Goal: Information Seeking & Learning: Learn about a topic

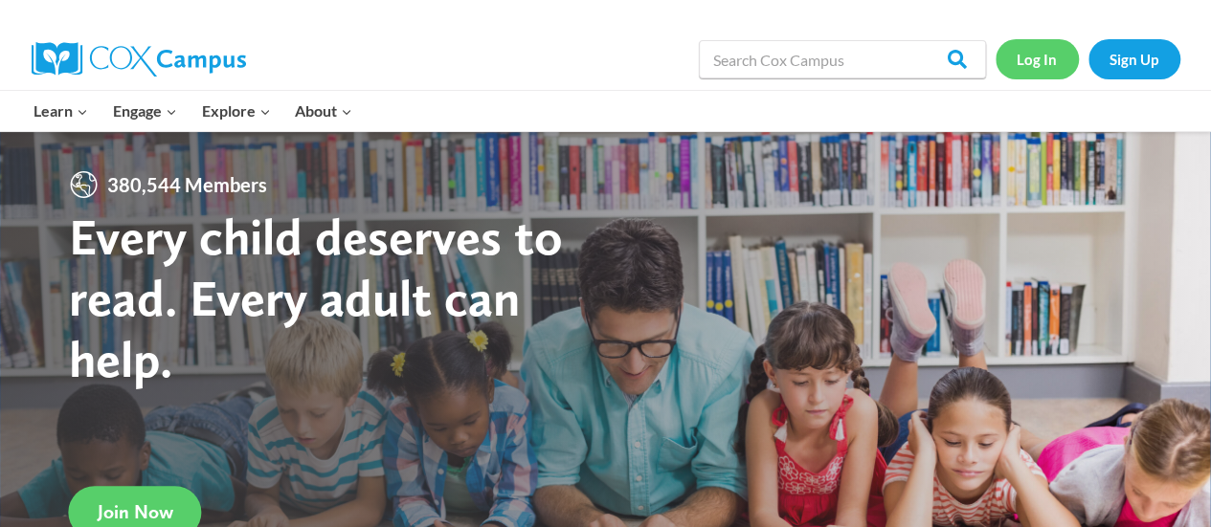
click at [1030, 60] on link "Log In" at bounding box center [1036, 58] width 83 height 39
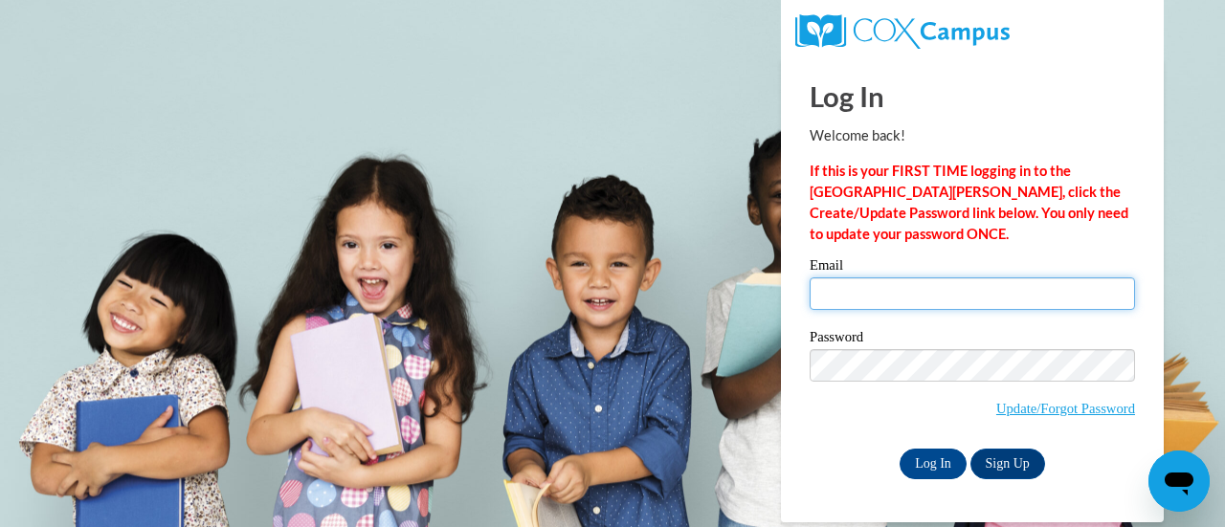
type input "kendra.wartzenluft@rusd.org"
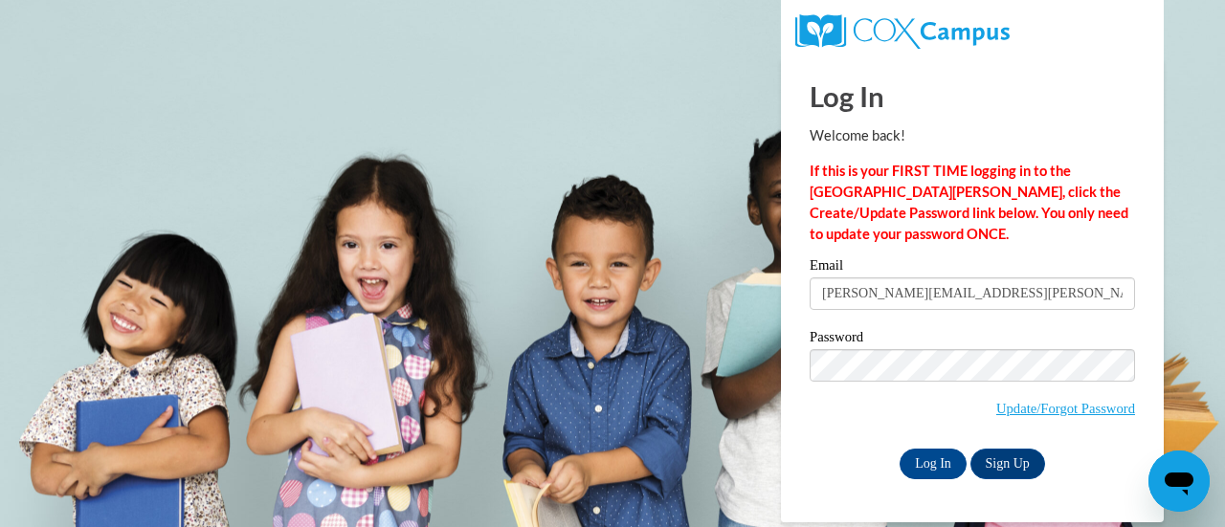
drag, startPoint x: 0, startPoint y: 0, endPoint x: 1069, endPoint y: 69, distance: 1071.3
click at [1069, 69] on div "Log In Welcome back! If this is your FIRST TIME logging in to the NEW Cox Campu…" at bounding box center [972, 268] width 325 height 422
click at [935, 458] on input "Log In" at bounding box center [933, 464] width 67 height 31
click at [945, 458] on input "Log In" at bounding box center [933, 464] width 67 height 31
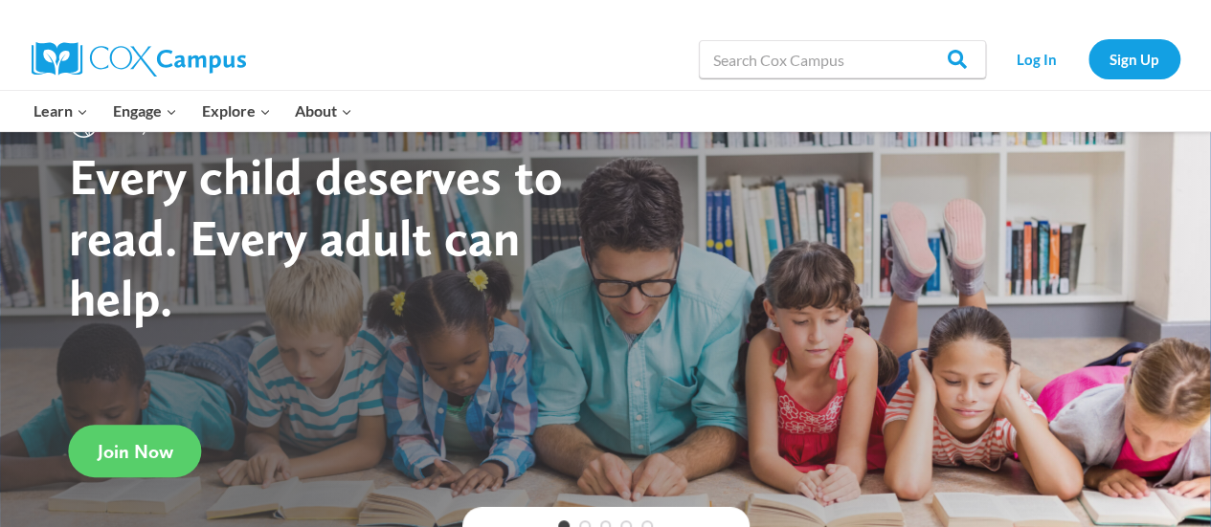
scroll to position [61, 0]
click at [1024, 51] on link "Log In" at bounding box center [1036, 58] width 83 height 39
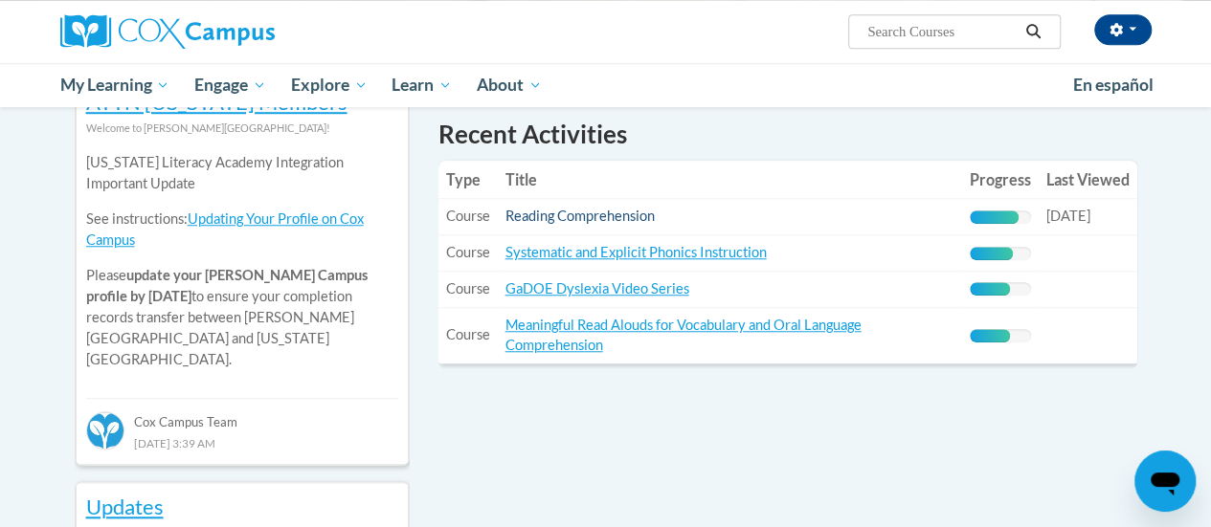
scroll to position [673, 0]
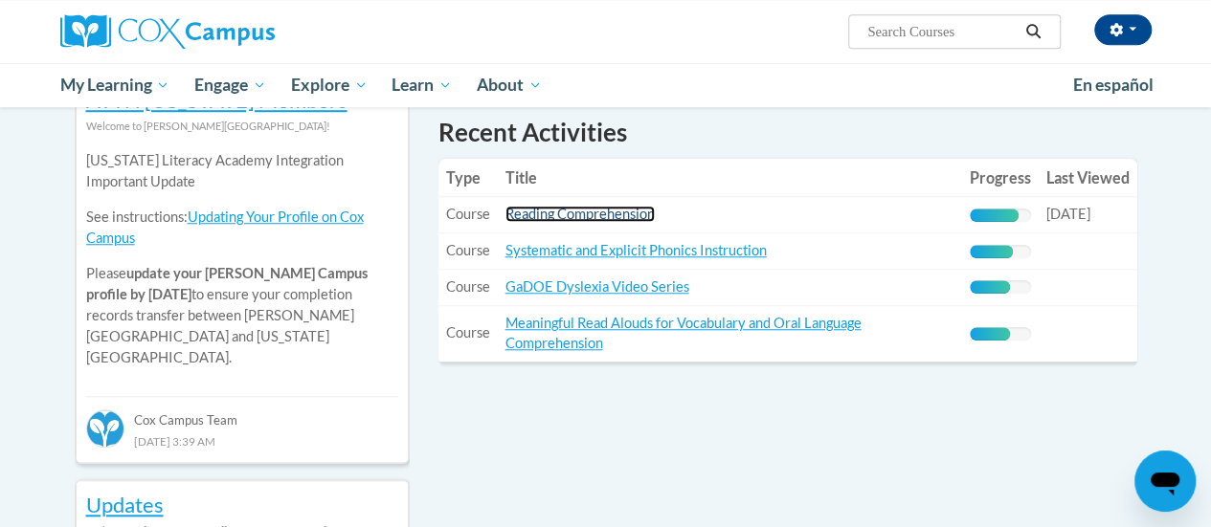
click at [565, 212] on link "Reading Comprehension" at bounding box center [579, 214] width 149 height 16
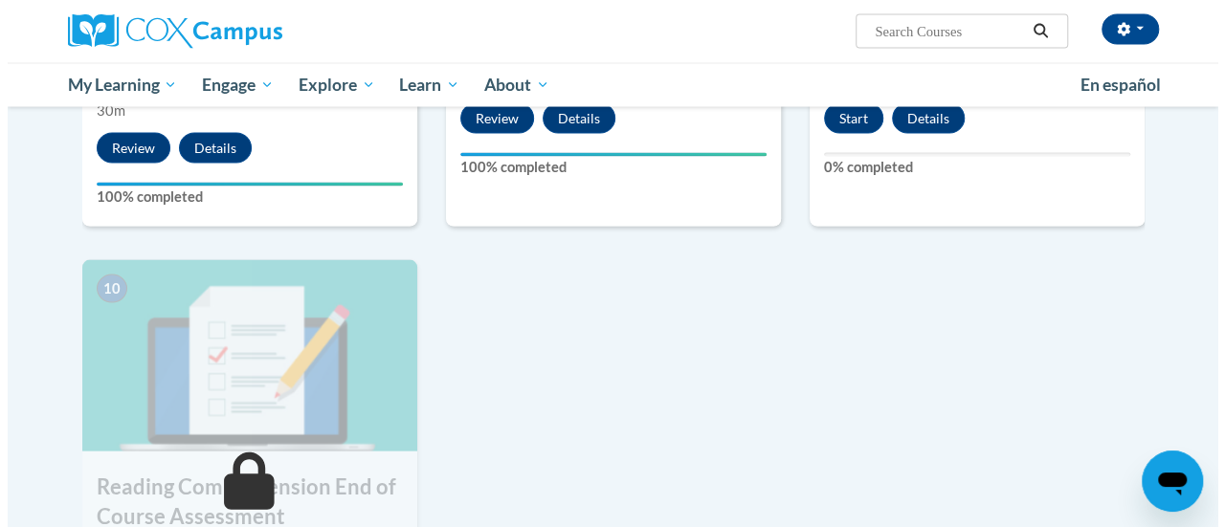
scroll to position [1705, 0]
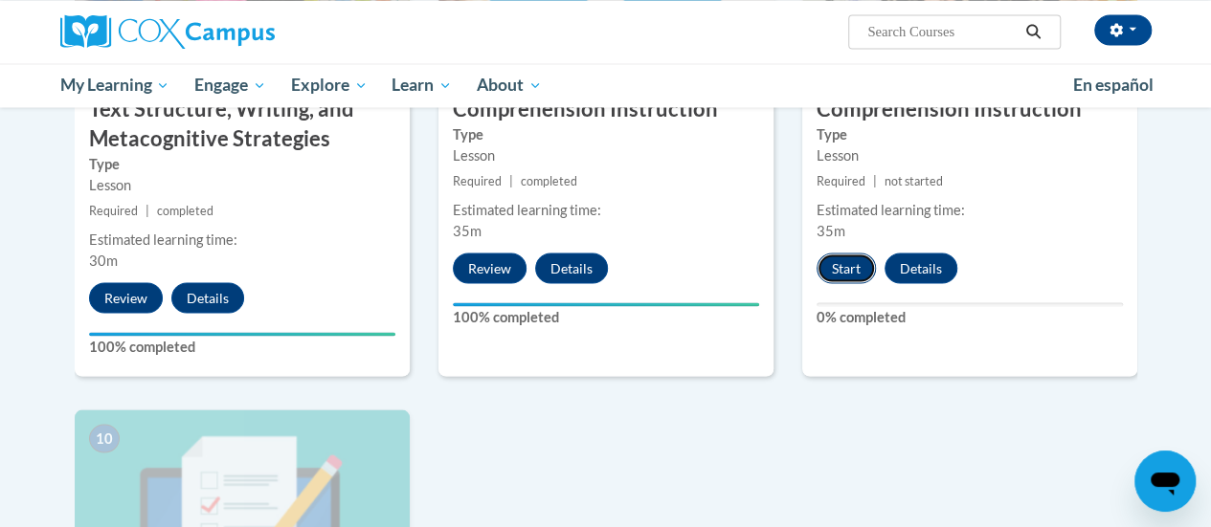
click at [846, 262] on button "Start" at bounding box center [845, 268] width 59 height 31
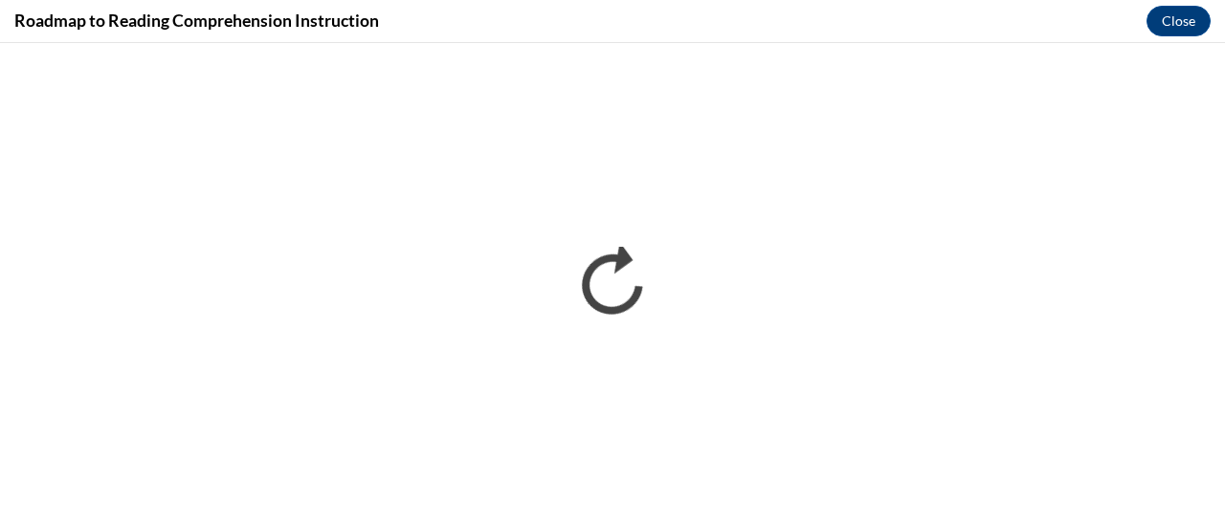
scroll to position [0, 0]
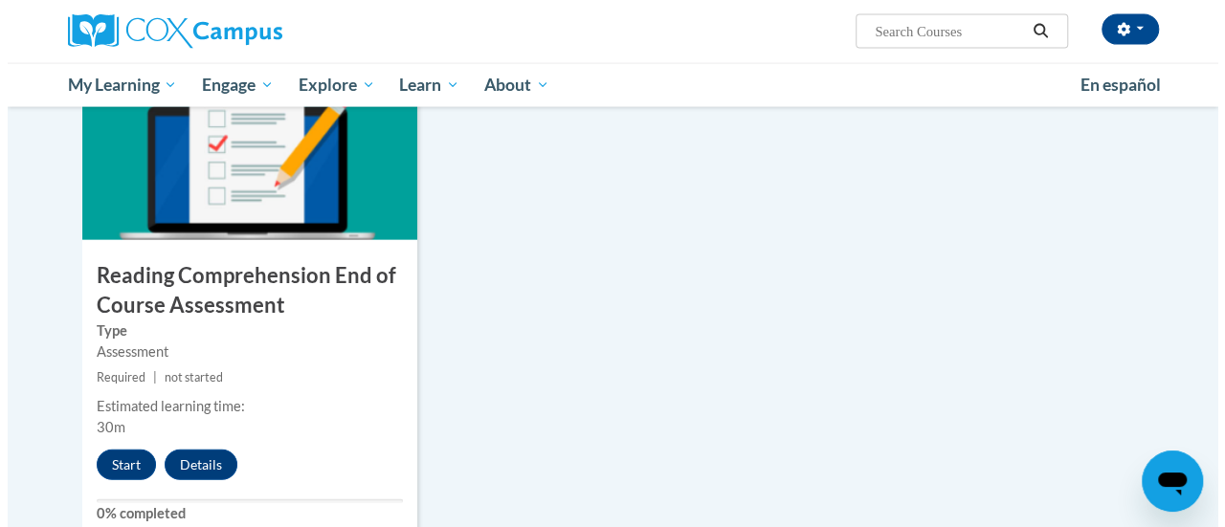
scroll to position [2110, 0]
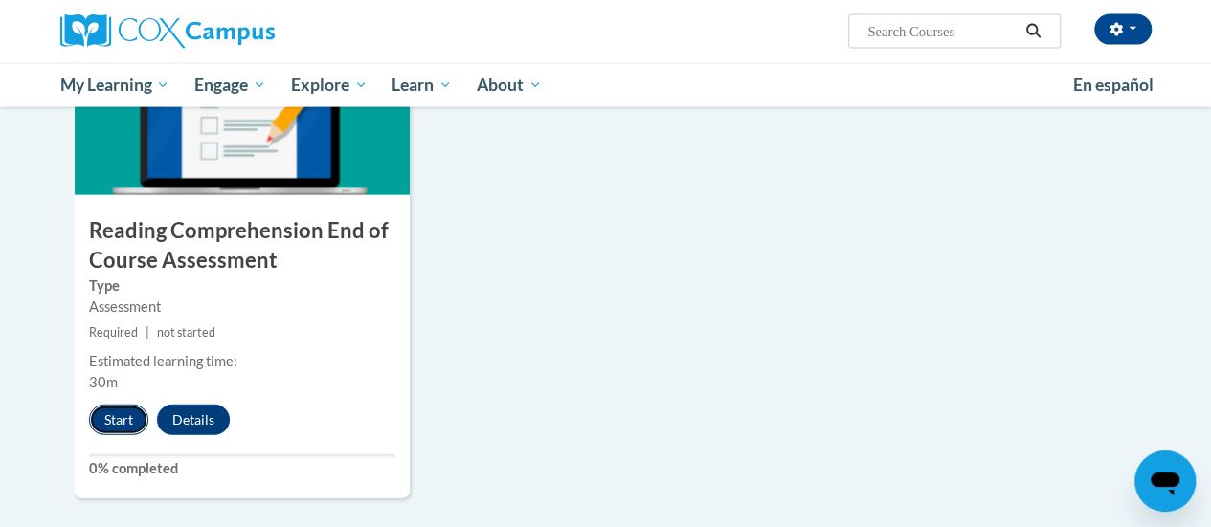
click at [109, 409] on button "Start" at bounding box center [118, 420] width 59 height 31
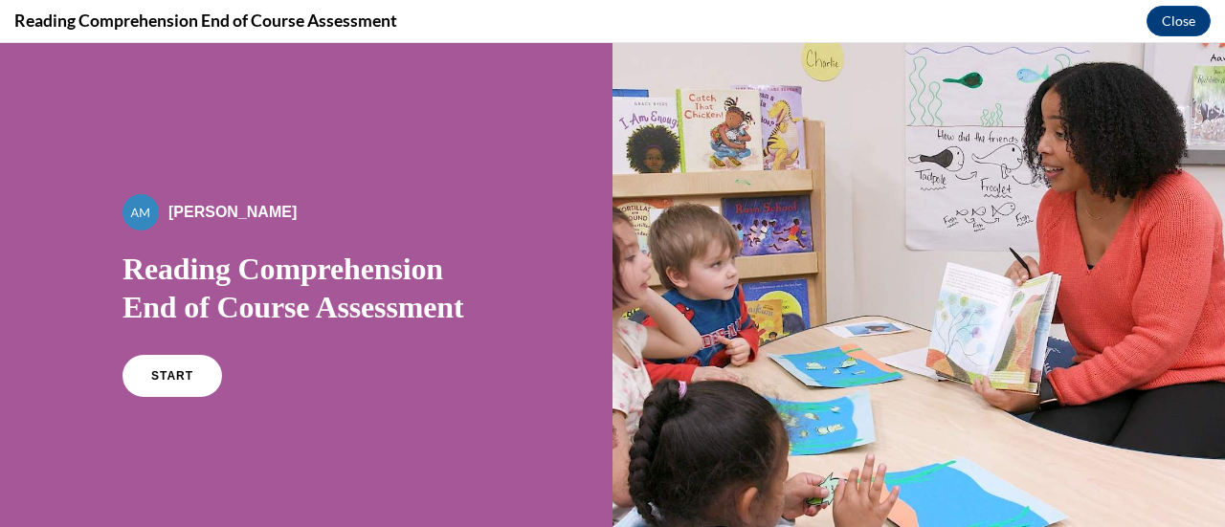
scroll to position [0, 0]
click at [149, 382] on link "START" at bounding box center [172, 376] width 104 height 44
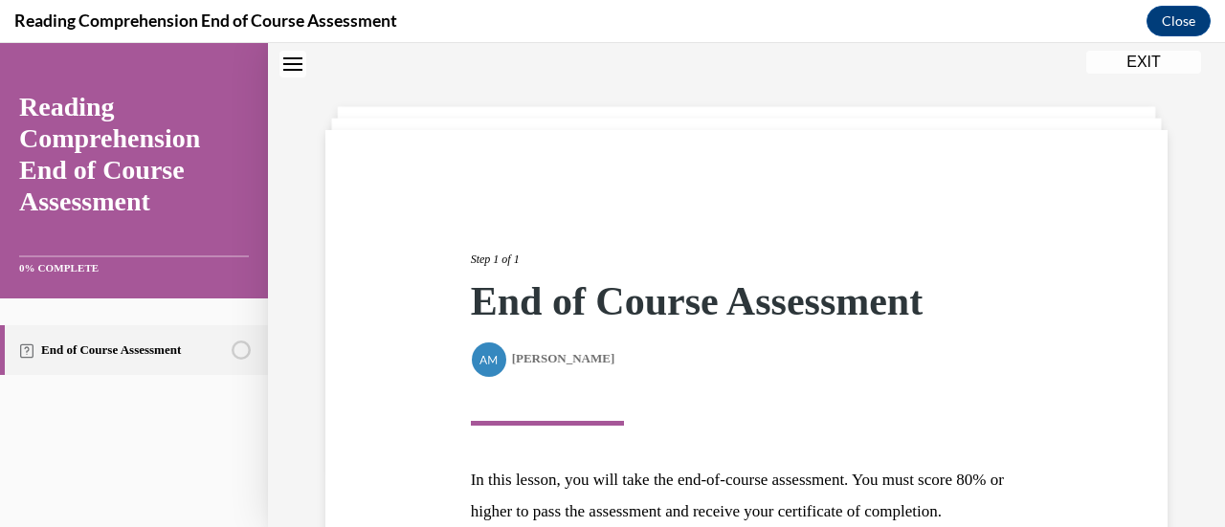
scroll to position [280, 0]
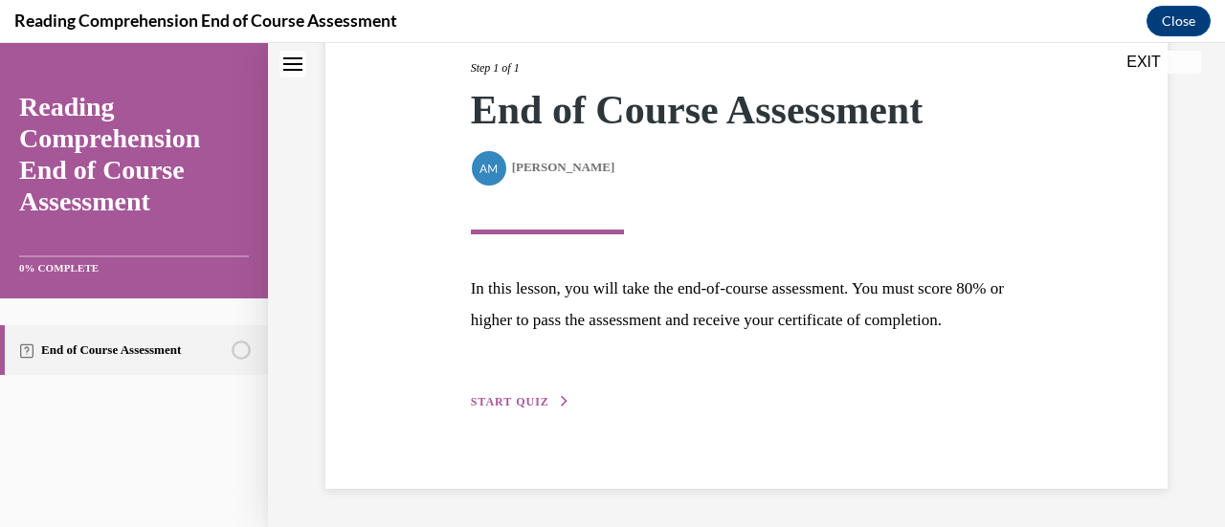
click at [502, 403] on span "START QUIZ" at bounding box center [510, 401] width 78 height 13
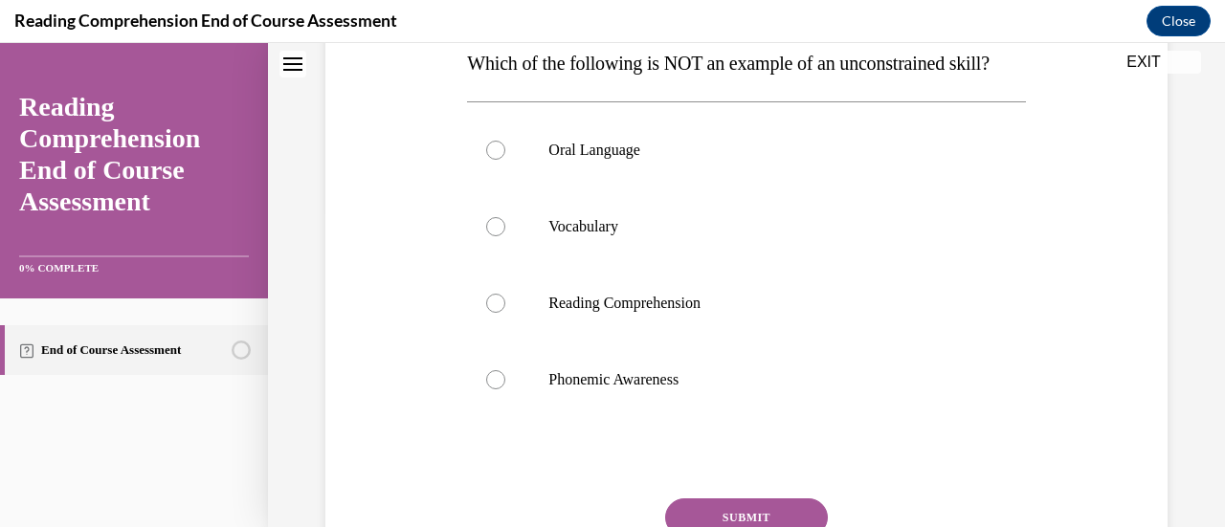
scroll to position [322, 0]
click at [631, 391] on label "Phonemic Awareness" at bounding box center [746, 379] width 558 height 77
click at [505, 389] on input "Phonemic Awareness" at bounding box center [495, 378] width 19 height 19
radio input "true"
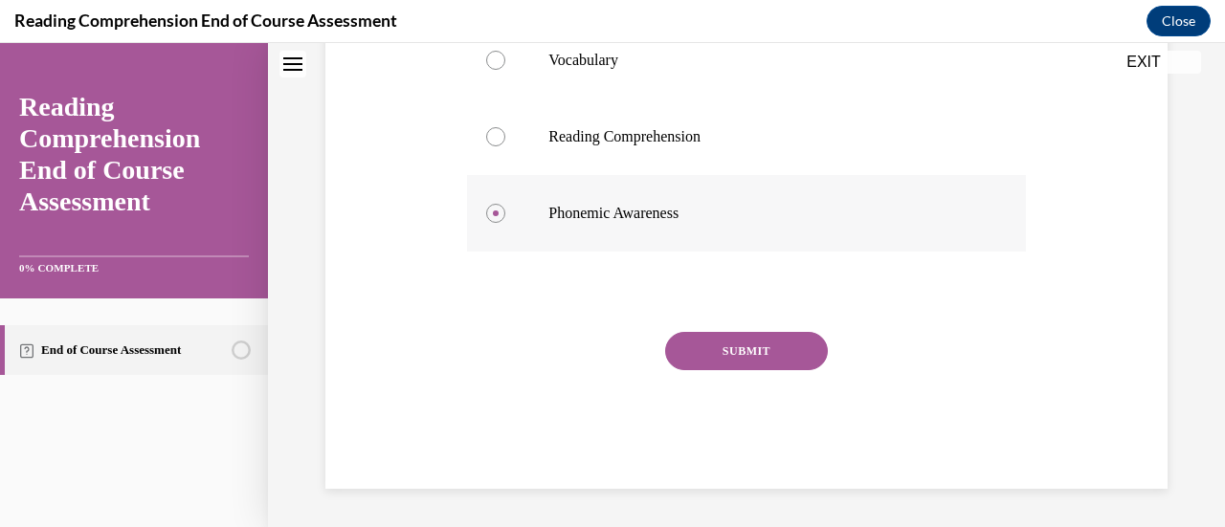
scroll to position [525, 0]
click at [691, 368] on button "SUBMIT" at bounding box center [746, 351] width 163 height 38
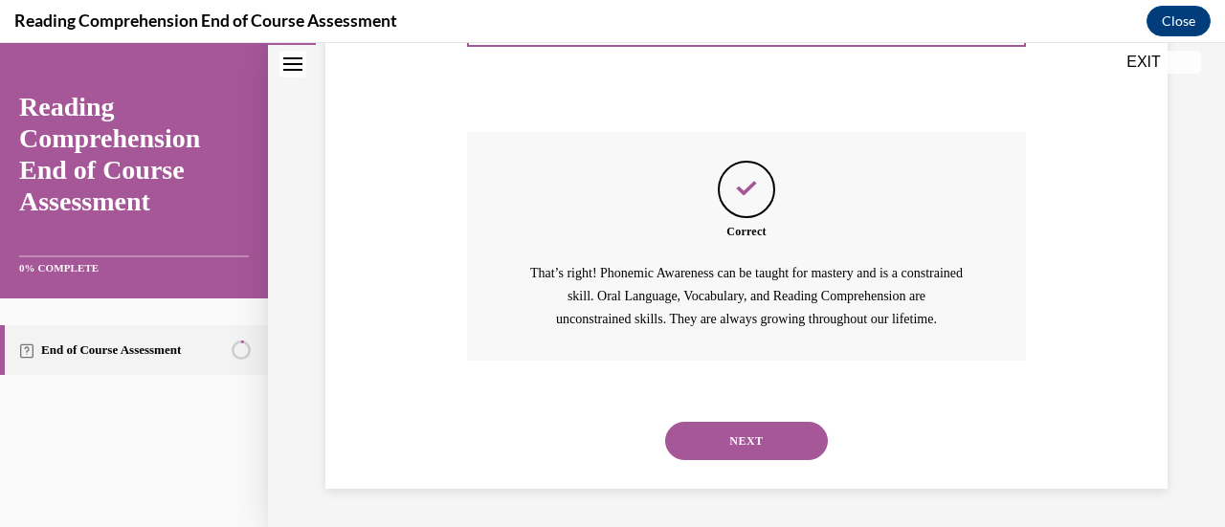
scroll to position [725, 0]
click at [710, 422] on div "NEXT" at bounding box center [746, 441] width 558 height 77
click at [708, 451] on button "NEXT" at bounding box center [746, 441] width 163 height 38
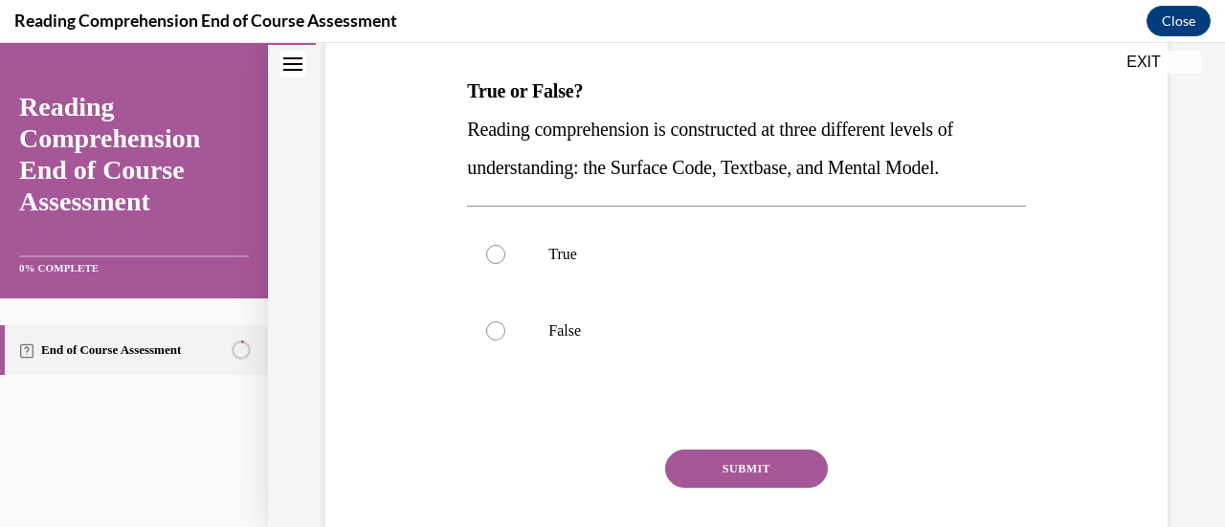
scroll to position [293, 0]
click at [550, 261] on p "True" at bounding box center [762, 254] width 429 height 19
click at [505, 261] on input "True" at bounding box center [495, 254] width 19 height 19
radio input "true"
click at [685, 481] on button "SUBMIT" at bounding box center [746, 469] width 163 height 38
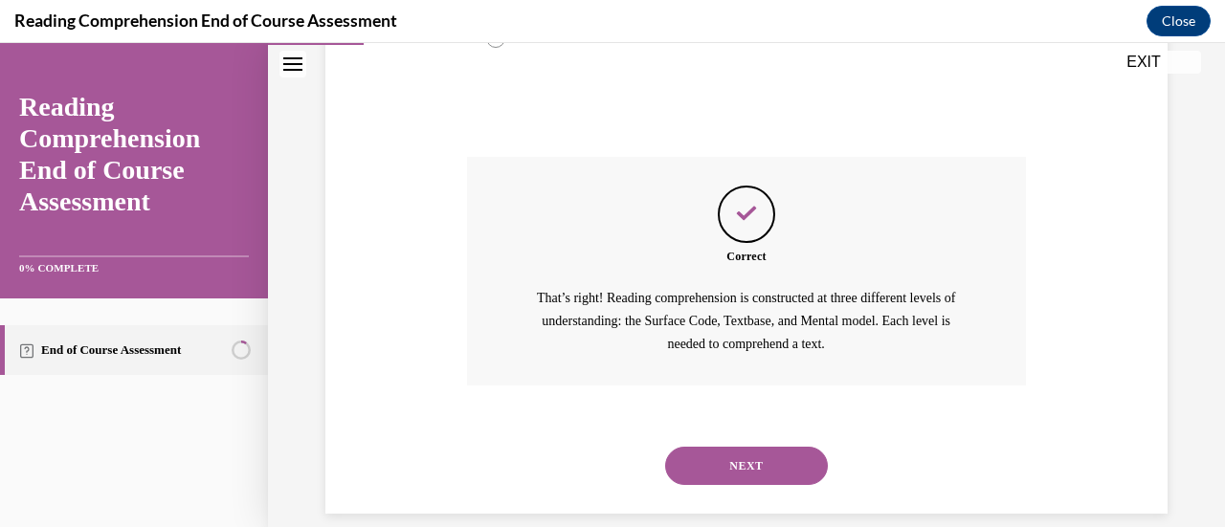
scroll to position [610, 0]
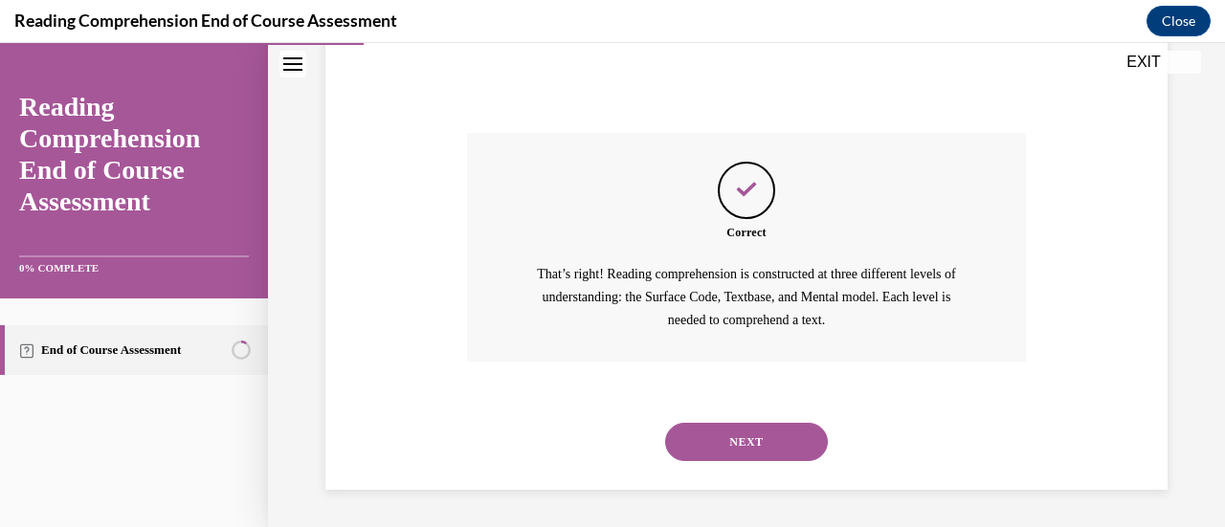
click at [680, 451] on button "NEXT" at bounding box center [746, 442] width 163 height 38
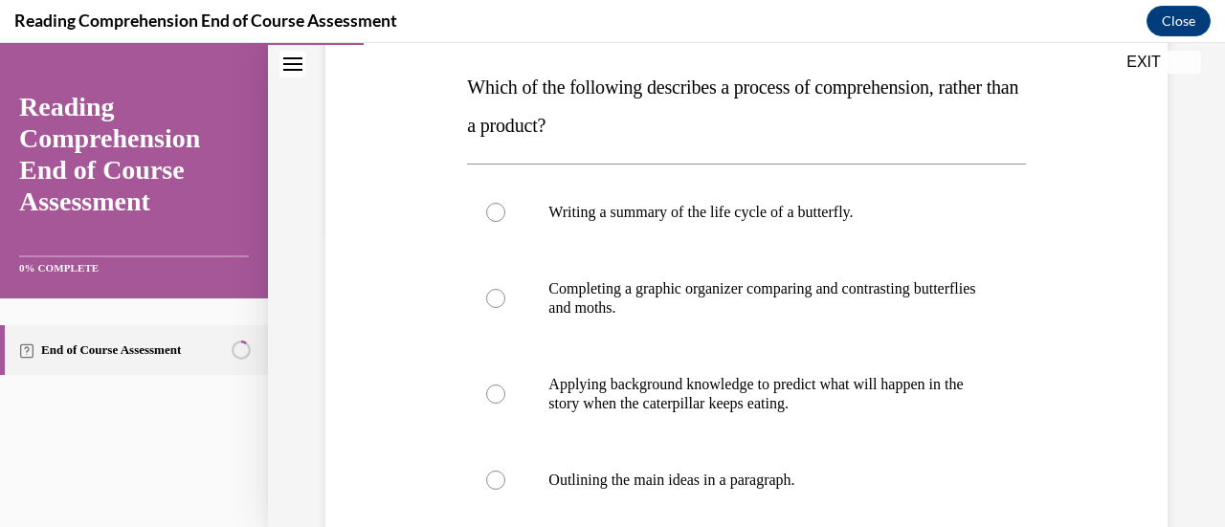
scroll to position [298, 0]
click at [685, 393] on p "Applying background knowledge to predict what will happen in the story when the…" at bounding box center [762, 393] width 429 height 38
click at [505, 393] on input "Applying background knowledge to predict what will happen in the story when the…" at bounding box center [495, 393] width 19 height 19
radio input "true"
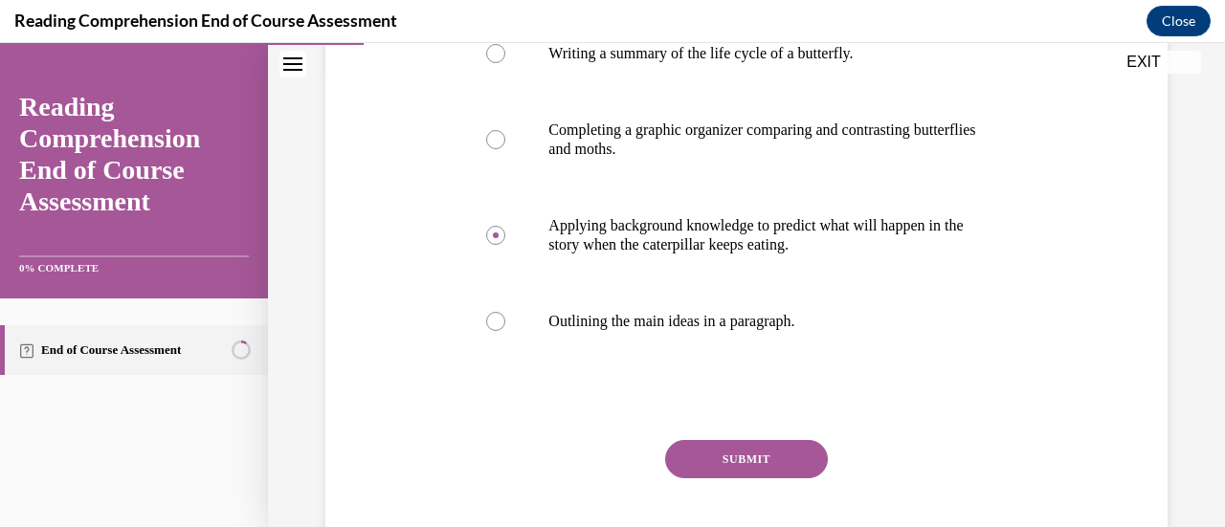
click at [705, 455] on button "SUBMIT" at bounding box center [746, 459] width 163 height 38
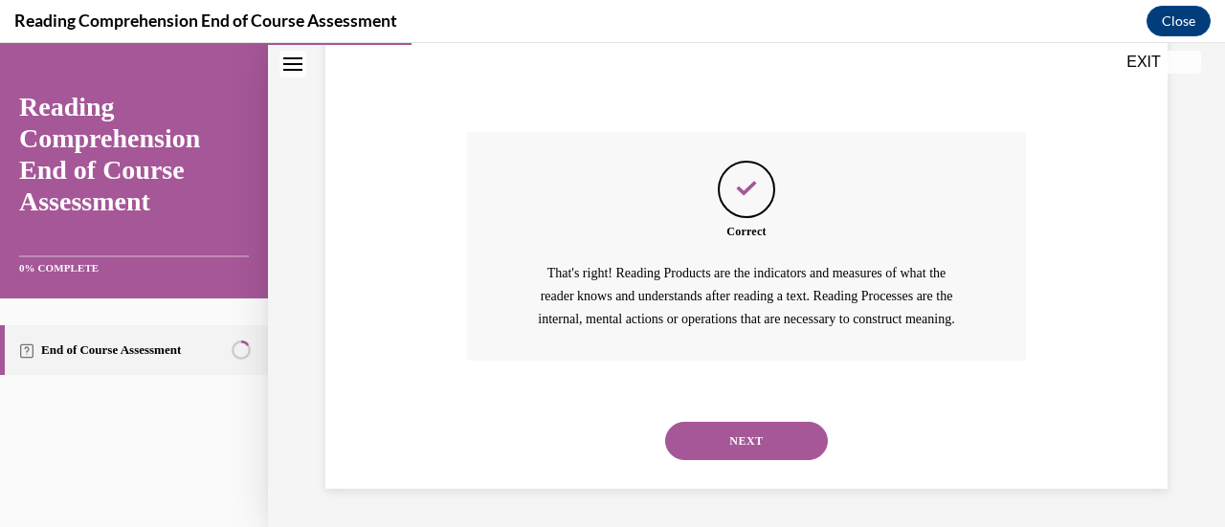
scroll to position [786, 0]
click at [705, 455] on button "NEXT" at bounding box center [746, 441] width 163 height 38
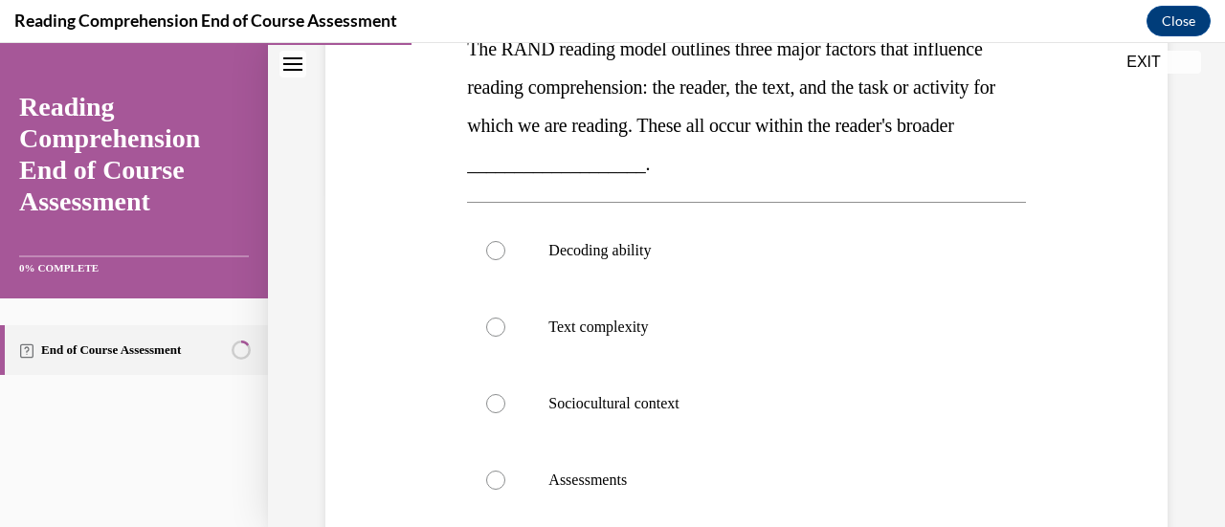
scroll to position [341, 0]
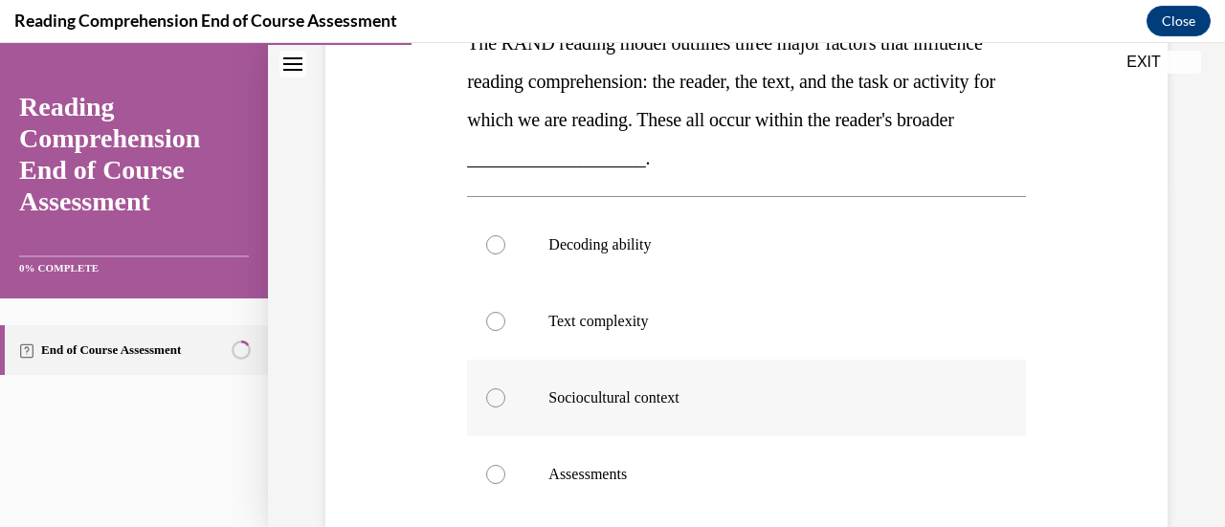
click at [600, 397] on p "Sociocultural context" at bounding box center [762, 398] width 429 height 19
click at [505, 397] on input "Sociocultural context" at bounding box center [495, 398] width 19 height 19
radio input "true"
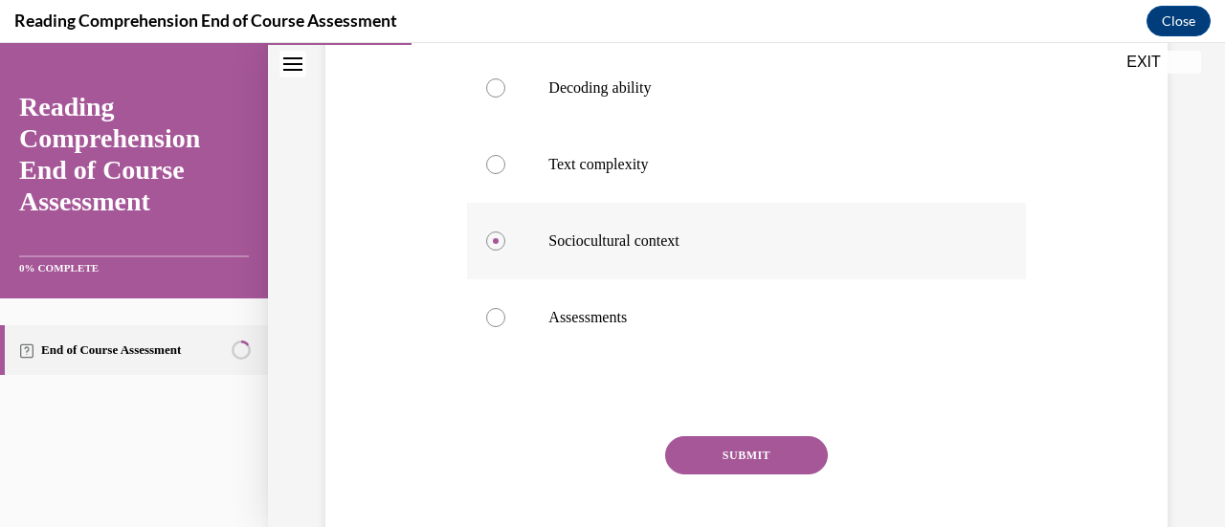
scroll to position [554, 0]
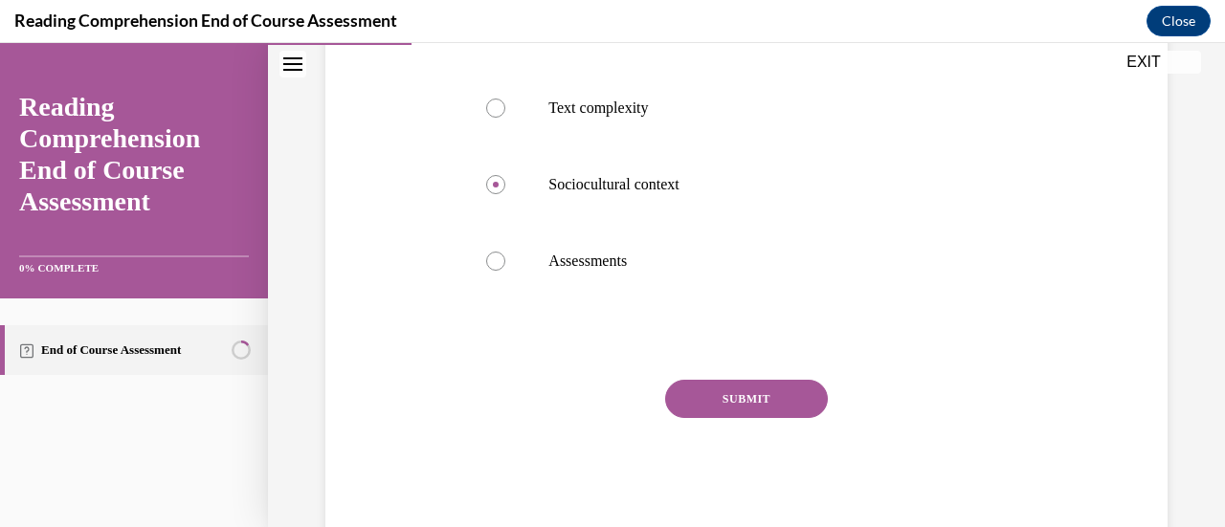
click at [698, 392] on button "SUBMIT" at bounding box center [746, 399] width 163 height 38
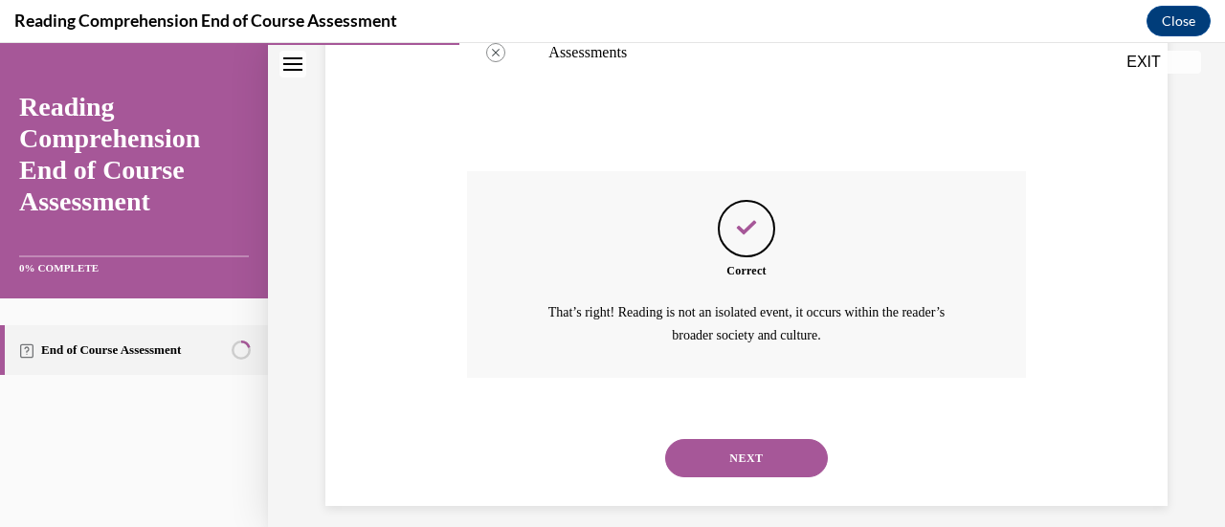
scroll to position [778, 0]
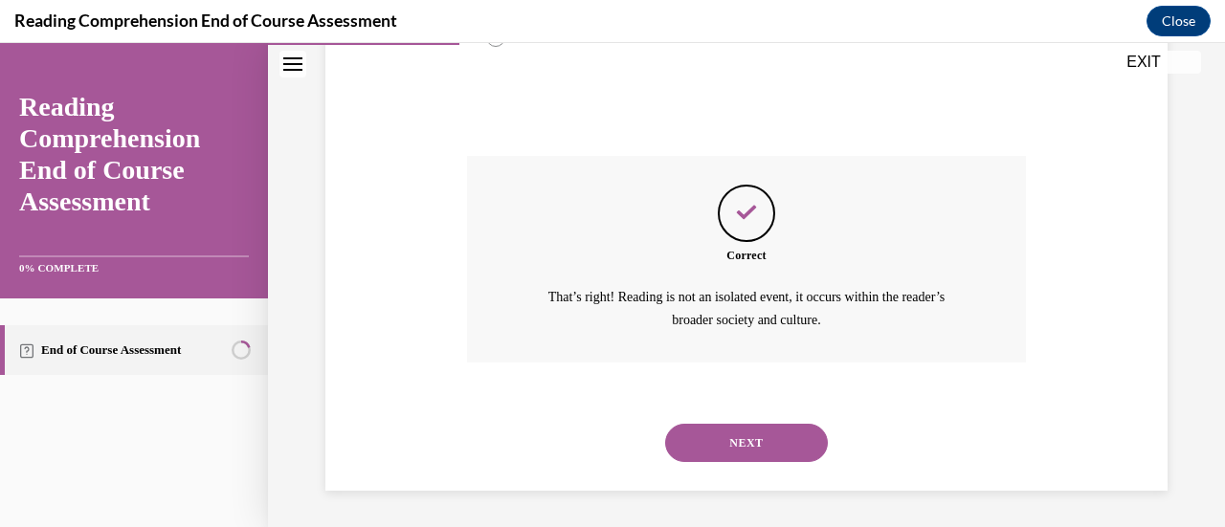
click at [710, 434] on button "NEXT" at bounding box center [746, 443] width 163 height 38
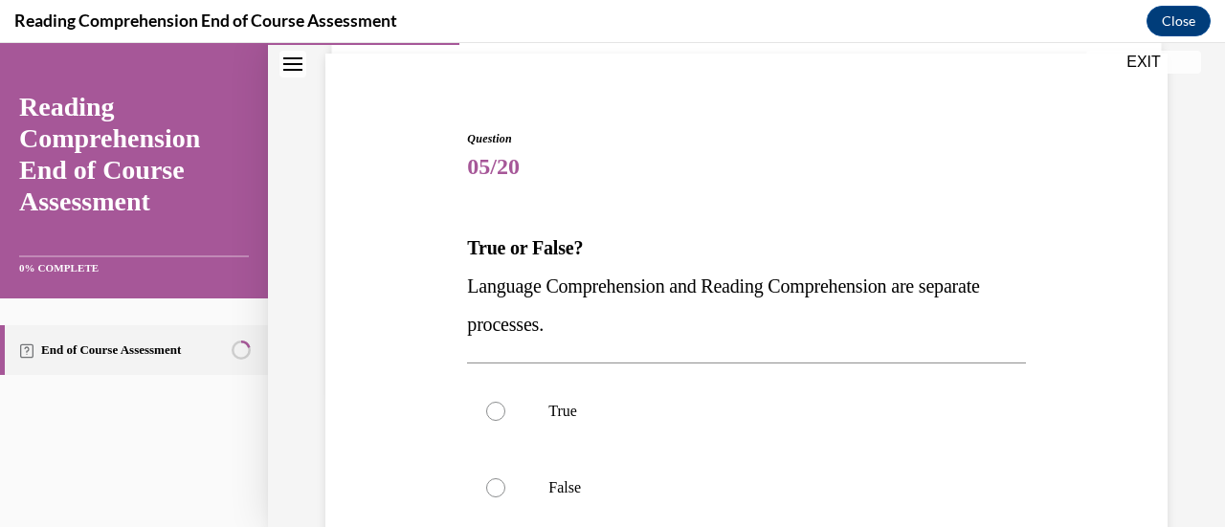
scroll to position [137, 0]
click at [559, 455] on label "False" at bounding box center [746, 487] width 558 height 77
click at [505, 478] on input "False" at bounding box center [495, 487] width 19 height 19
radio input "true"
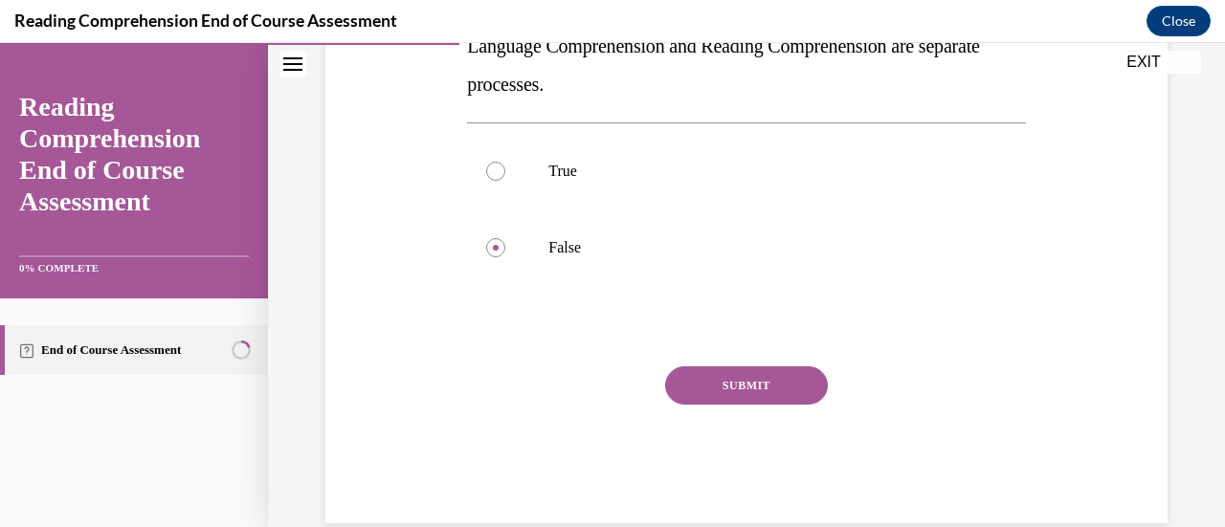
click at [723, 378] on button "SUBMIT" at bounding box center [746, 386] width 163 height 38
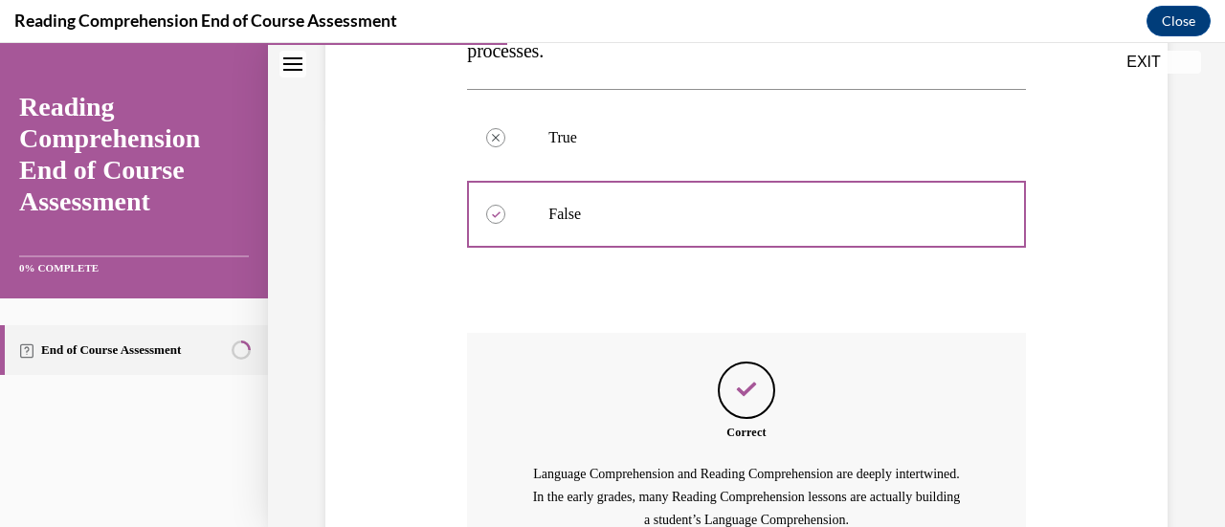
scroll to position [610, 0]
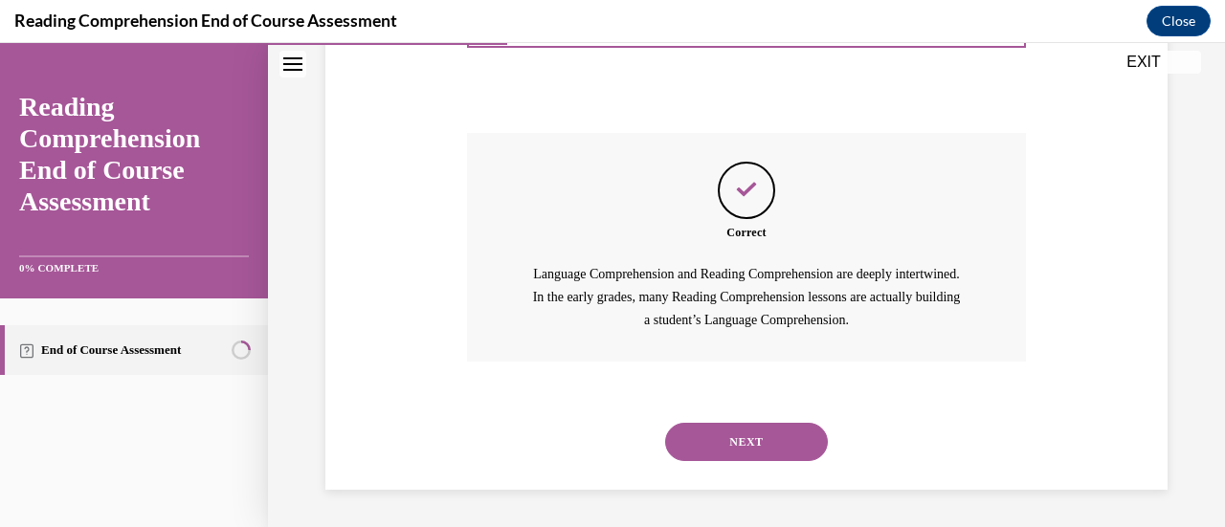
click at [727, 446] on button "NEXT" at bounding box center [746, 442] width 163 height 38
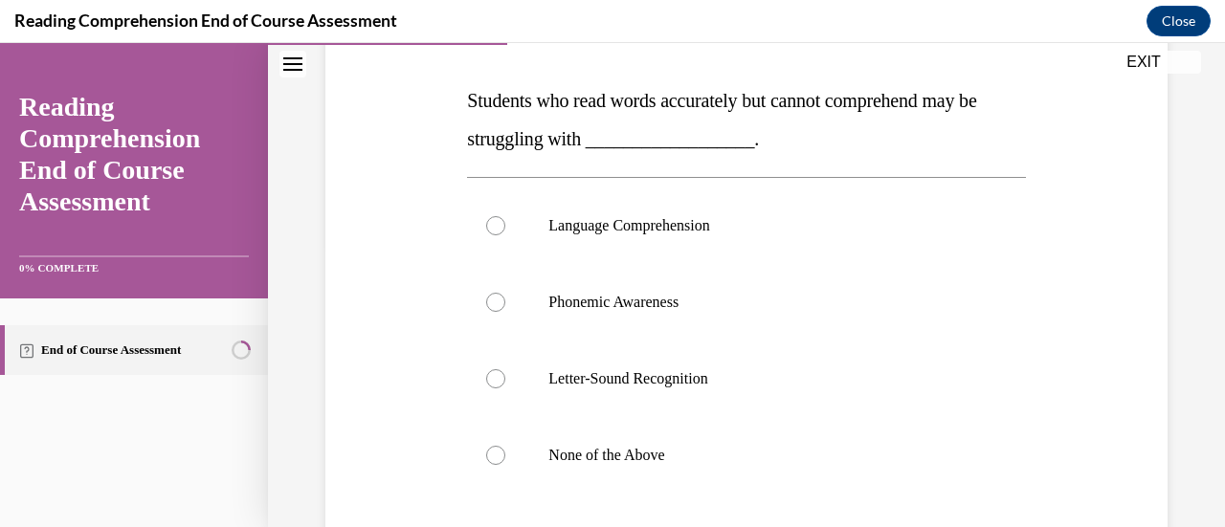
scroll to position [285, 0]
click at [727, 446] on p "None of the Above" at bounding box center [762, 453] width 429 height 19
click at [505, 446] on input "None of the Above" at bounding box center [495, 453] width 19 height 19
radio input "true"
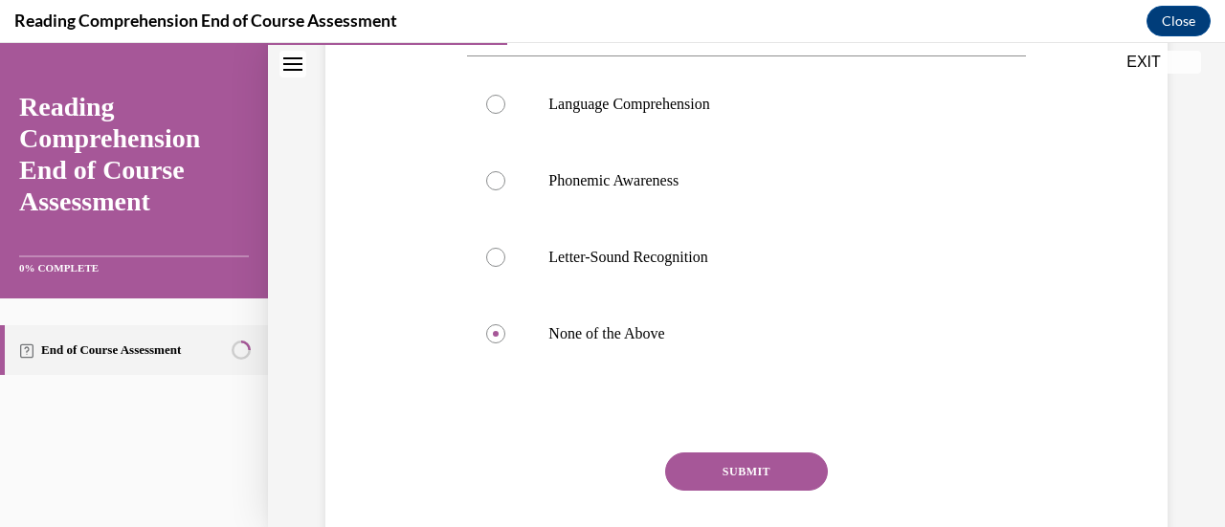
scroll to position [413, 0]
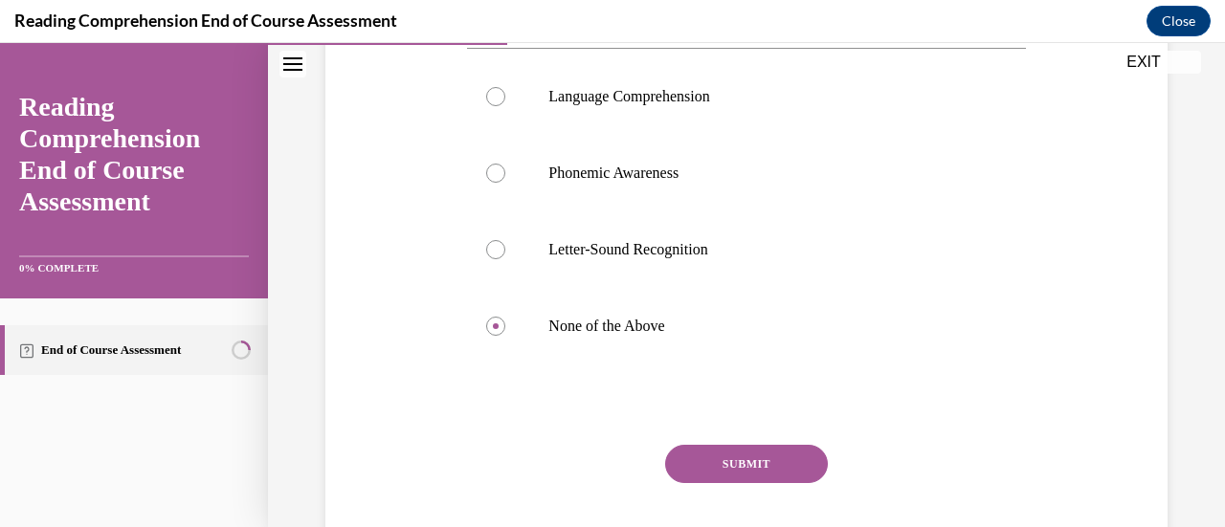
click at [726, 460] on button "SUBMIT" at bounding box center [746, 464] width 163 height 38
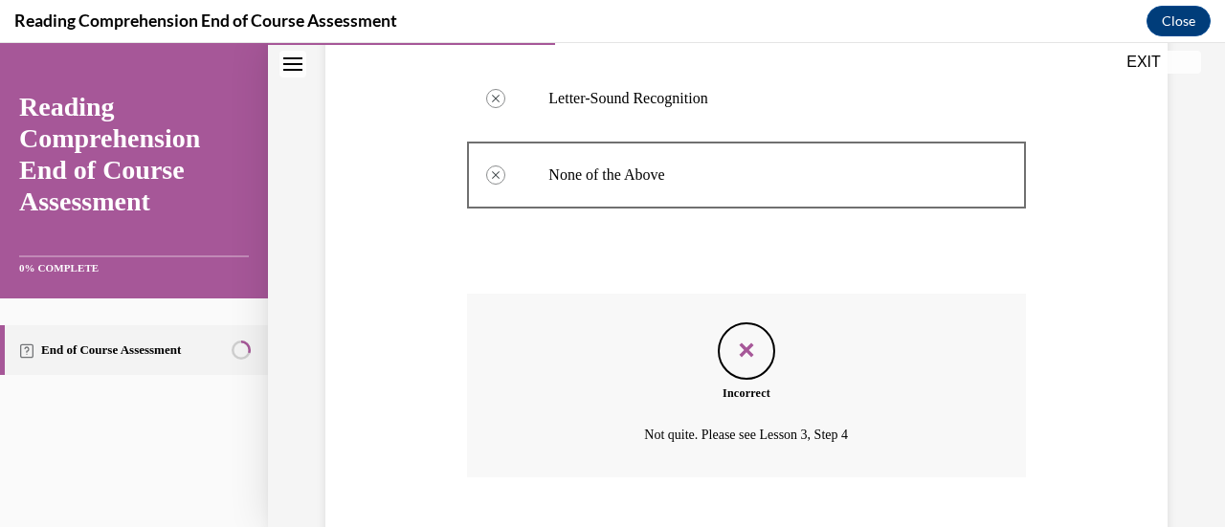
scroll to position [680, 0]
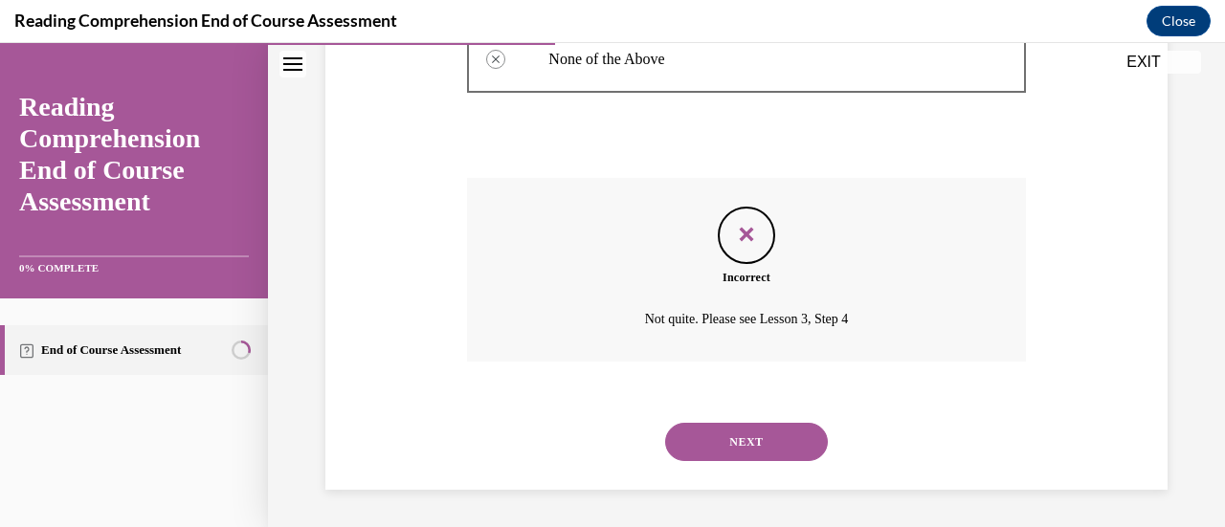
click at [724, 456] on button "NEXT" at bounding box center [746, 442] width 163 height 38
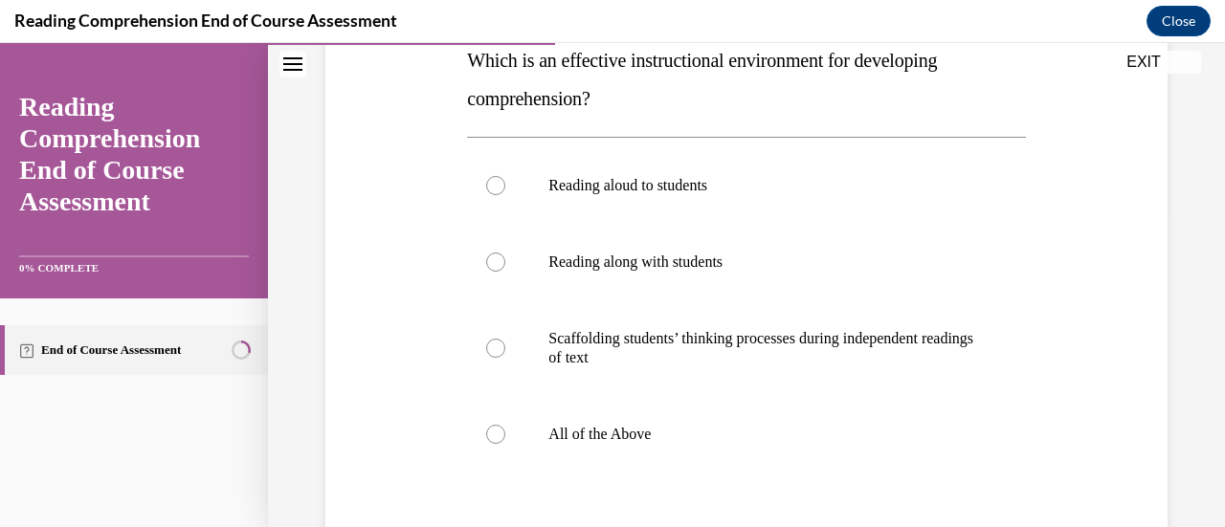
scroll to position [324, 0]
click at [648, 405] on label "All of the Above" at bounding box center [746, 433] width 558 height 77
click at [505, 424] on input "All of the Above" at bounding box center [495, 433] width 19 height 19
radio input "true"
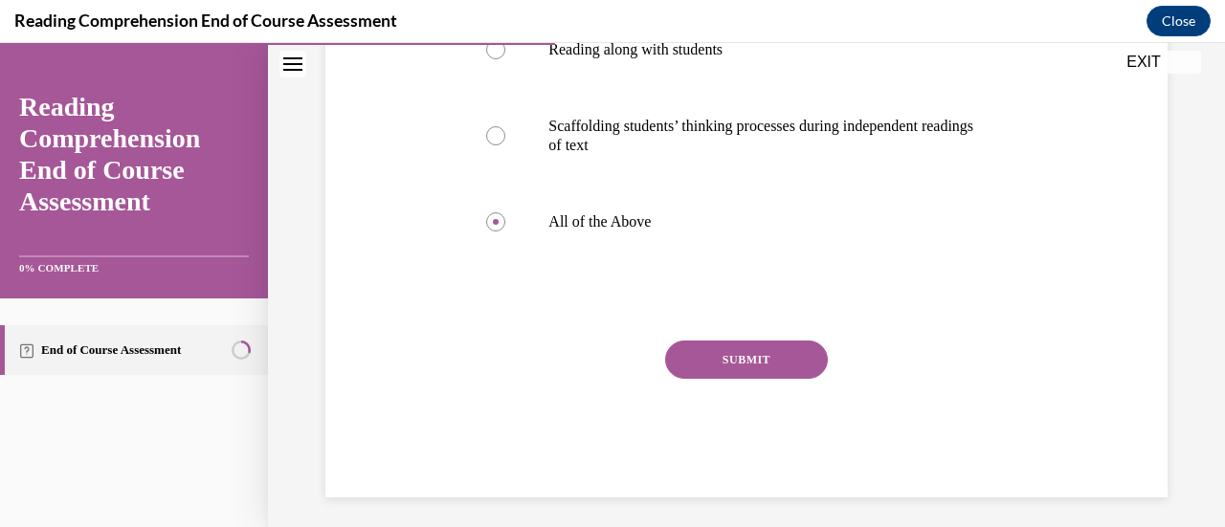
click at [721, 359] on button "SUBMIT" at bounding box center [746, 360] width 163 height 38
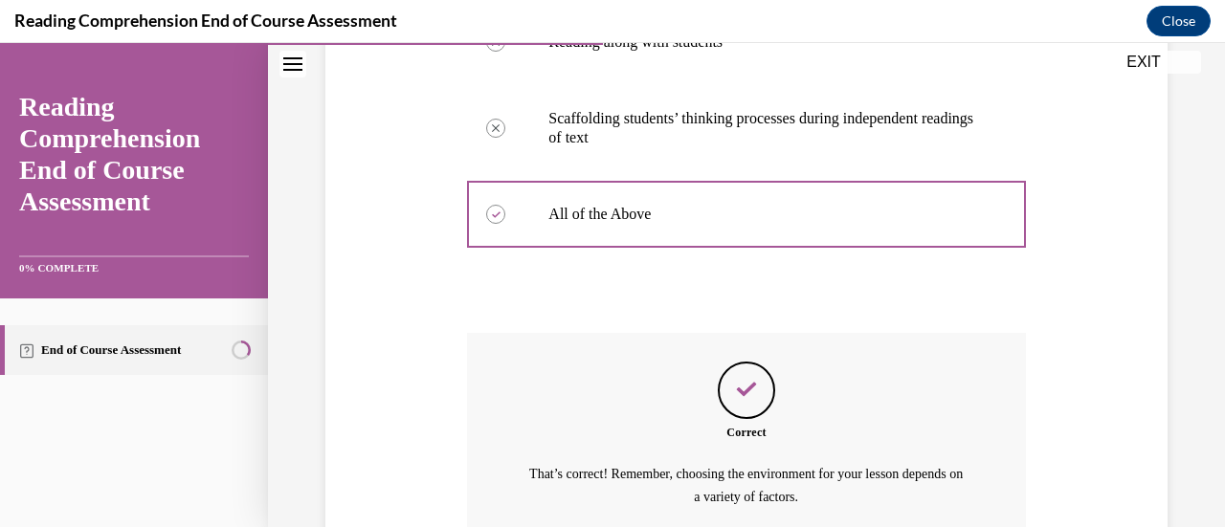
scroll to position [721, 0]
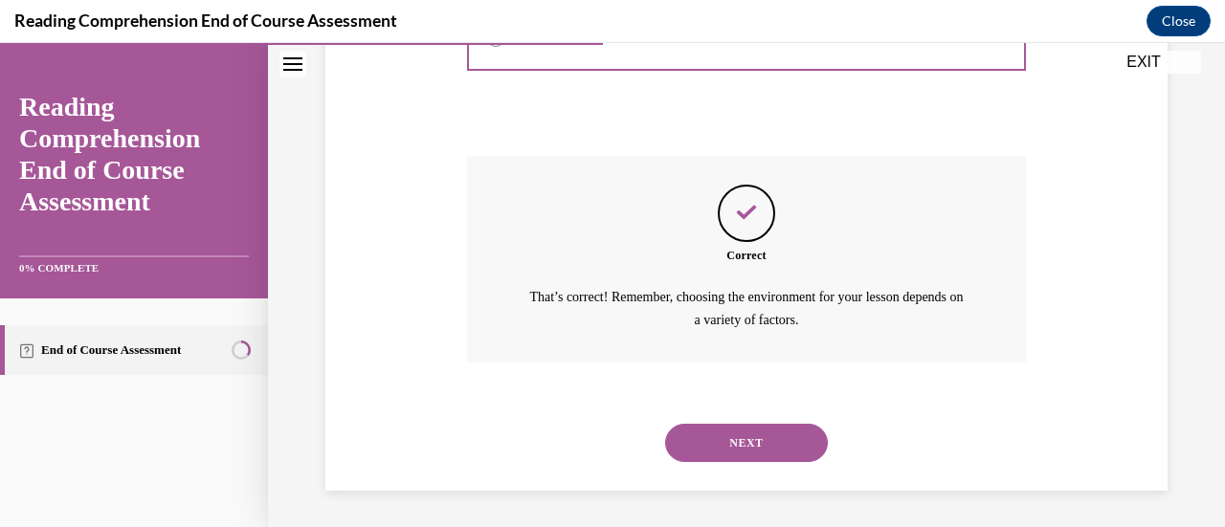
click at [722, 405] on div "NEXT" at bounding box center [746, 443] width 558 height 77
click at [720, 447] on button "NEXT" at bounding box center [746, 443] width 163 height 38
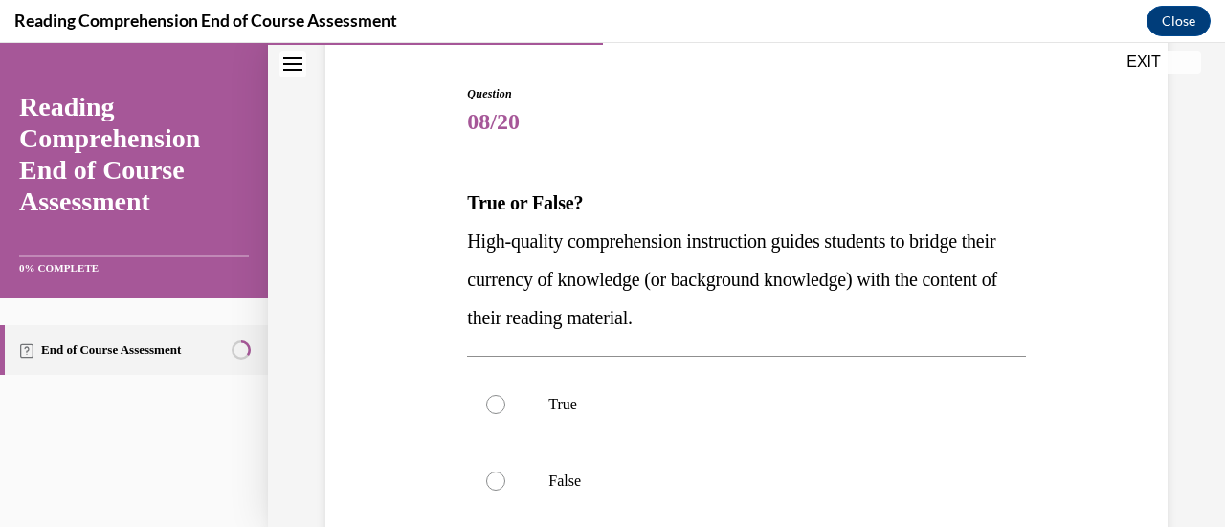
scroll to position [216, 0]
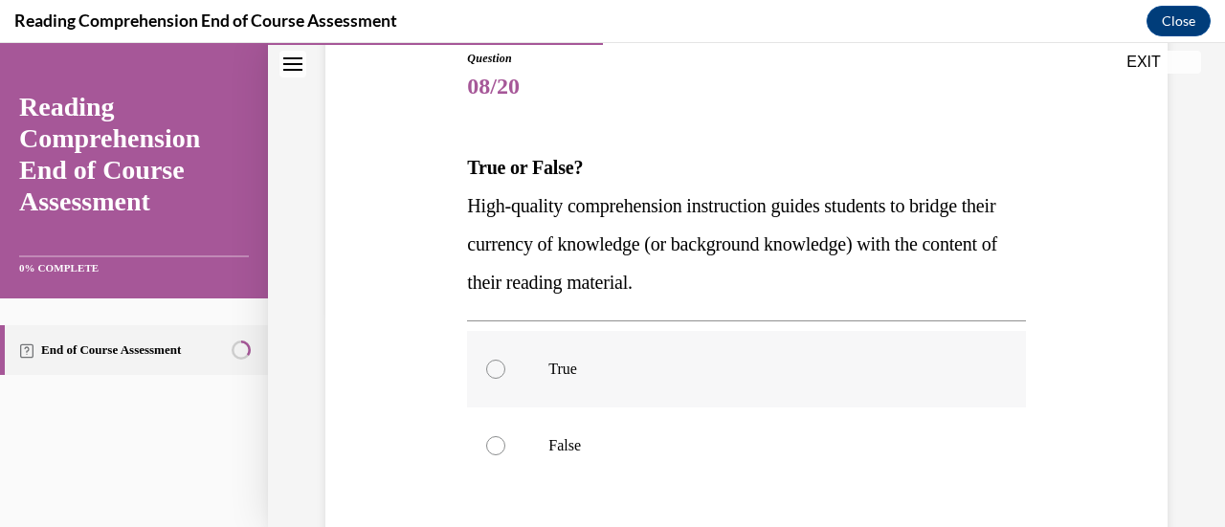
click at [563, 373] on p "True" at bounding box center [762, 369] width 429 height 19
click at [505, 373] on input "True" at bounding box center [495, 369] width 19 height 19
radio input "true"
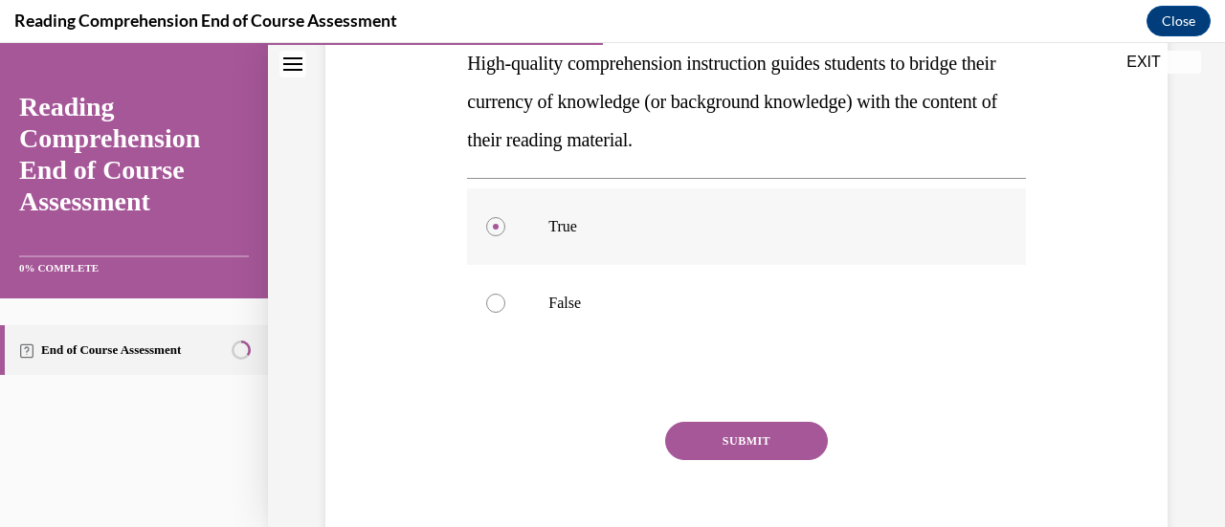
scroll to position [448, 0]
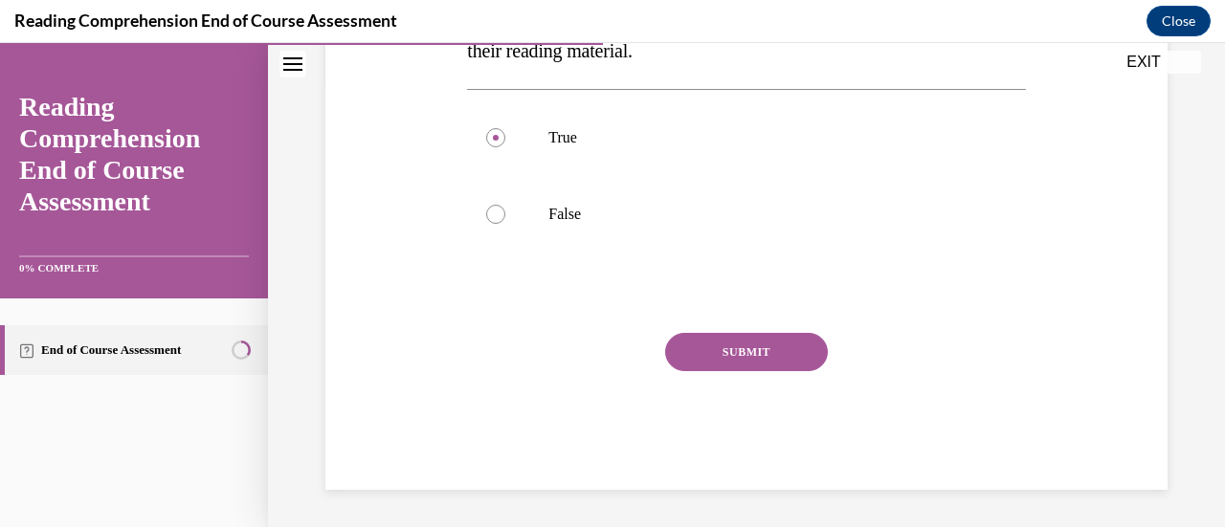
click at [742, 346] on button "SUBMIT" at bounding box center [746, 352] width 163 height 38
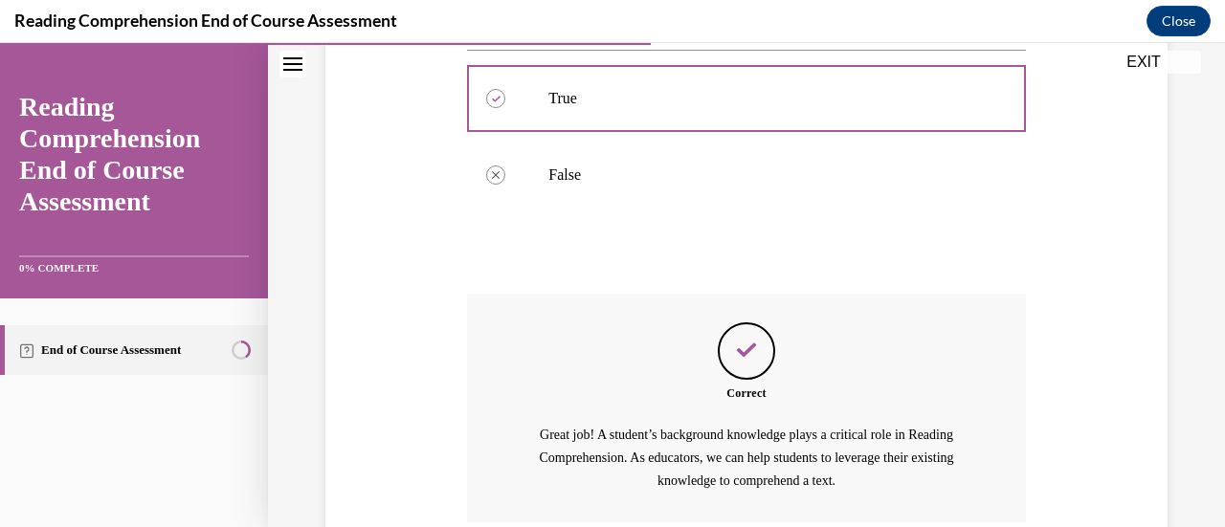
scroll to position [648, 0]
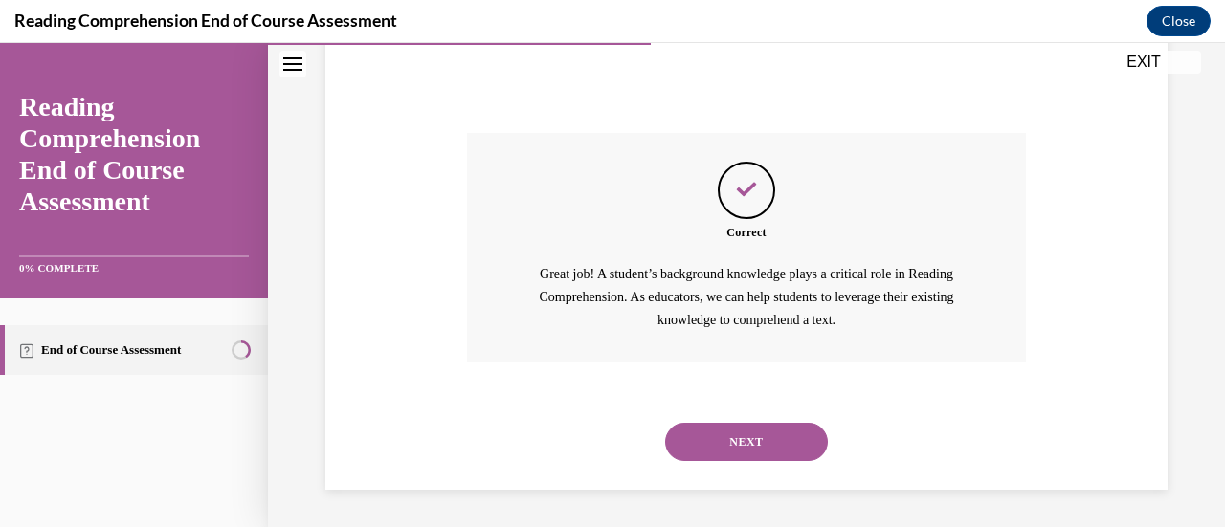
click at [720, 423] on button "NEXT" at bounding box center [746, 442] width 163 height 38
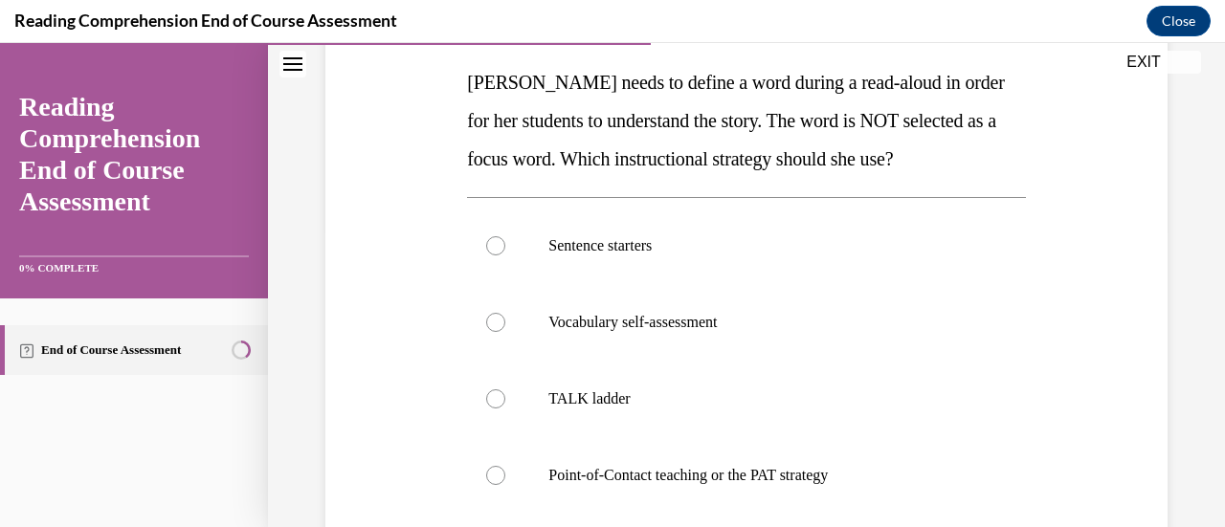
scroll to position [302, 0]
click at [685, 480] on p "Point-of-Contact teaching or the PAT strategy" at bounding box center [762, 474] width 429 height 19
click at [505, 480] on input "Point-of-Contact teaching or the PAT strategy" at bounding box center [495, 474] width 19 height 19
radio input "true"
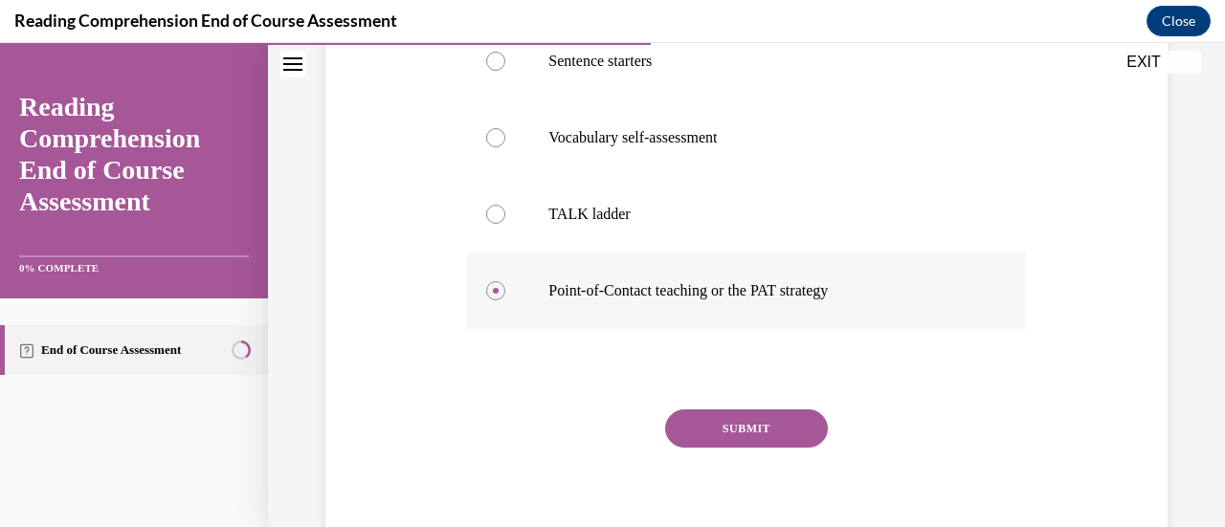
scroll to position [494, 0]
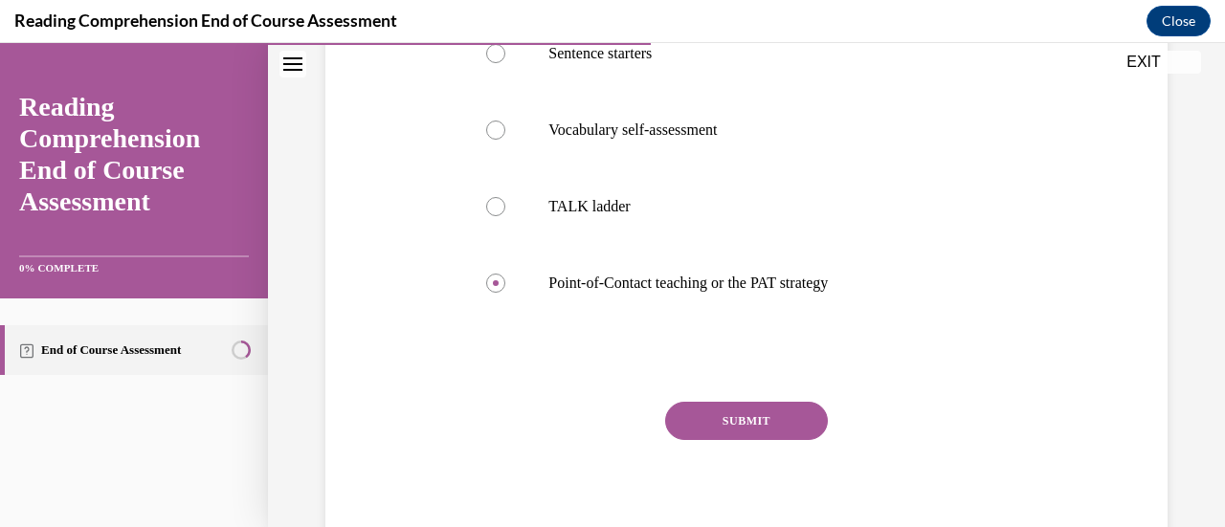
click at [737, 411] on button "SUBMIT" at bounding box center [746, 421] width 163 height 38
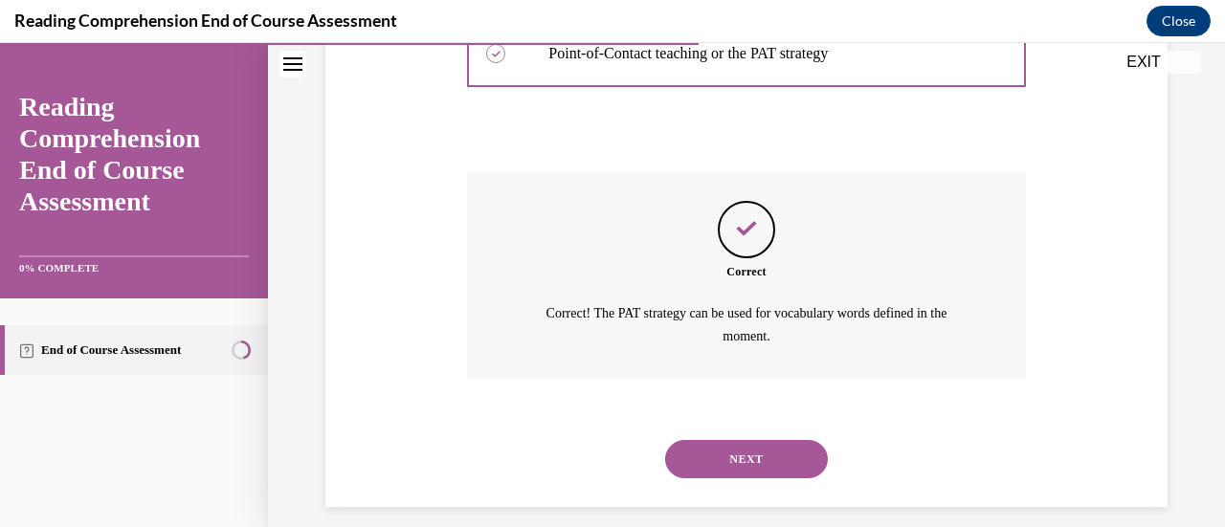
scroll to position [740, 0]
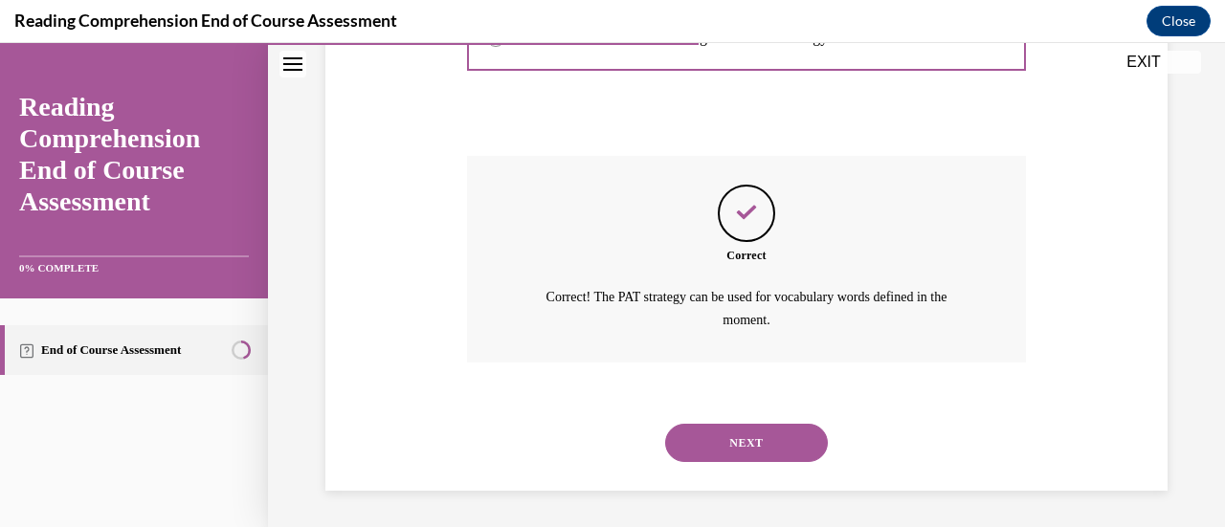
click at [749, 457] on button "NEXT" at bounding box center [746, 443] width 163 height 38
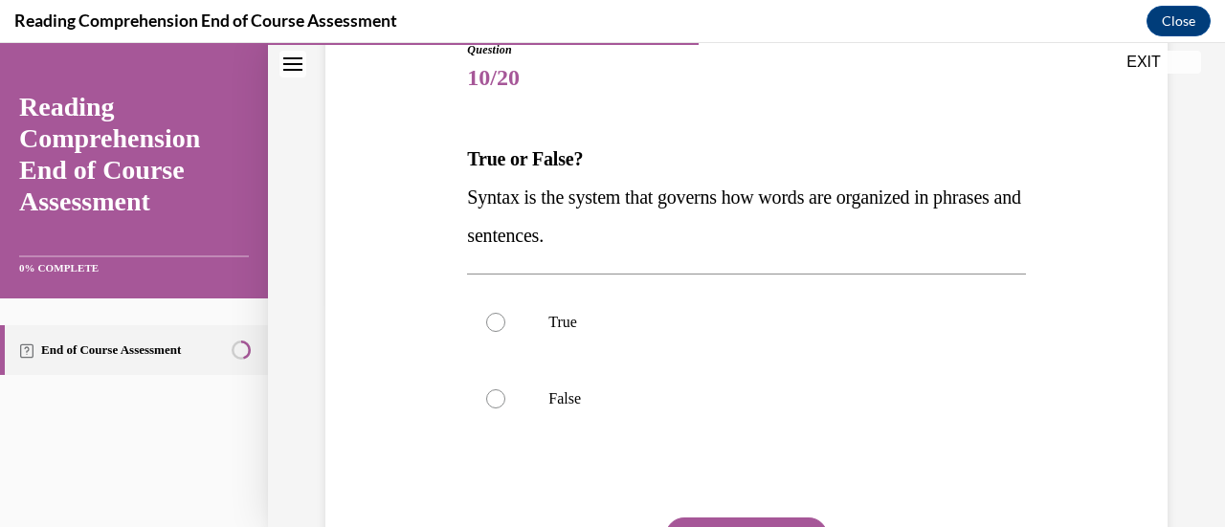
scroll to position [221, 0]
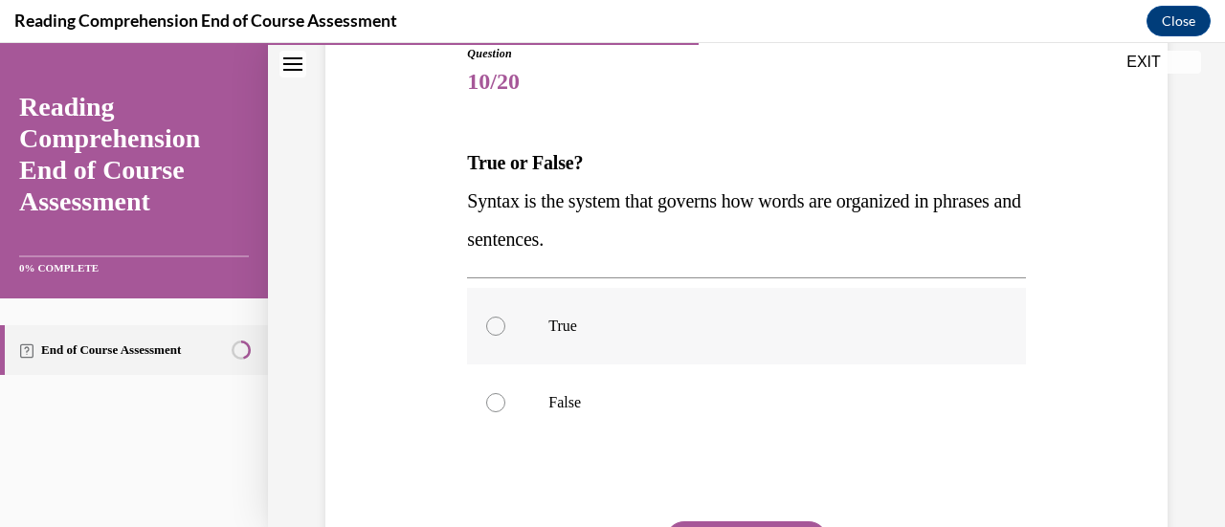
click at [614, 334] on p "True" at bounding box center [762, 326] width 429 height 19
click at [505, 334] on input "True" at bounding box center [495, 326] width 19 height 19
radio input "true"
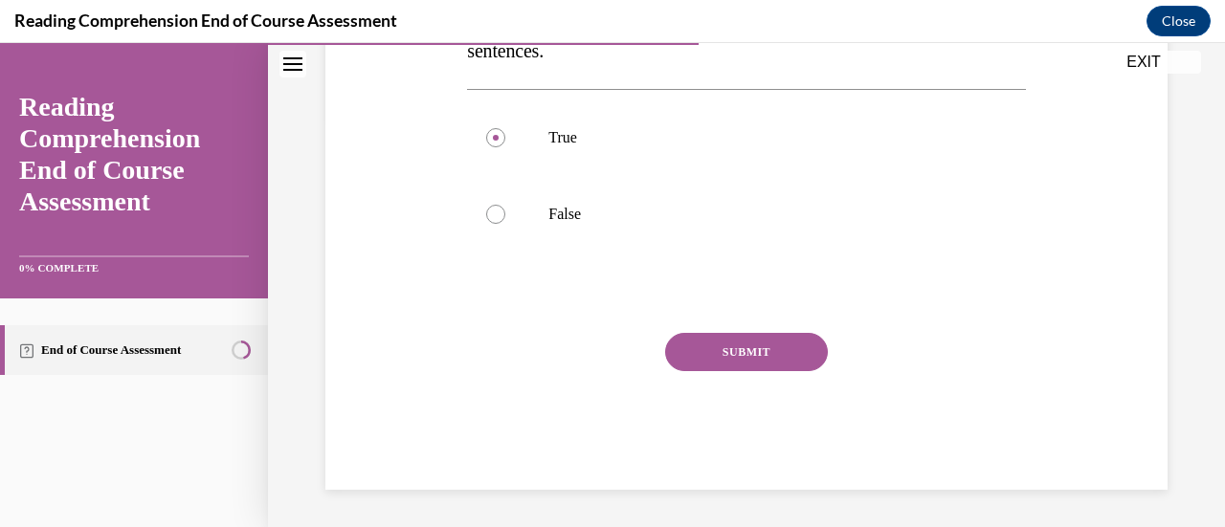
click at [711, 360] on button "SUBMIT" at bounding box center [746, 352] width 163 height 38
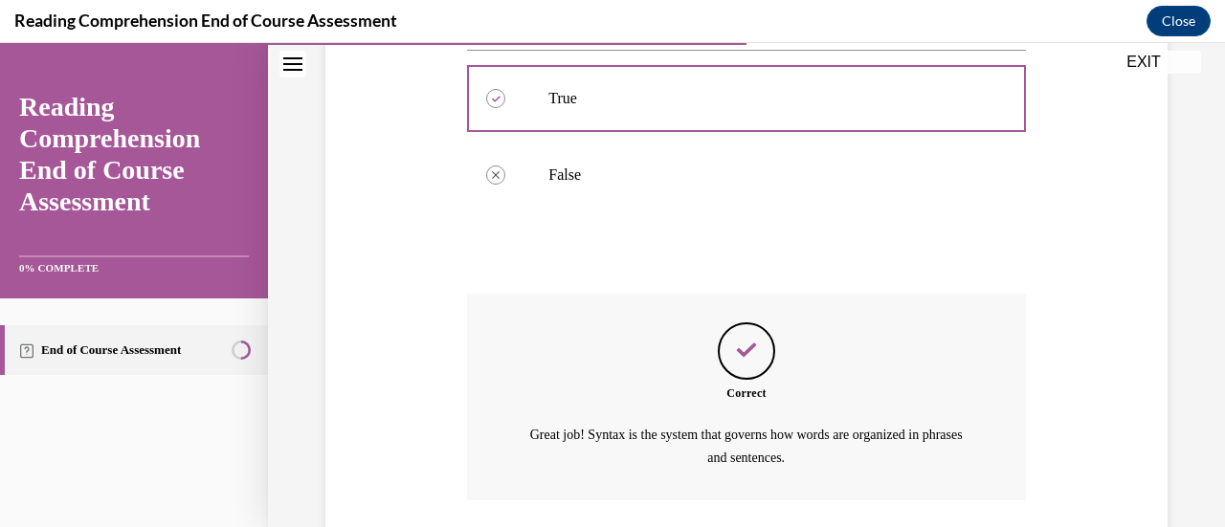
scroll to position [587, 0]
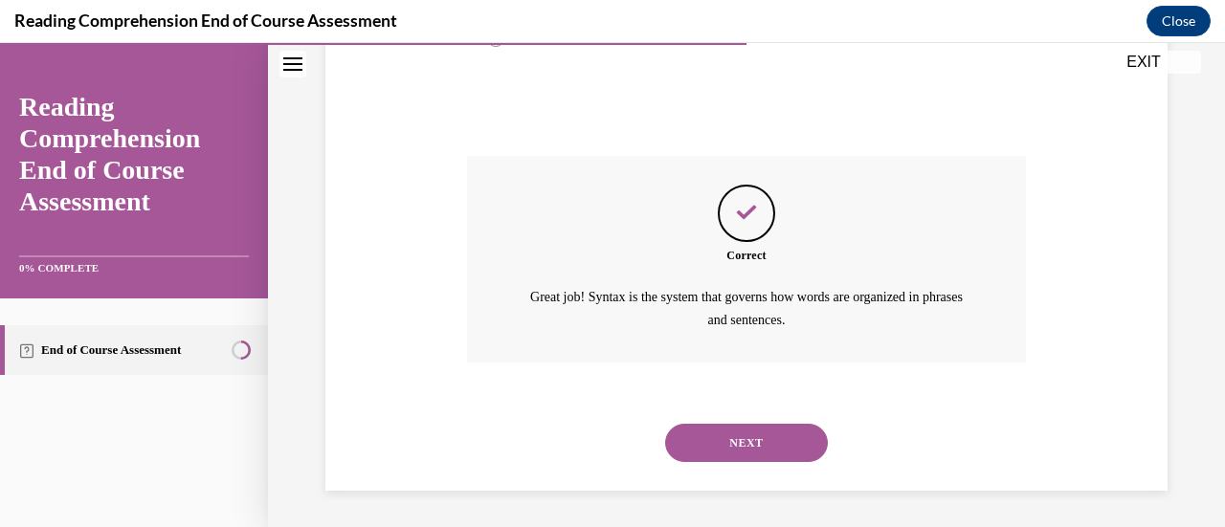
click at [747, 447] on button "NEXT" at bounding box center [746, 443] width 163 height 38
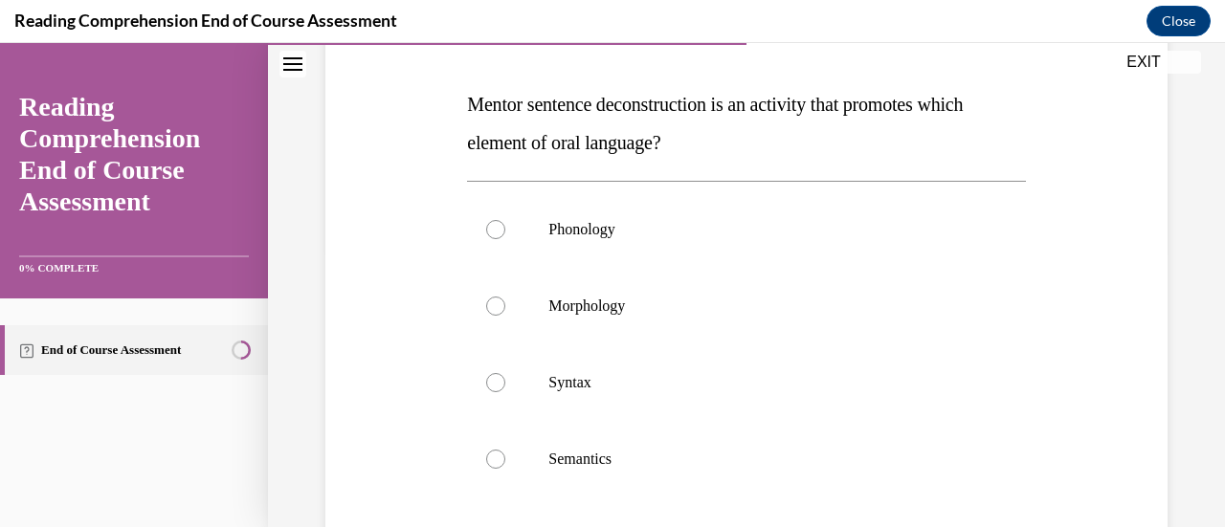
scroll to position [280, 0]
click at [629, 368] on label "Syntax" at bounding box center [746, 382] width 558 height 77
click at [505, 372] on input "Syntax" at bounding box center [495, 381] width 19 height 19
radio input "true"
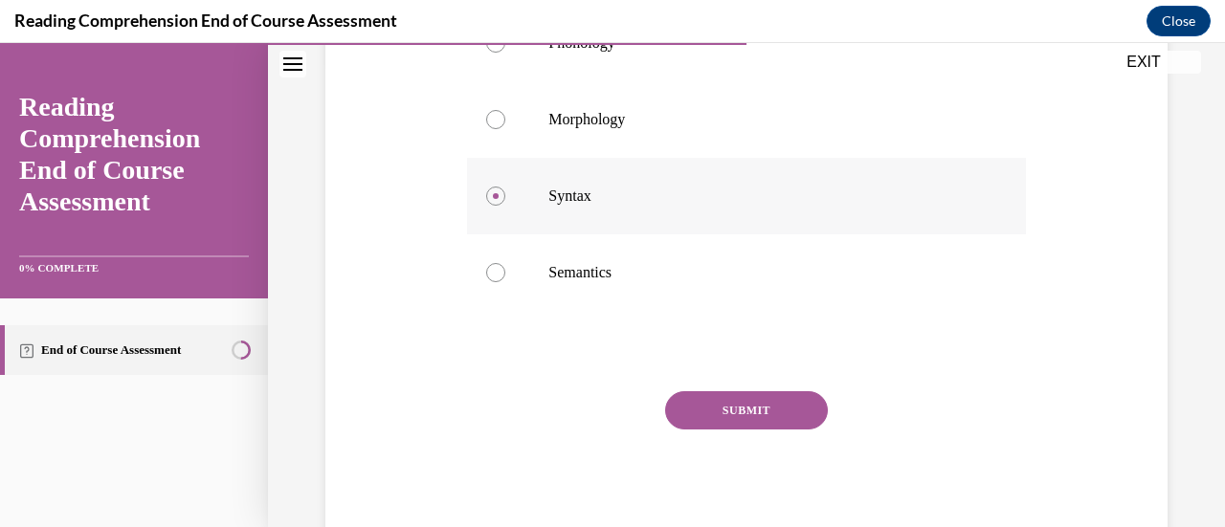
scroll to position [525, 0]
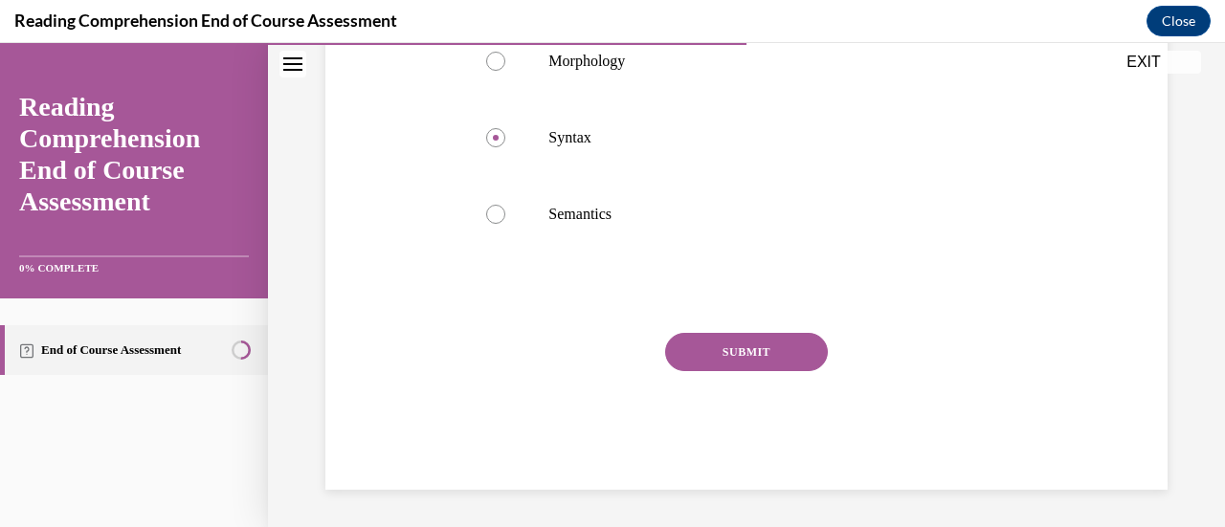
click at [716, 348] on button "SUBMIT" at bounding box center [746, 352] width 163 height 38
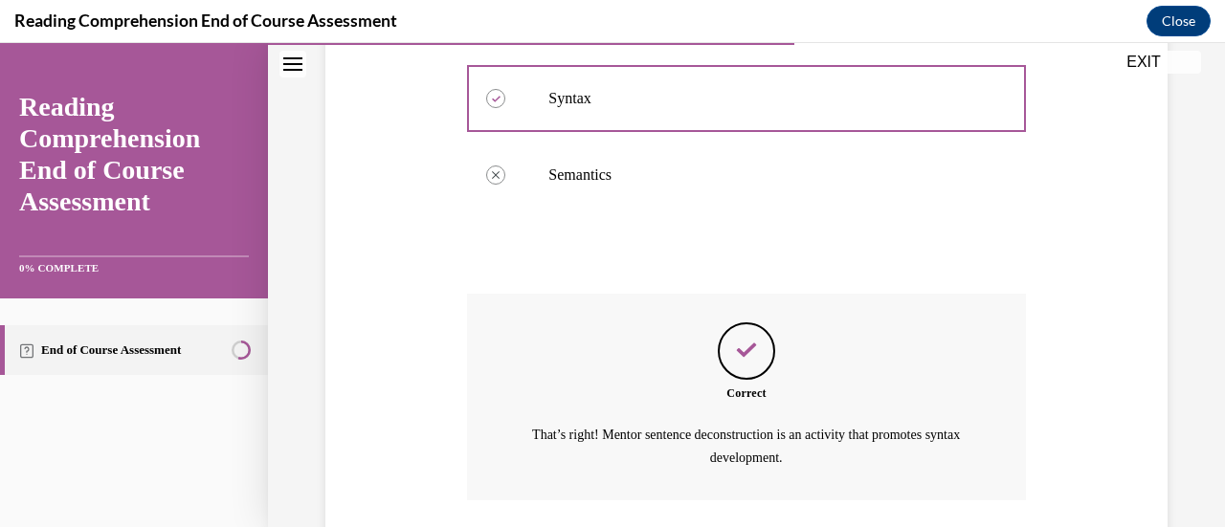
scroll to position [702, 0]
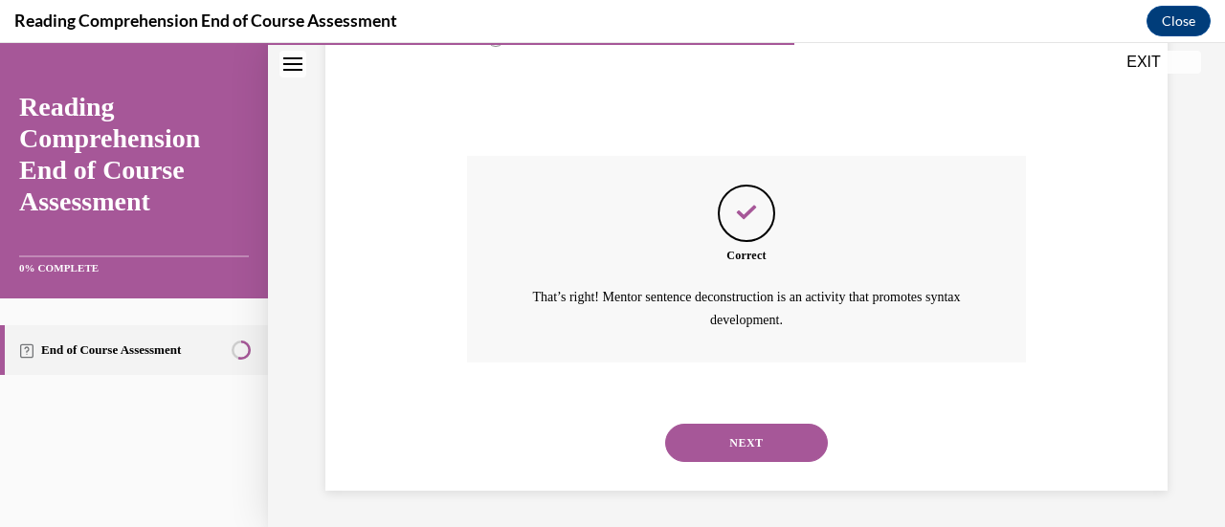
click at [725, 447] on button "NEXT" at bounding box center [746, 443] width 163 height 38
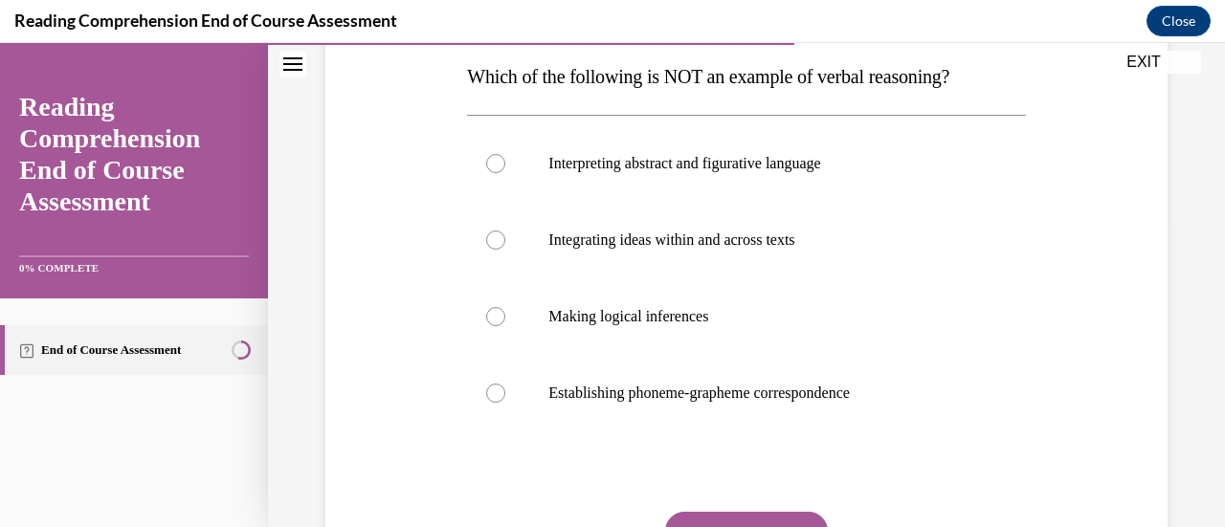
scroll to position [306, 0]
click at [683, 400] on p "Establishing phoneme-grapheme correspondence" at bounding box center [762, 394] width 429 height 19
click at [505, 400] on input "Establishing phoneme-grapheme correspondence" at bounding box center [495, 394] width 19 height 19
radio input "true"
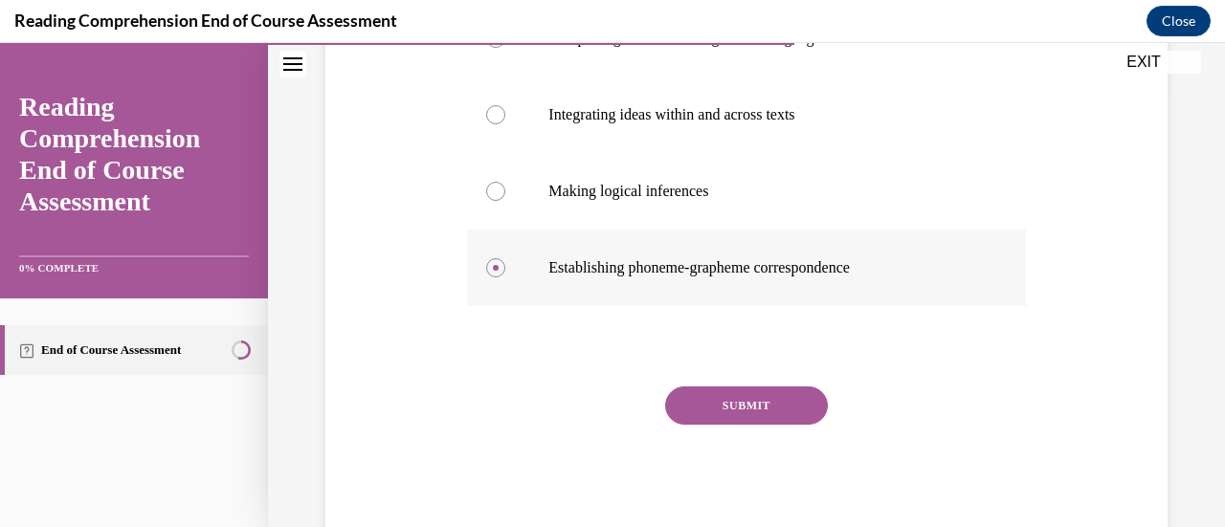
click at [683, 400] on button "SUBMIT" at bounding box center [746, 406] width 163 height 38
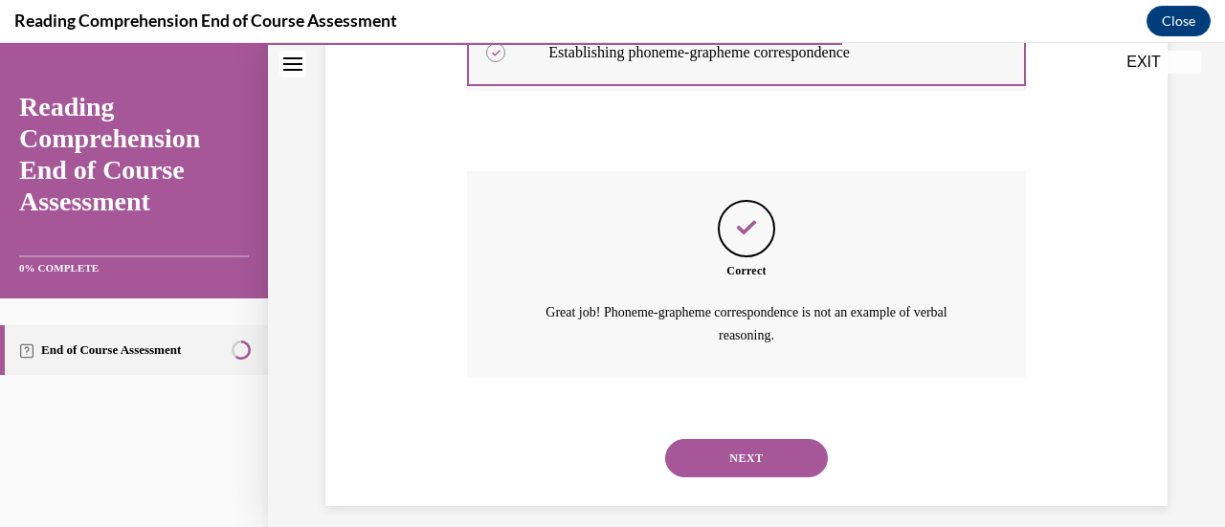
scroll to position [663, 0]
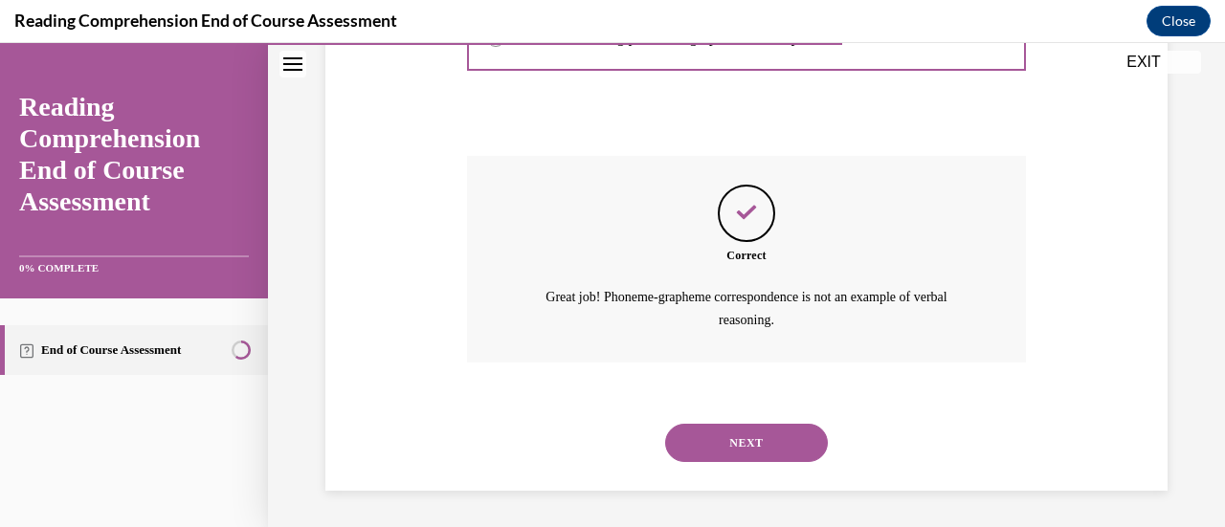
click at [735, 460] on button "NEXT" at bounding box center [746, 443] width 163 height 38
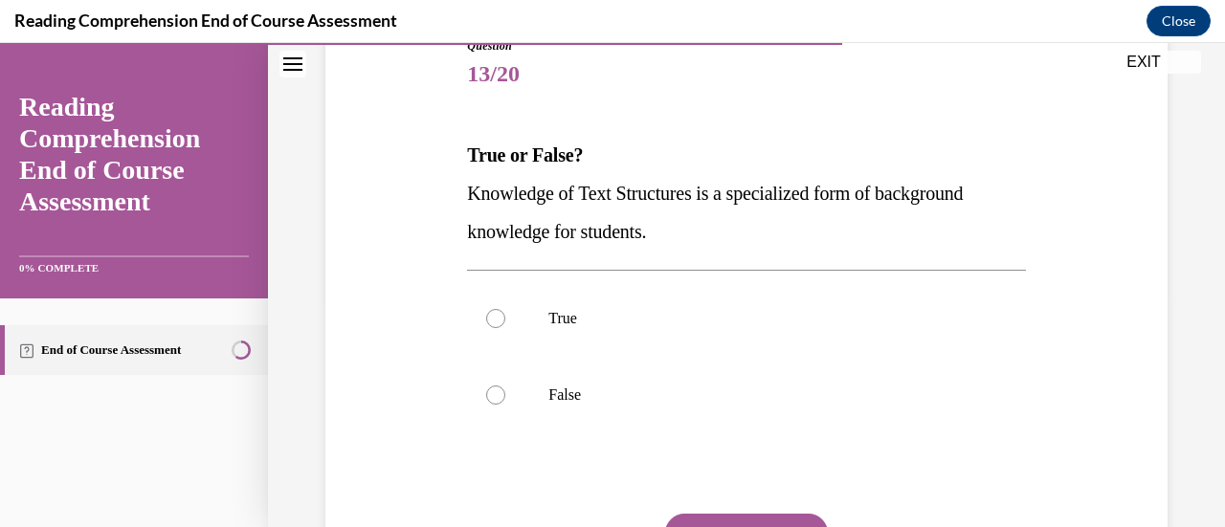
scroll to position [230, 0]
click at [634, 292] on label "True" at bounding box center [746, 317] width 558 height 77
click at [505, 308] on input "True" at bounding box center [495, 317] width 19 height 19
radio input "true"
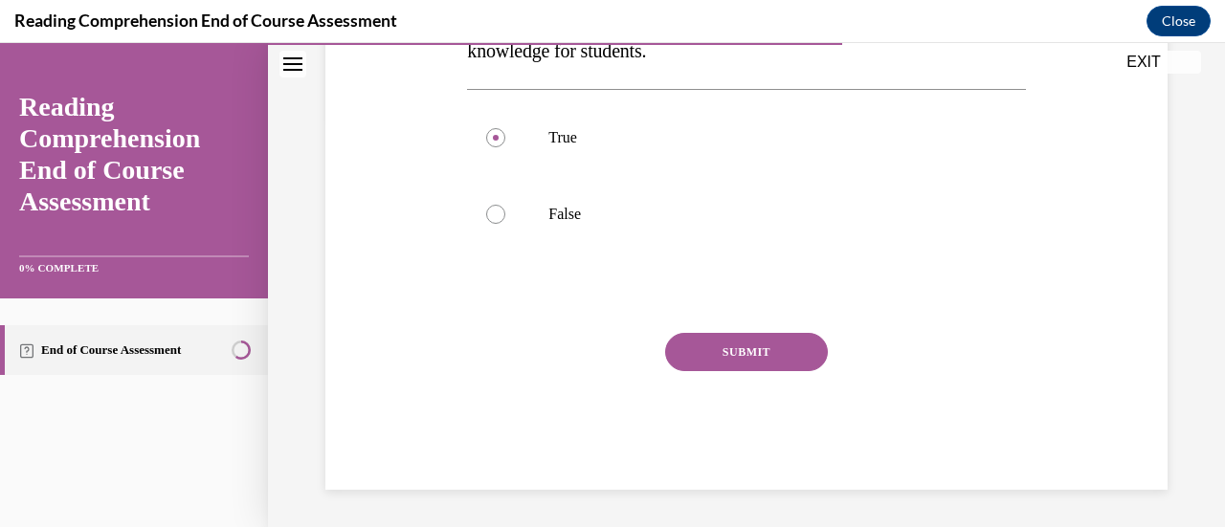
click at [696, 348] on button "SUBMIT" at bounding box center [746, 352] width 163 height 38
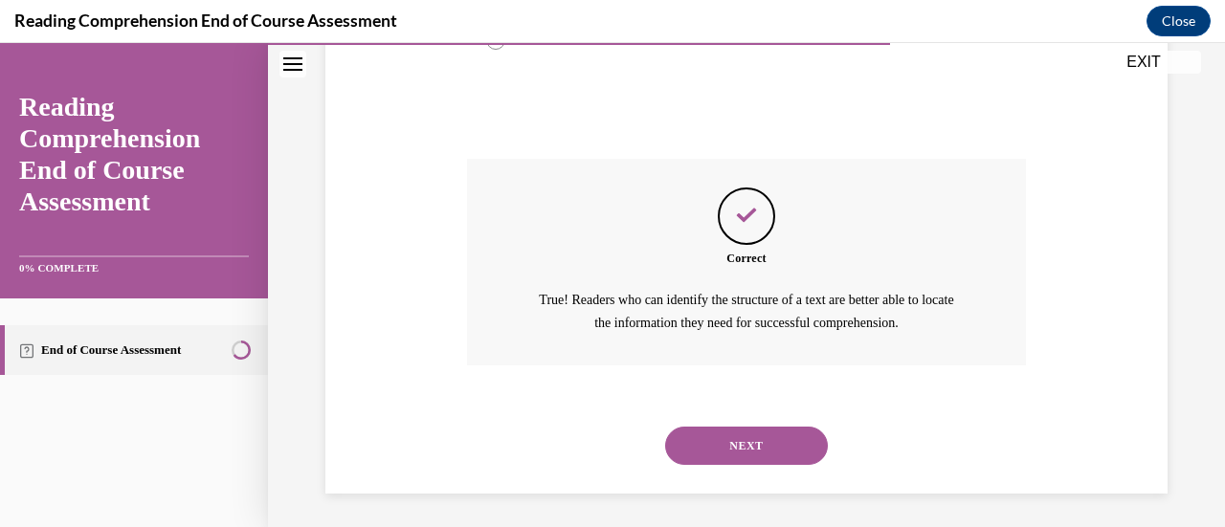
scroll to position [587, 0]
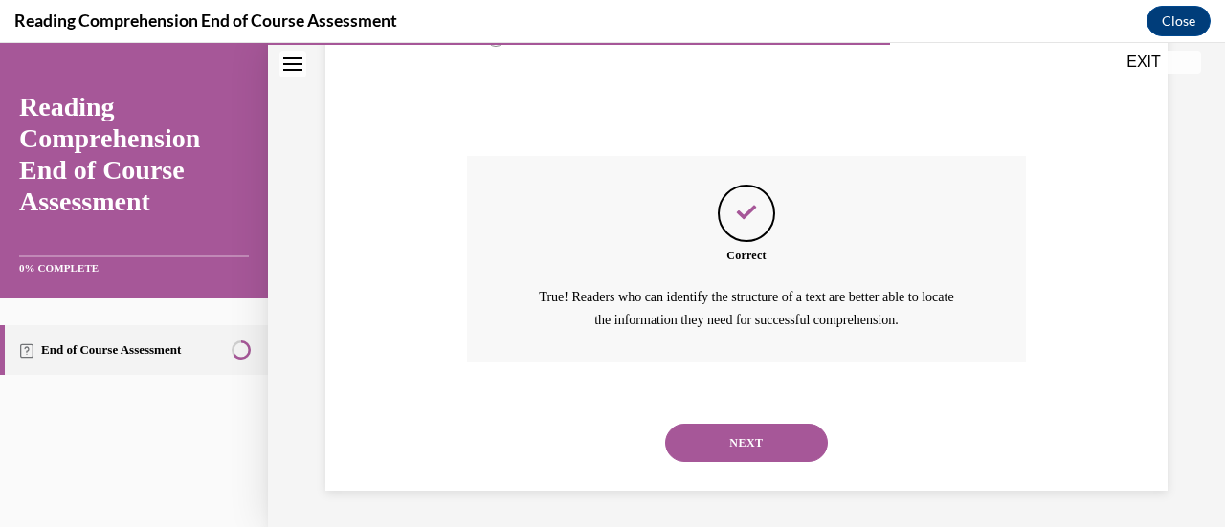
click at [726, 451] on button "NEXT" at bounding box center [746, 443] width 163 height 38
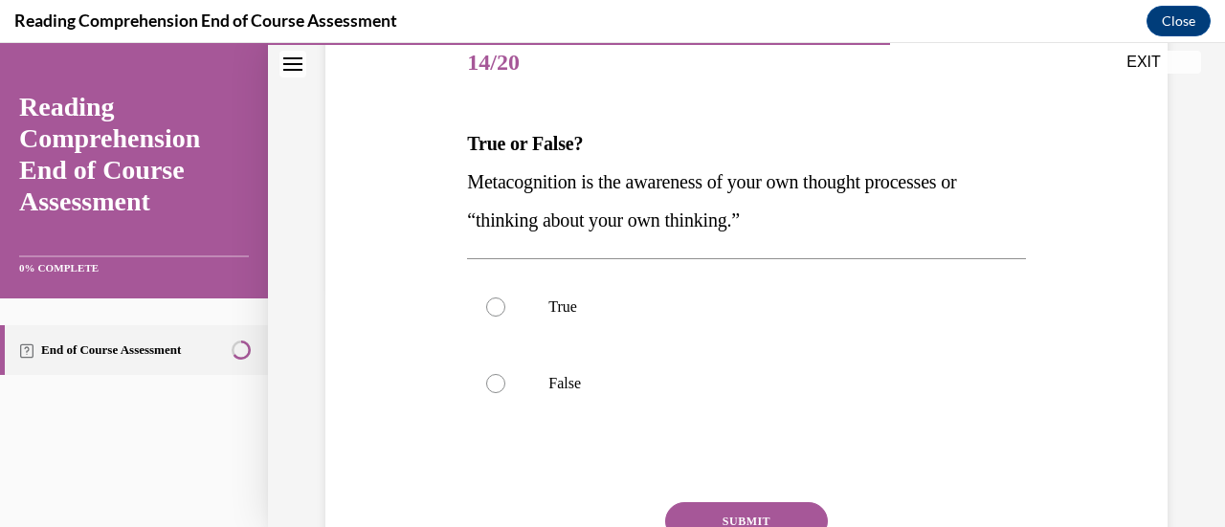
scroll to position [241, 0]
click at [622, 282] on label "True" at bounding box center [746, 306] width 558 height 77
click at [505, 297] on input "True" at bounding box center [495, 306] width 19 height 19
radio input "true"
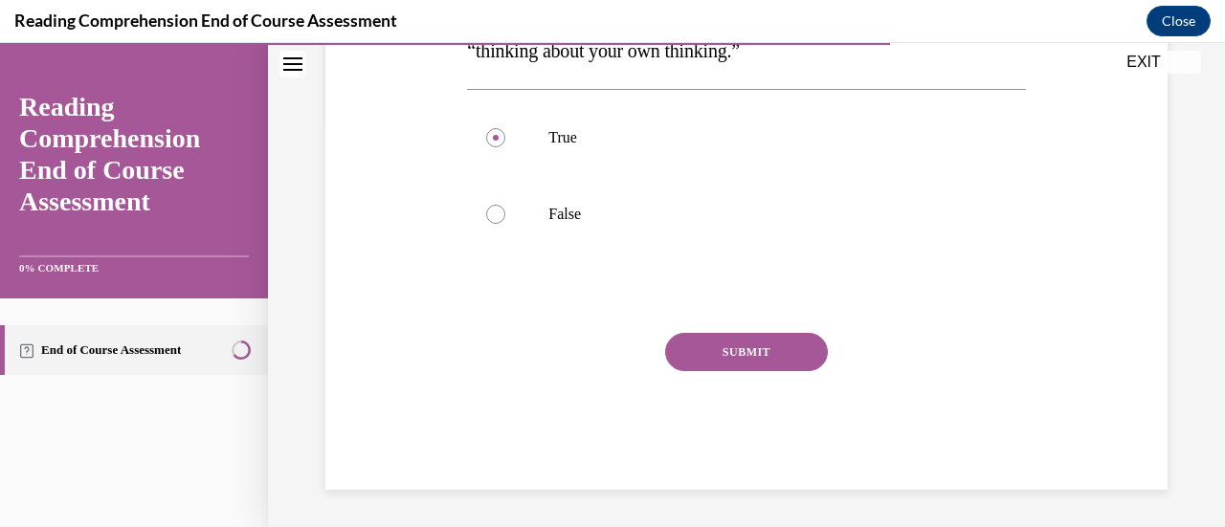
click at [767, 353] on button "SUBMIT" at bounding box center [746, 352] width 163 height 38
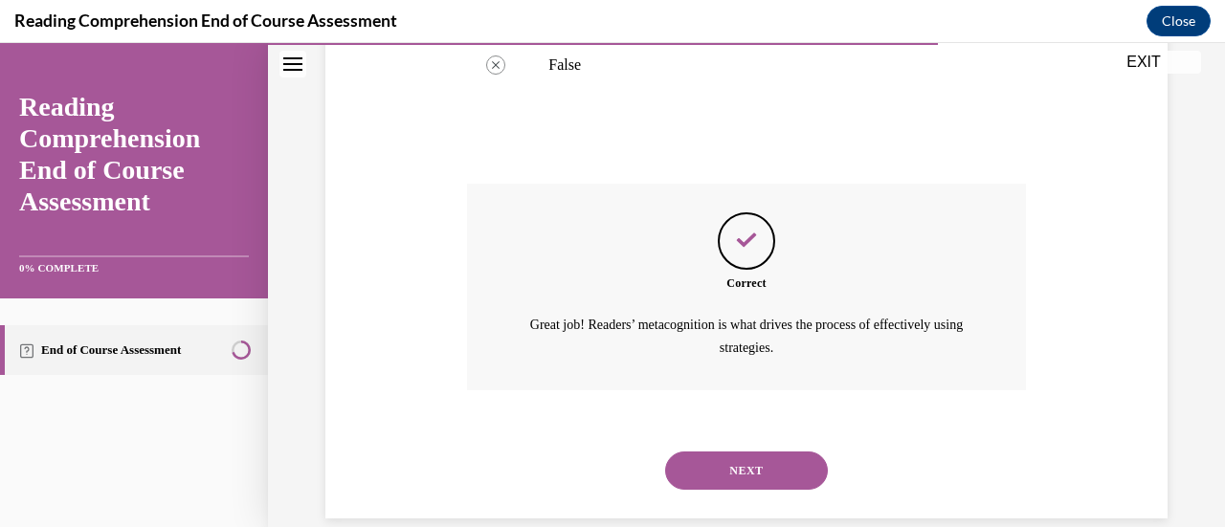
scroll to position [587, 0]
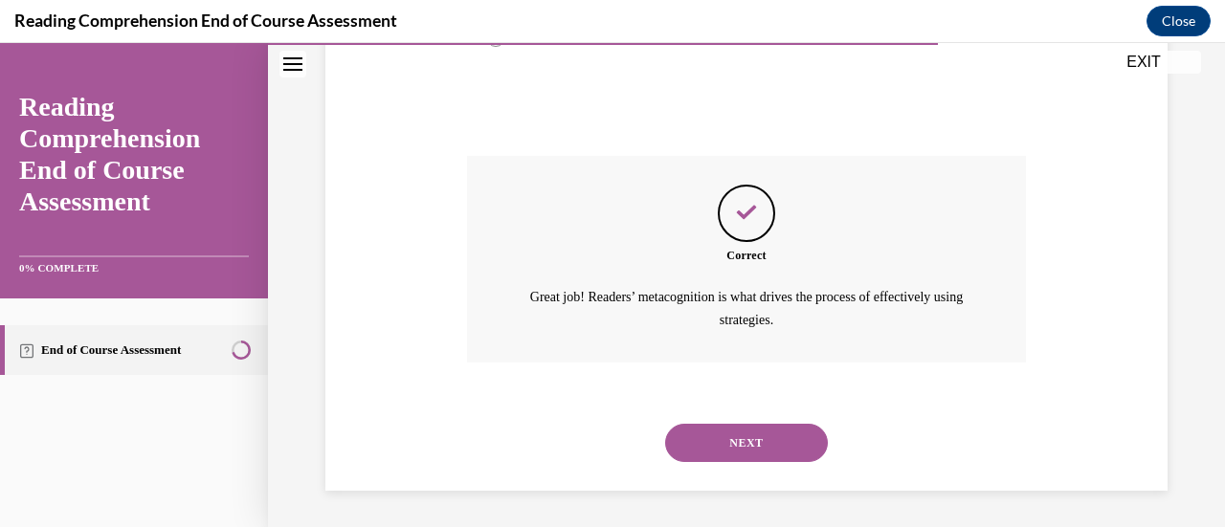
click at [723, 453] on button "NEXT" at bounding box center [746, 443] width 163 height 38
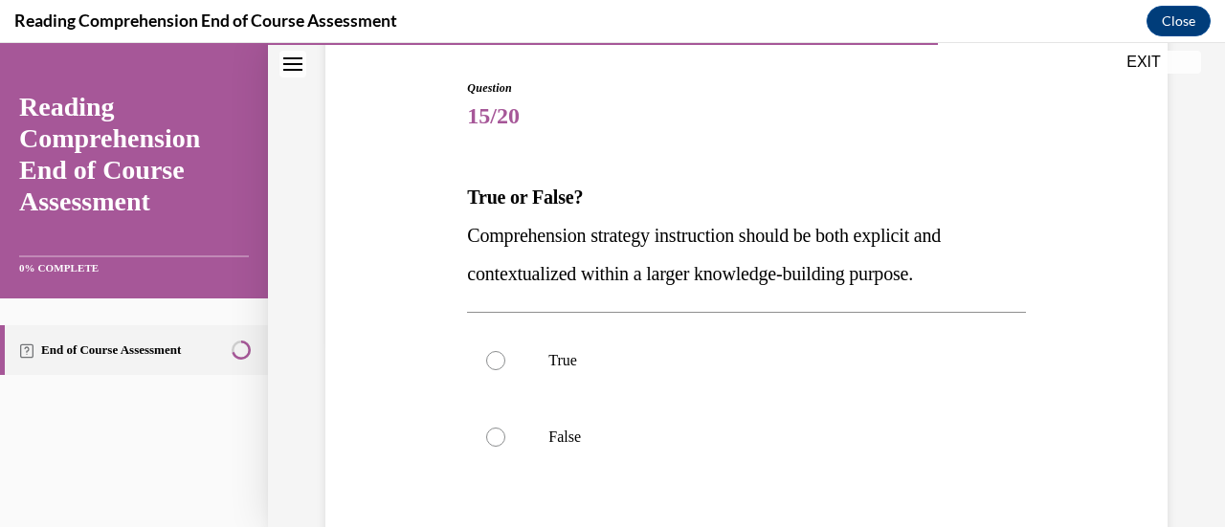
scroll to position [215, 0]
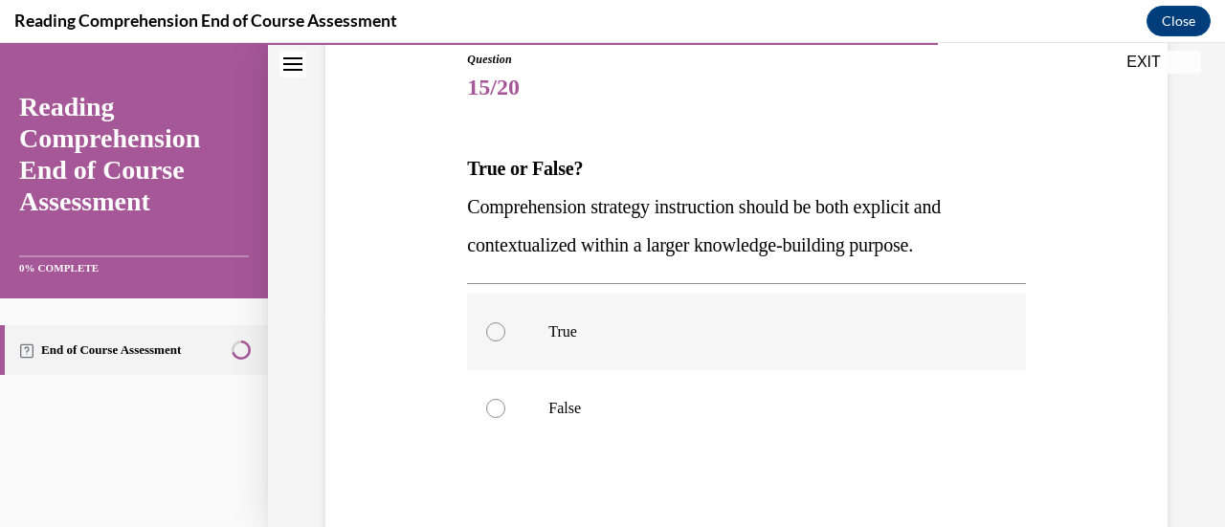
click at [632, 331] on p "True" at bounding box center [762, 332] width 429 height 19
click at [505, 331] on input "True" at bounding box center [495, 332] width 19 height 19
radio input "true"
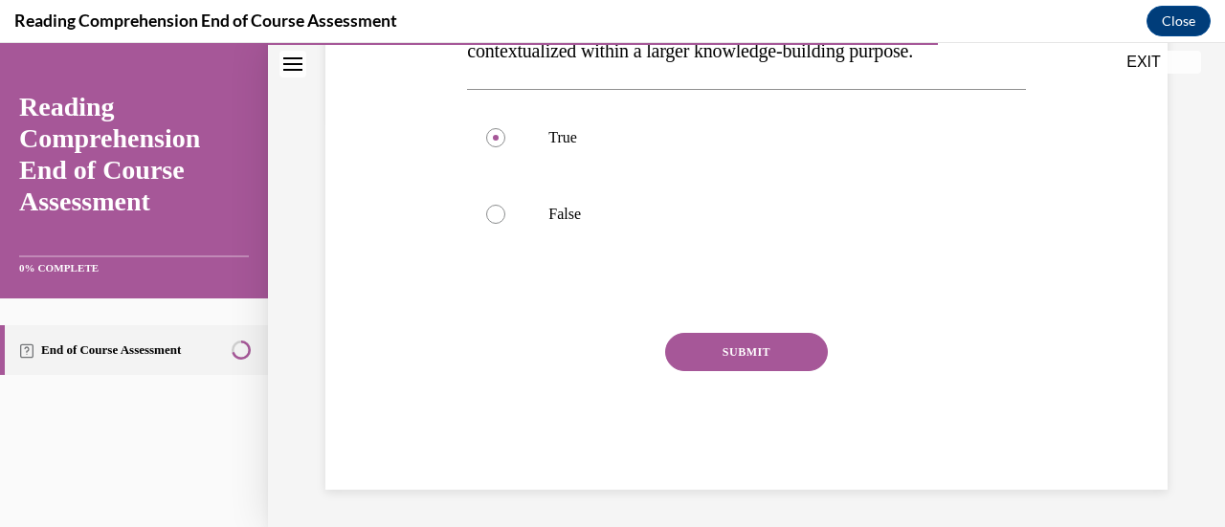
click at [709, 358] on button "SUBMIT" at bounding box center [746, 352] width 163 height 38
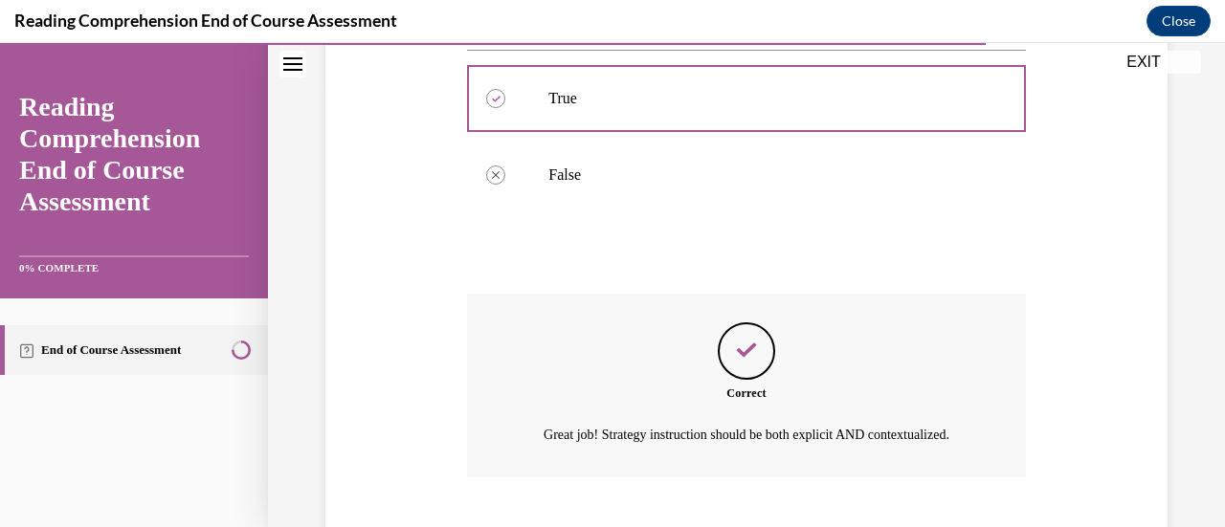
scroll to position [587, 0]
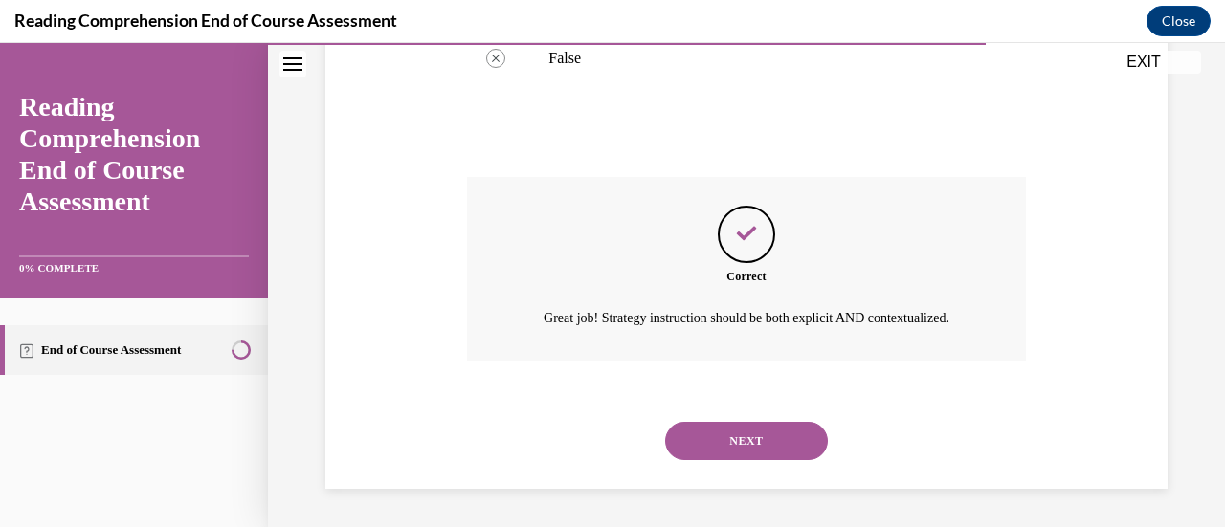
click at [729, 451] on button "NEXT" at bounding box center [746, 441] width 163 height 38
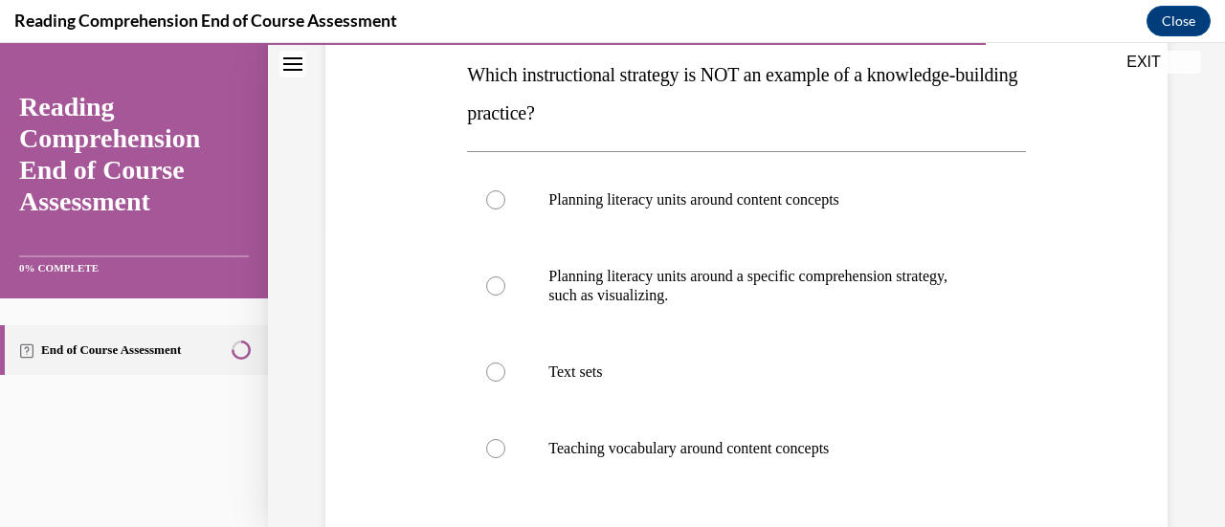
scroll to position [316, 0]
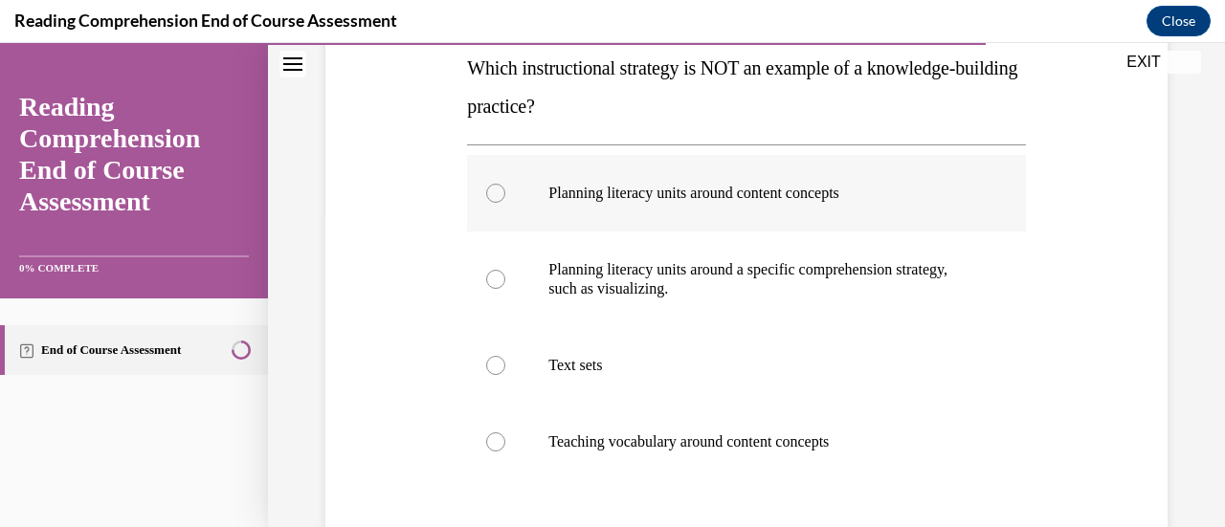
click at [590, 179] on label "Planning literacy units around content concepts" at bounding box center [746, 193] width 558 height 77
click at [505, 184] on input "Planning literacy units around content concepts" at bounding box center [495, 193] width 19 height 19
radio input "true"
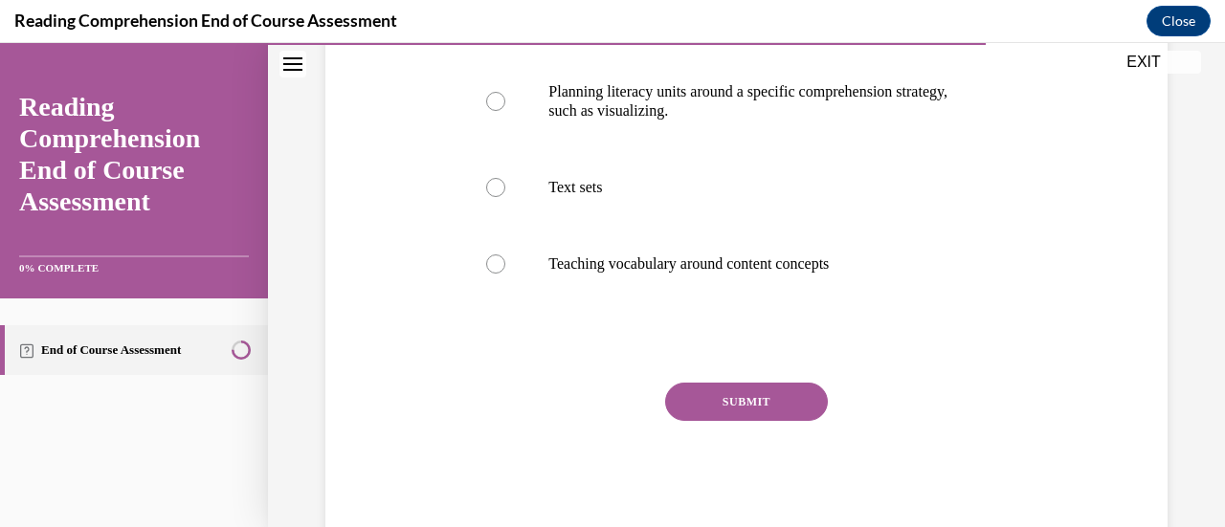
click at [724, 405] on button "SUBMIT" at bounding box center [746, 402] width 163 height 38
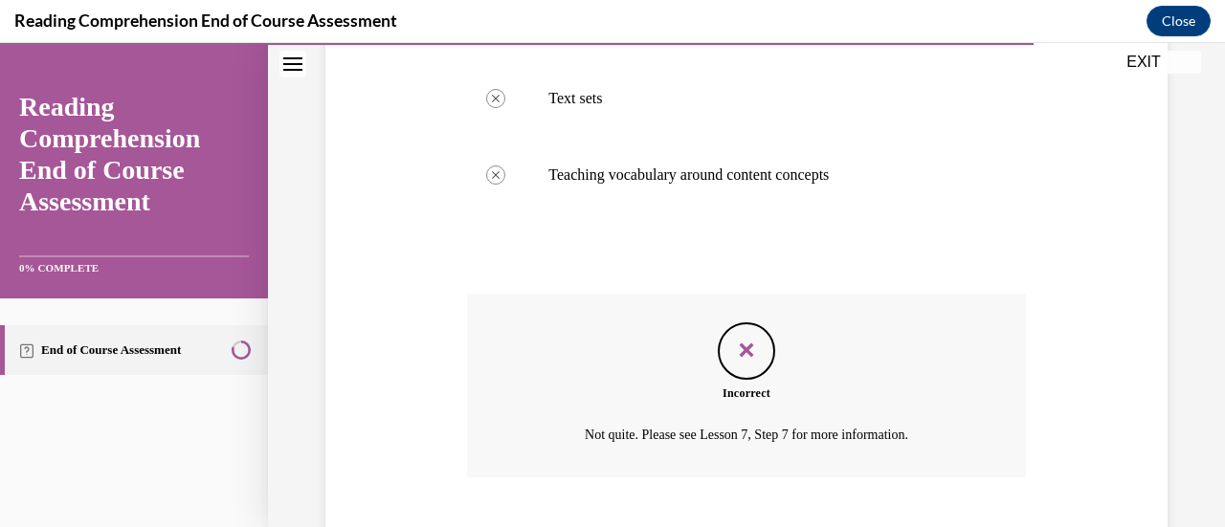
scroll to position [643, 0]
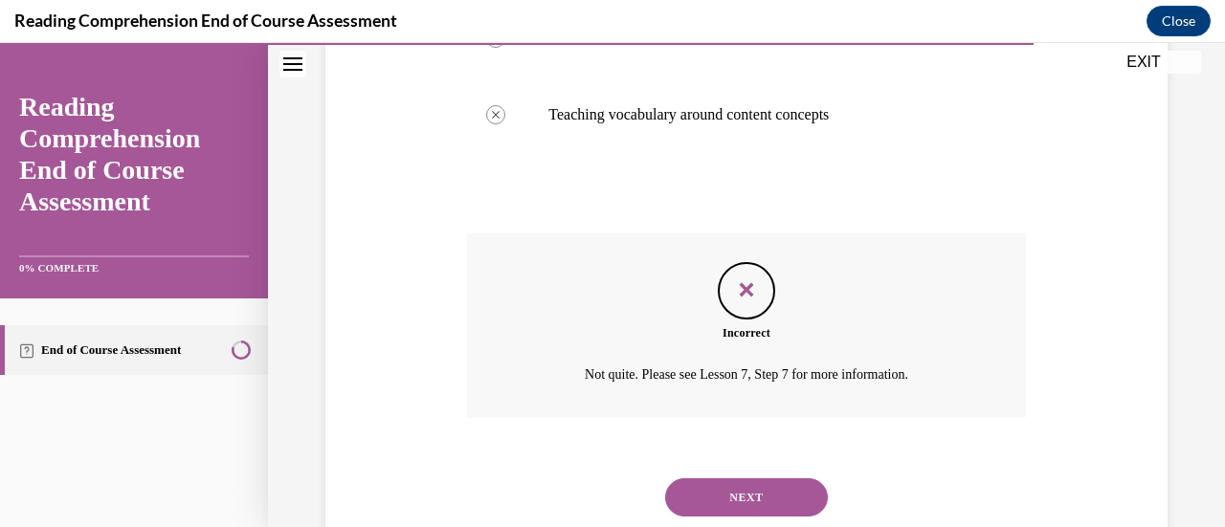
click at [737, 508] on button "NEXT" at bounding box center [746, 498] width 163 height 38
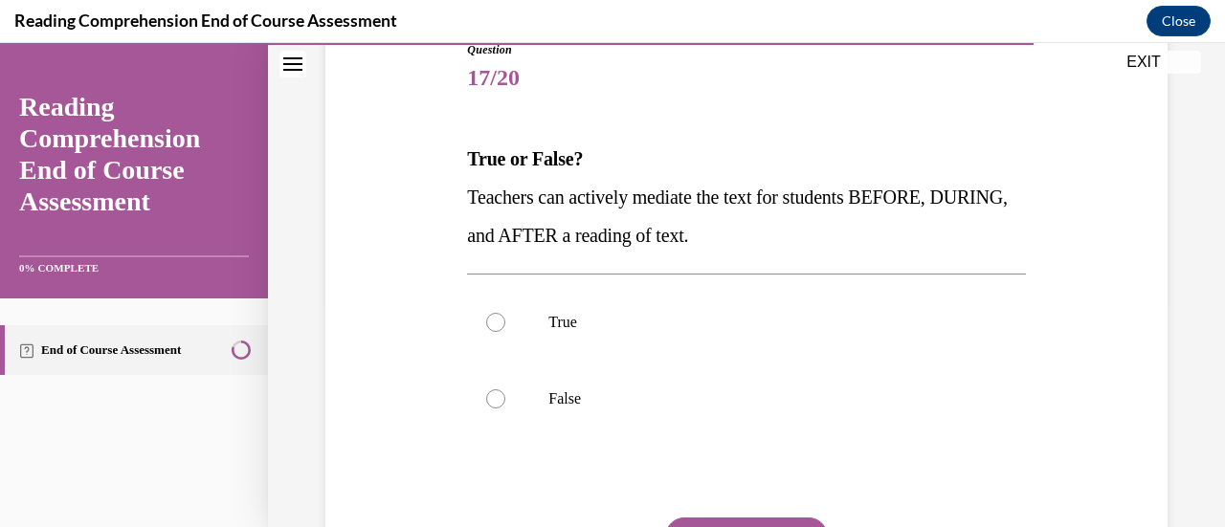
scroll to position [226, 0]
click at [612, 303] on label "True" at bounding box center [746, 321] width 558 height 77
click at [505, 312] on input "True" at bounding box center [495, 321] width 19 height 19
radio input "true"
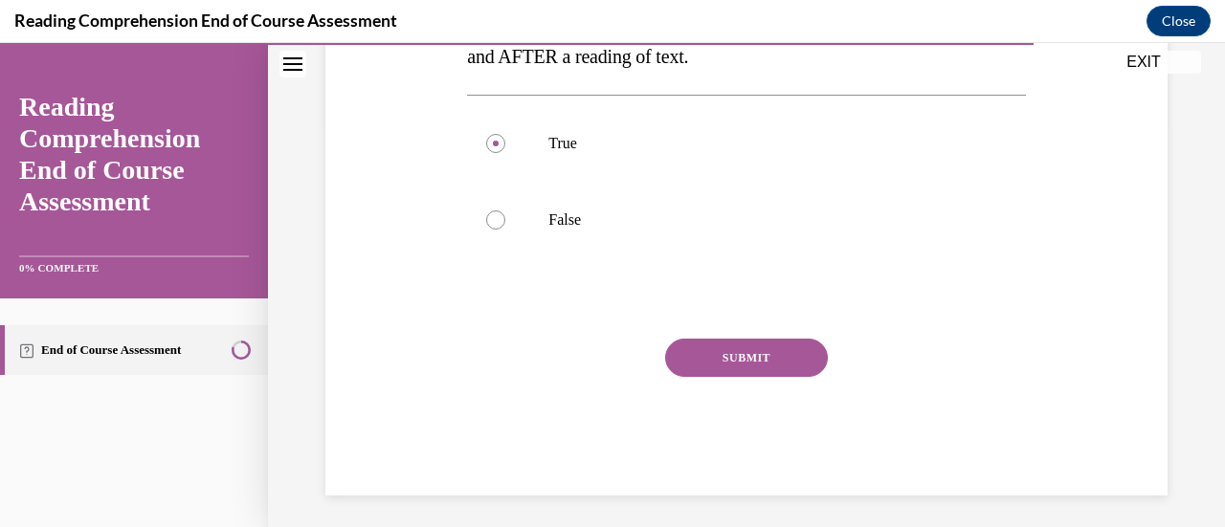
click at [699, 371] on button "SUBMIT" at bounding box center [746, 358] width 163 height 38
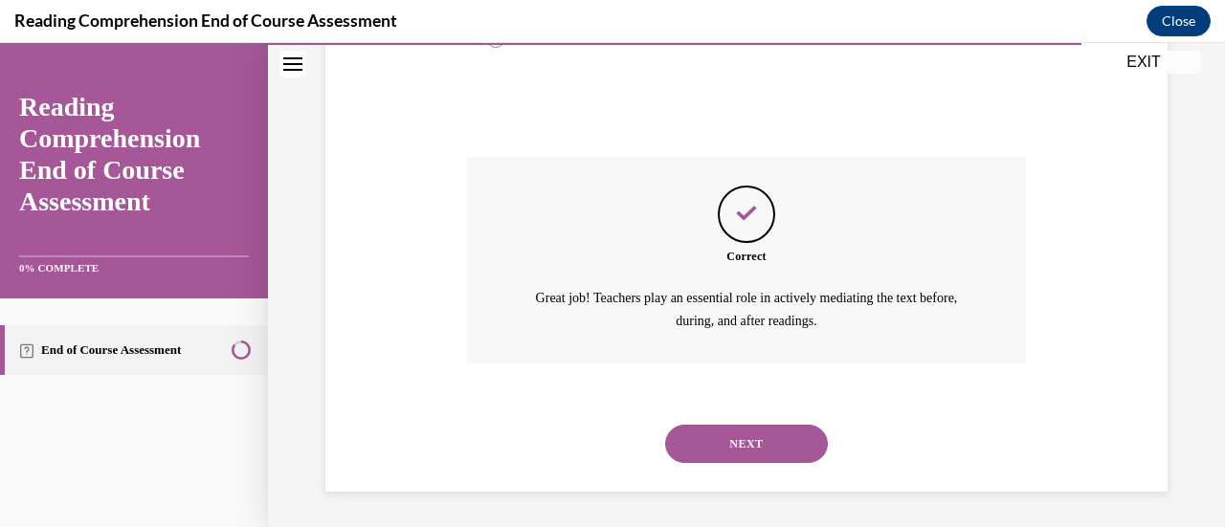
scroll to position [587, 0]
click at [718, 433] on button "NEXT" at bounding box center [746, 443] width 163 height 38
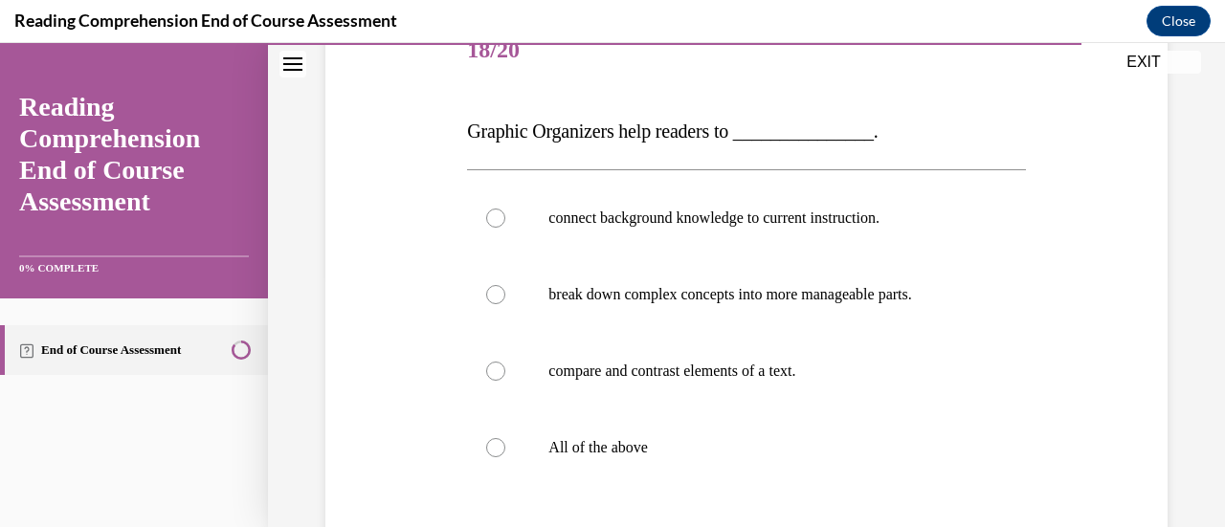
scroll to position [254, 0]
click at [569, 451] on p "All of the above" at bounding box center [762, 446] width 429 height 19
click at [505, 451] on input "All of the above" at bounding box center [495, 446] width 19 height 19
radio input "true"
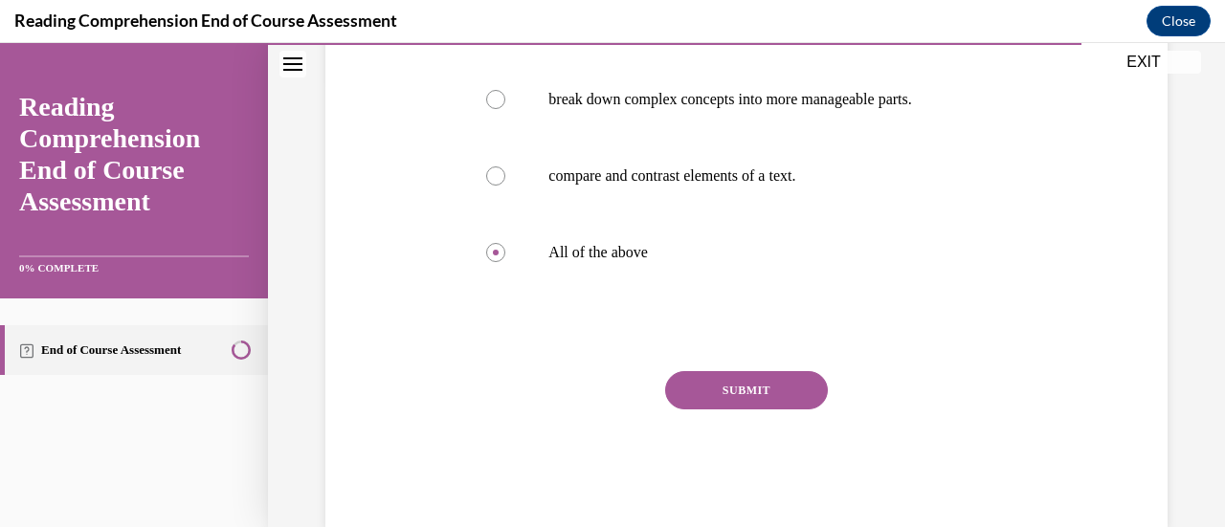
click at [711, 388] on button "SUBMIT" at bounding box center [746, 390] width 163 height 38
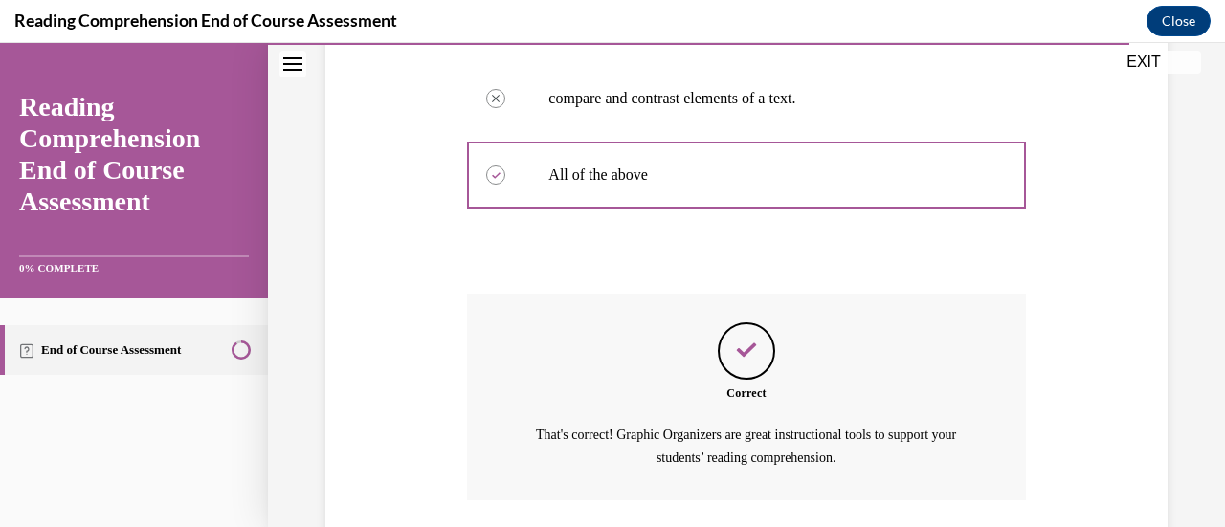
scroll to position [663, 0]
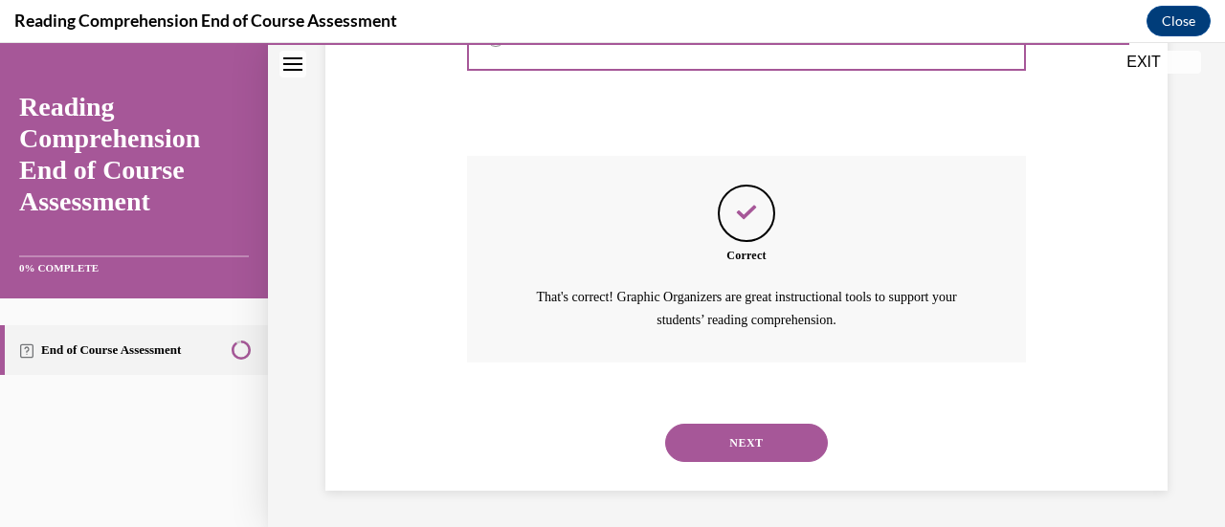
click at [725, 434] on button "NEXT" at bounding box center [746, 443] width 163 height 38
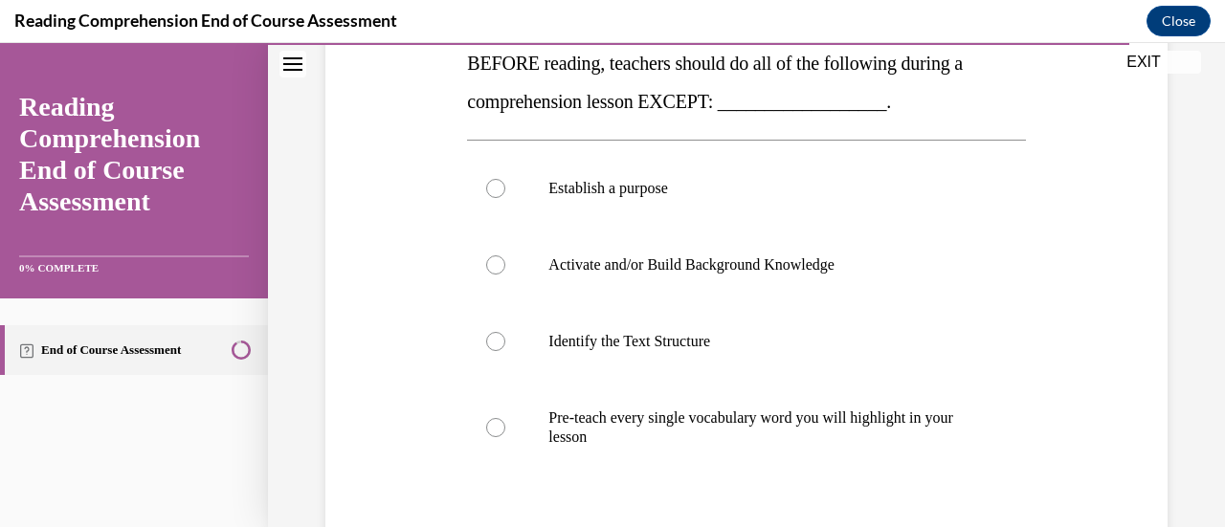
scroll to position [322, 0]
click at [626, 421] on p "Pre-teach every single vocabulary word you will highlight in your lesson" at bounding box center [762, 427] width 429 height 38
click at [505, 421] on input "Pre-teach every single vocabulary word you will highlight in your lesson" at bounding box center [495, 426] width 19 height 19
radio input "true"
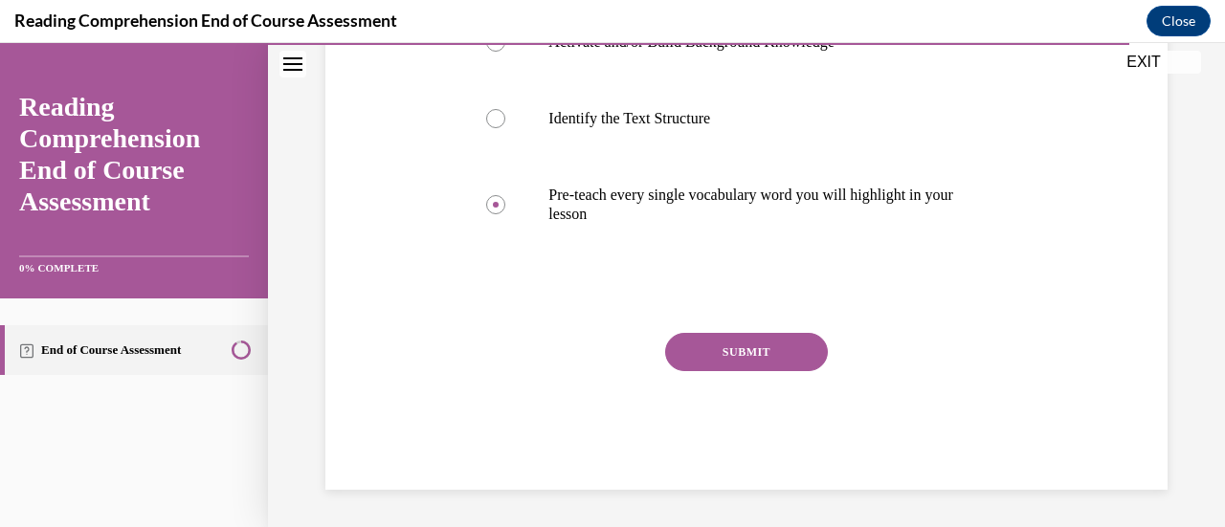
click at [748, 346] on button "SUBMIT" at bounding box center [746, 352] width 163 height 38
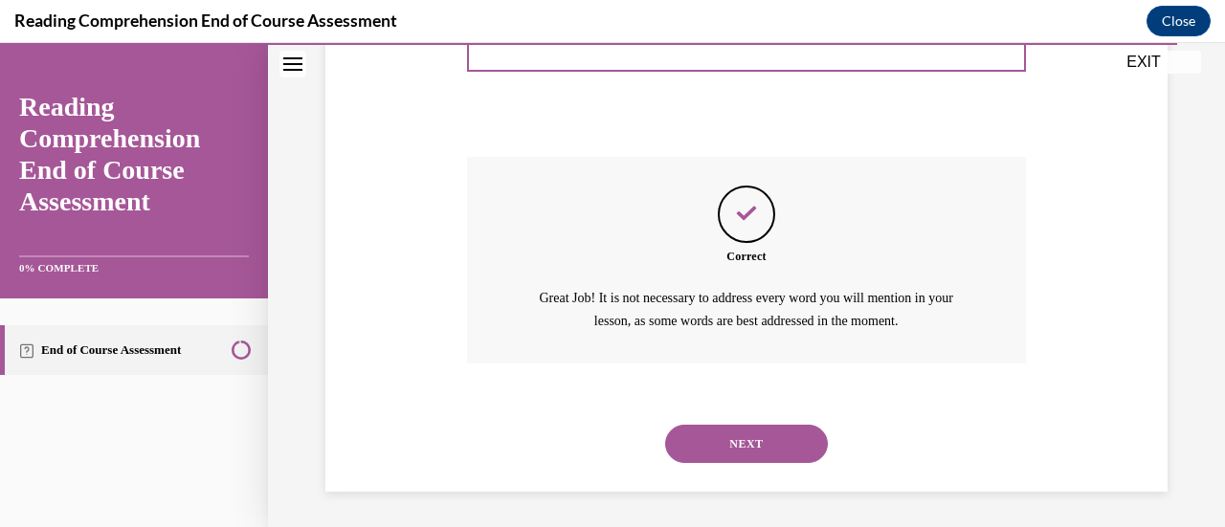
scroll to position [721, 0]
click at [751, 449] on button "NEXT" at bounding box center [746, 443] width 163 height 38
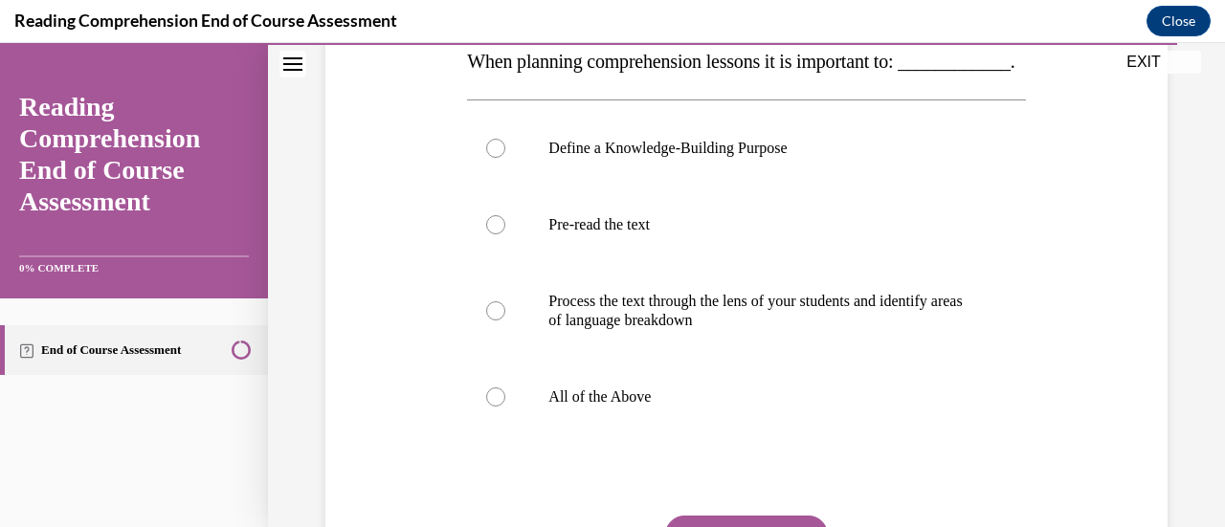
scroll to position [324, 0]
click at [647, 406] on p "All of the Above" at bounding box center [762, 396] width 429 height 19
click at [505, 406] on input "All of the Above" at bounding box center [495, 396] width 19 height 19
radio input "true"
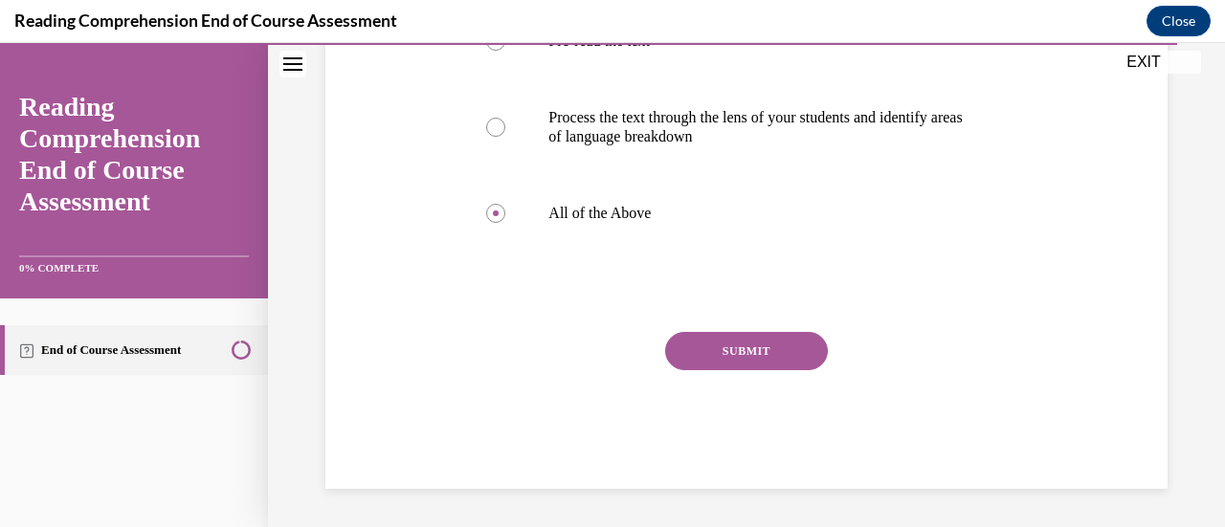
click at [733, 353] on button "SUBMIT" at bounding box center [746, 351] width 163 height 38
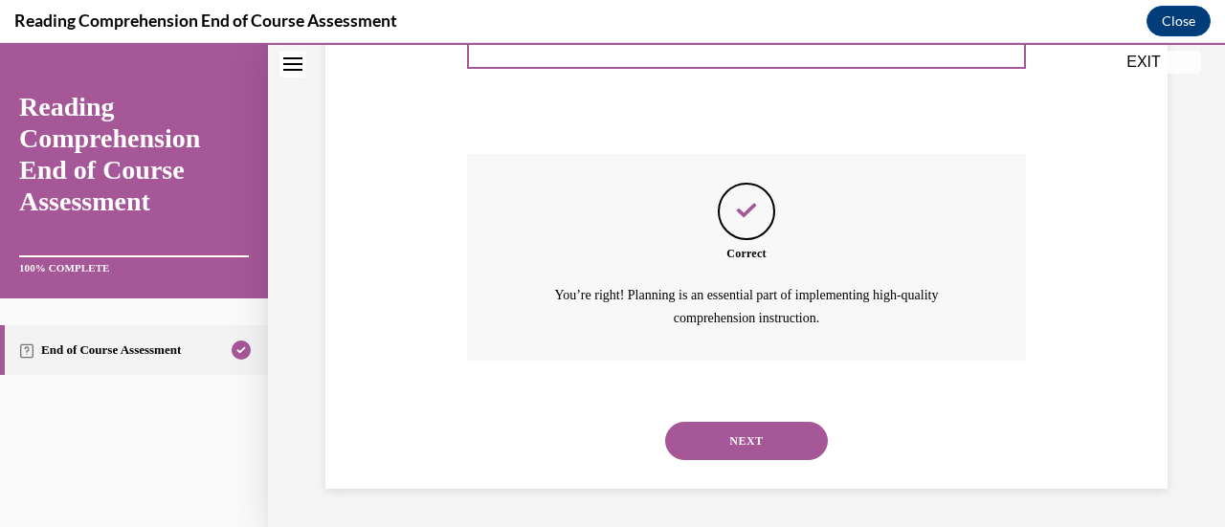
scroll to position [721, 0]
click at [741, 434] on button "NEXT" at bounding box center [746, 441] width 163 height 38
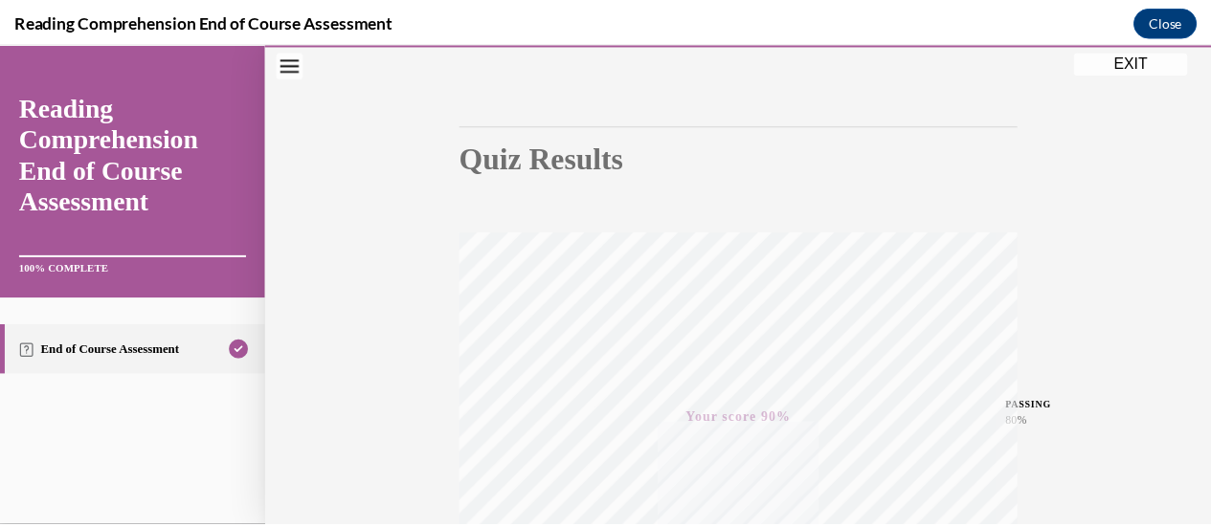
scroll to position [126, 0]
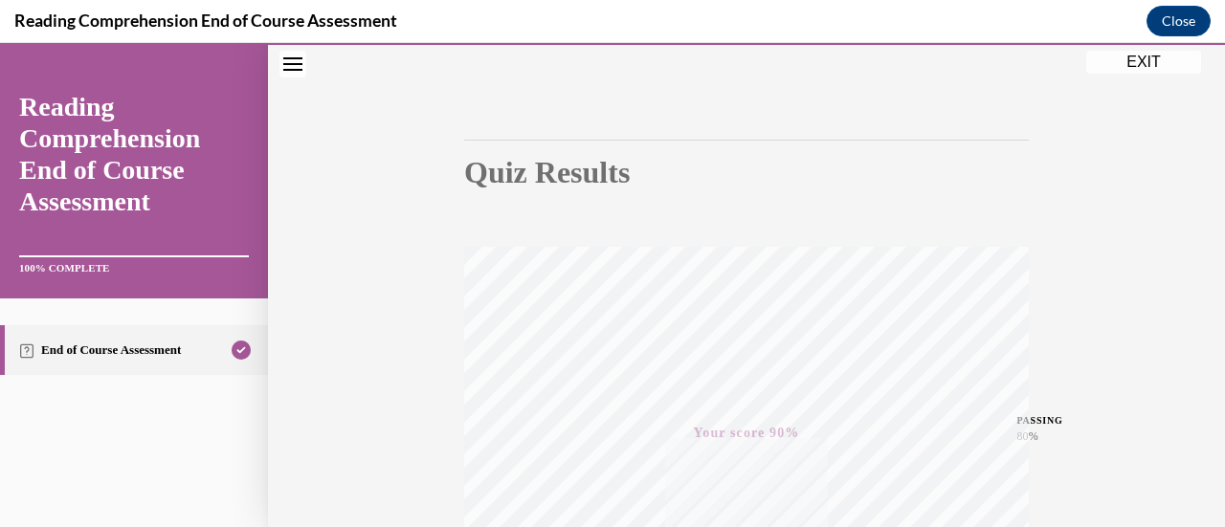
click at [1099, 61] on button "EXIT" at bounding box center [1143, 62] width 115 height 23
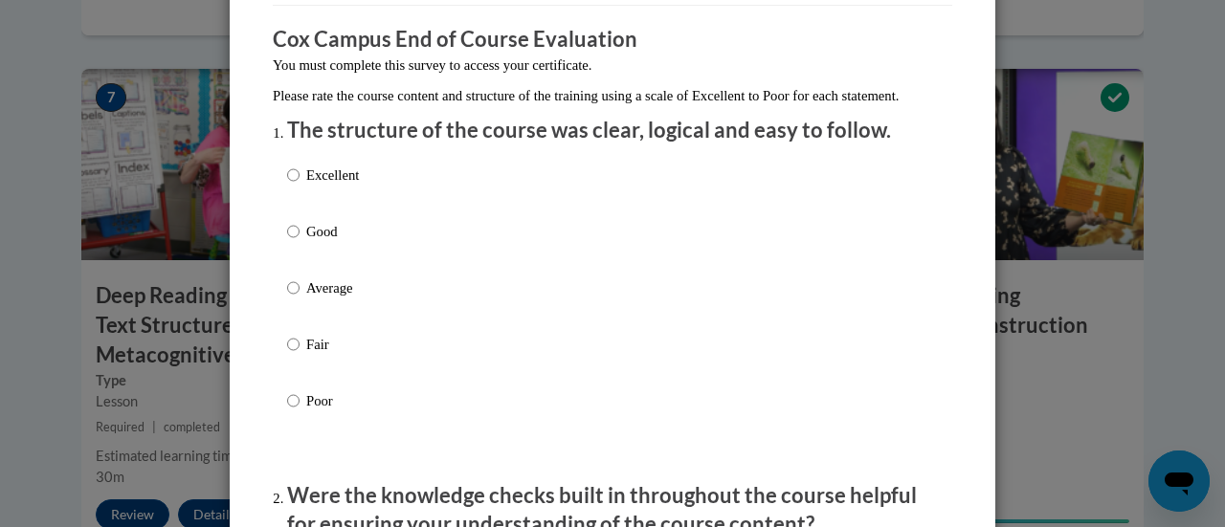
scroll to position [153, 0]
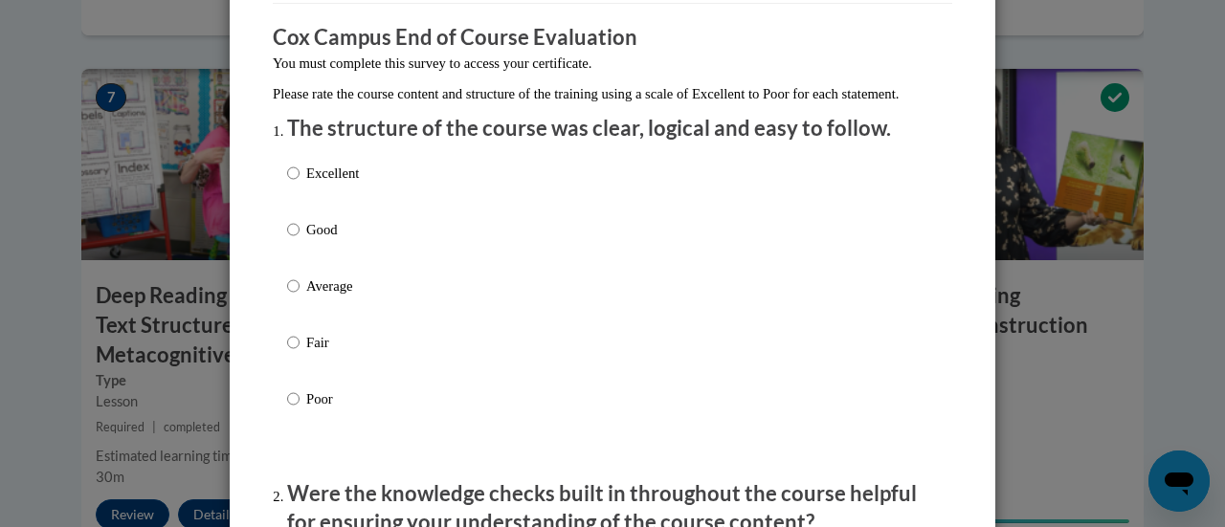
click at [306, 324] on label "Average" at bounding box center [323, 302] width 72 height 52
click at [300, 297] on input "Average" at bounding box center [293, 286] width 12 height 21
radio input "true"
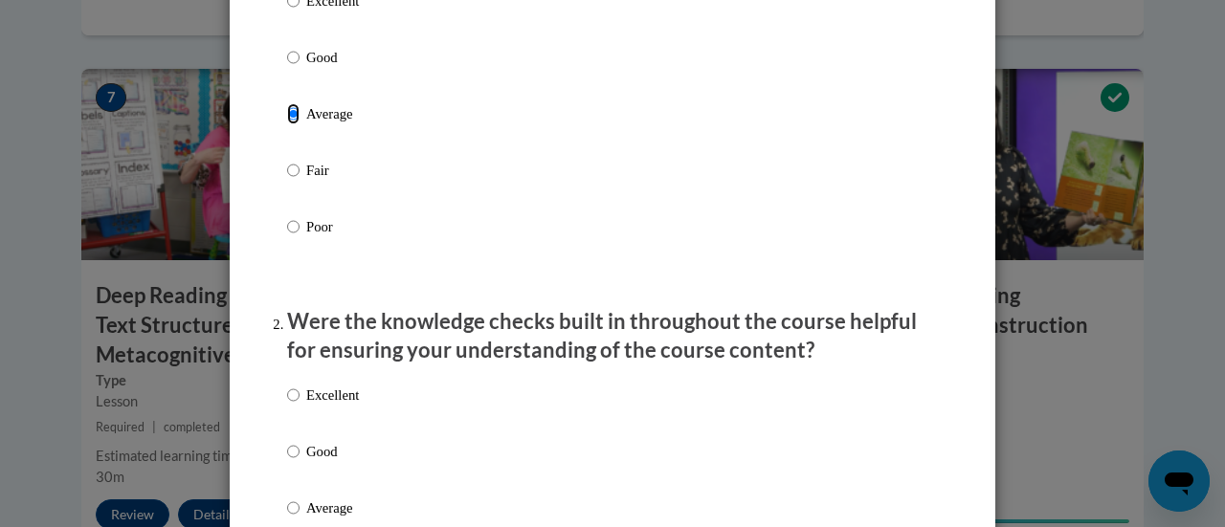
scroll to position [480, 0]
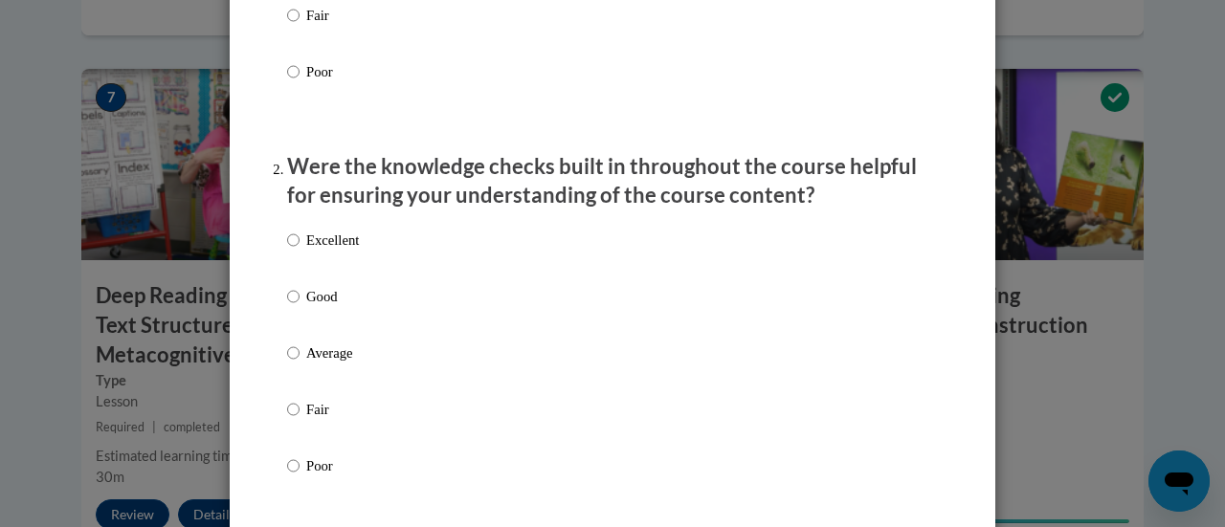
click at [314, 359] on div "Excellent Good Average Fair Poor" at bounding box center [323, 368] width 72 height 297
click at [314, 364] on p "Average" at bounding box center [332, 353] width 53 height 21
click at [300, 364] on input "Average" at bounding box center [293, 353] width 12 height 21
radio input "true"
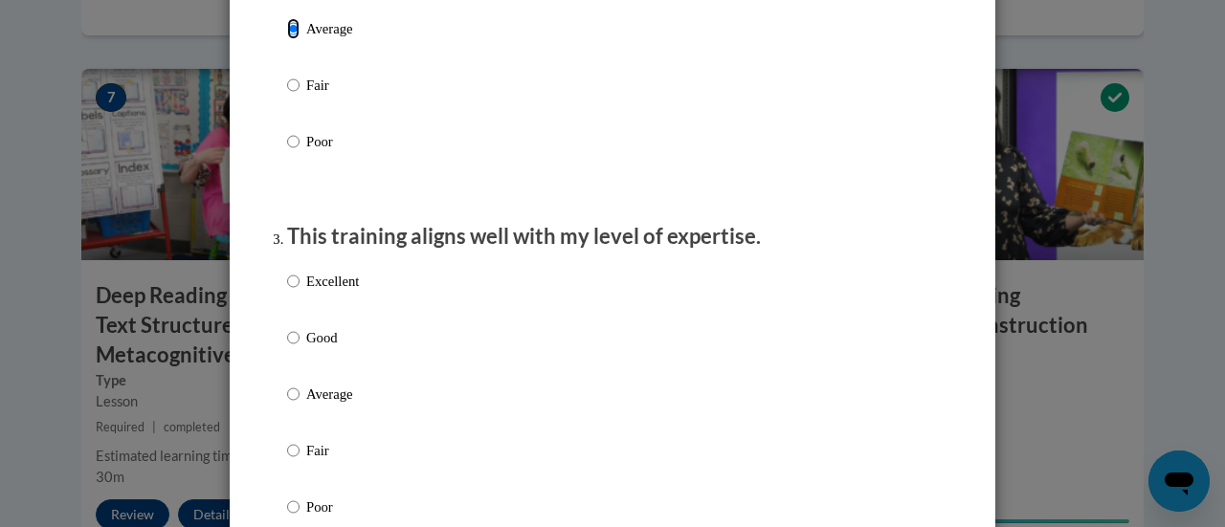
scroll to position [852, 0]
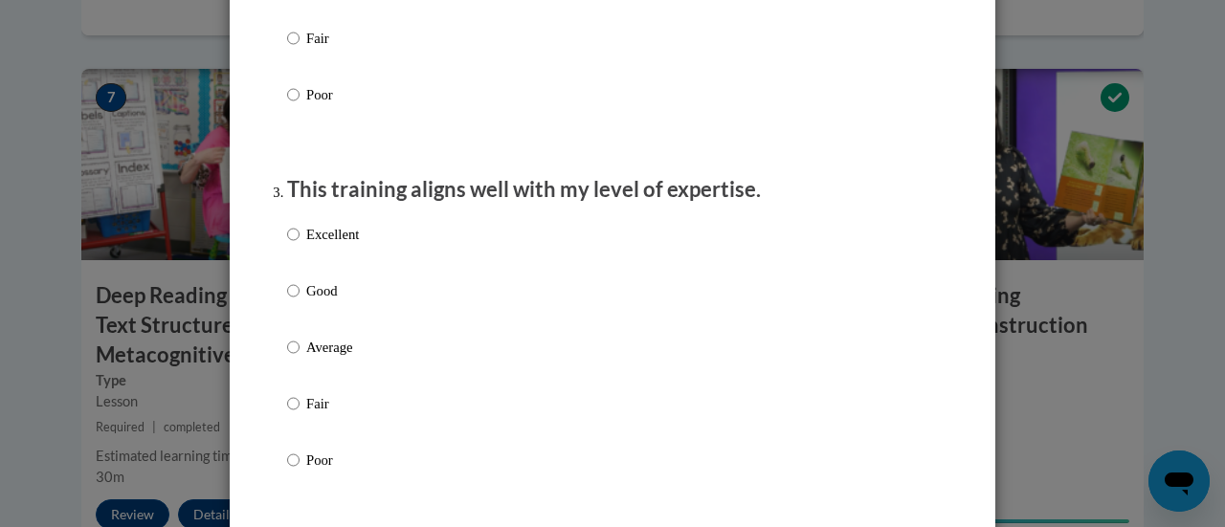
click at [314, 358] on p "Average" at bounding box center [332, 347] width 53 height 21
click at [300, 358] on input "Average" at bounding box center [293, 347] width 12 height 21
radio input "true"
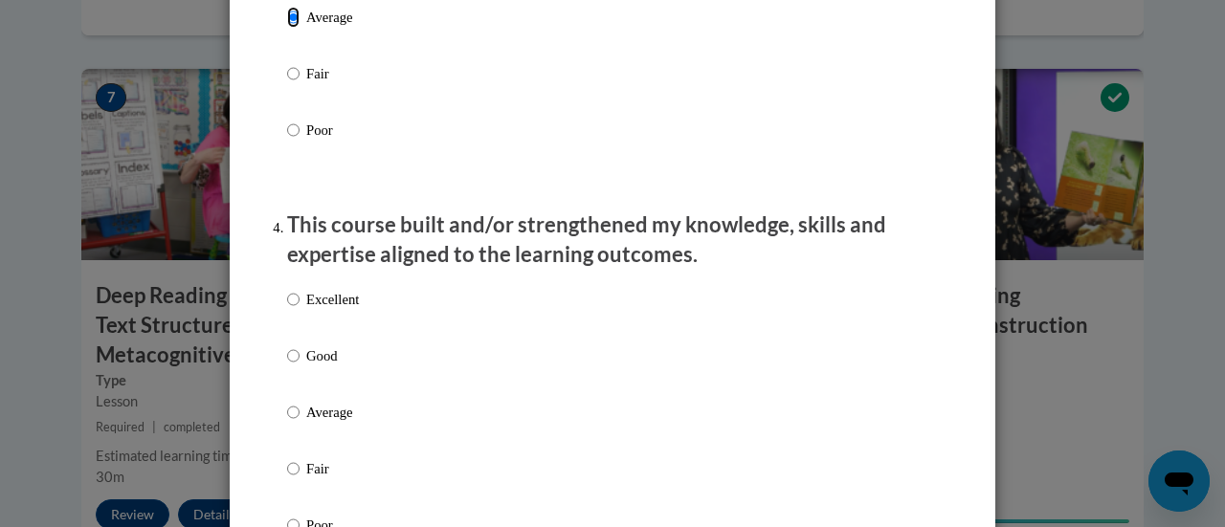
scroll to position [1219, 0]
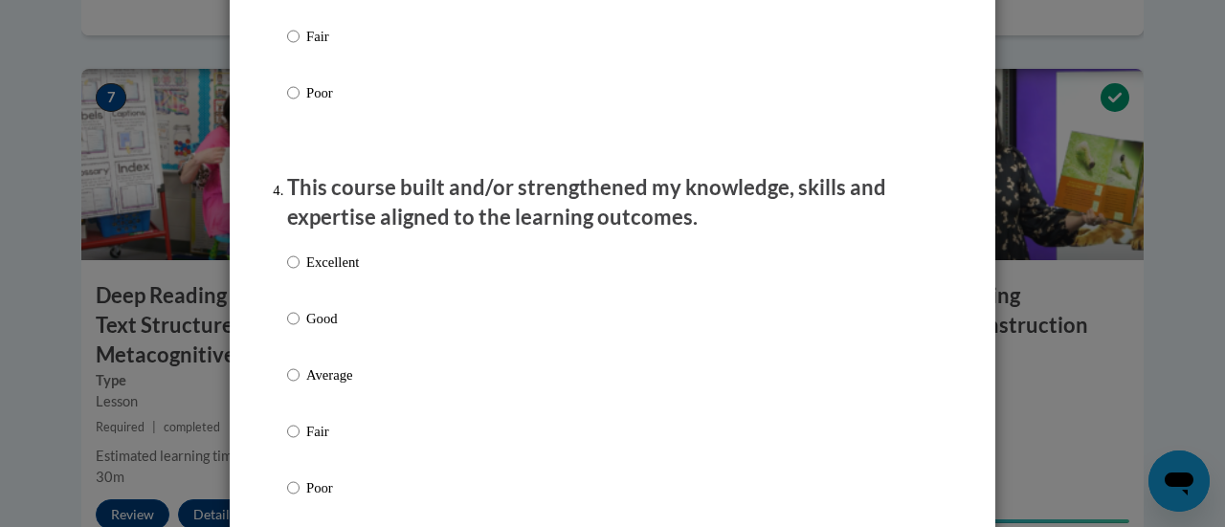
click at [317, 386] on p "Average" at bounding box center [332, 375] width 53 height 21
click at [300, 386] on input "Average" at bounding box center [293, 375] width 12 height 21
radio input "true"
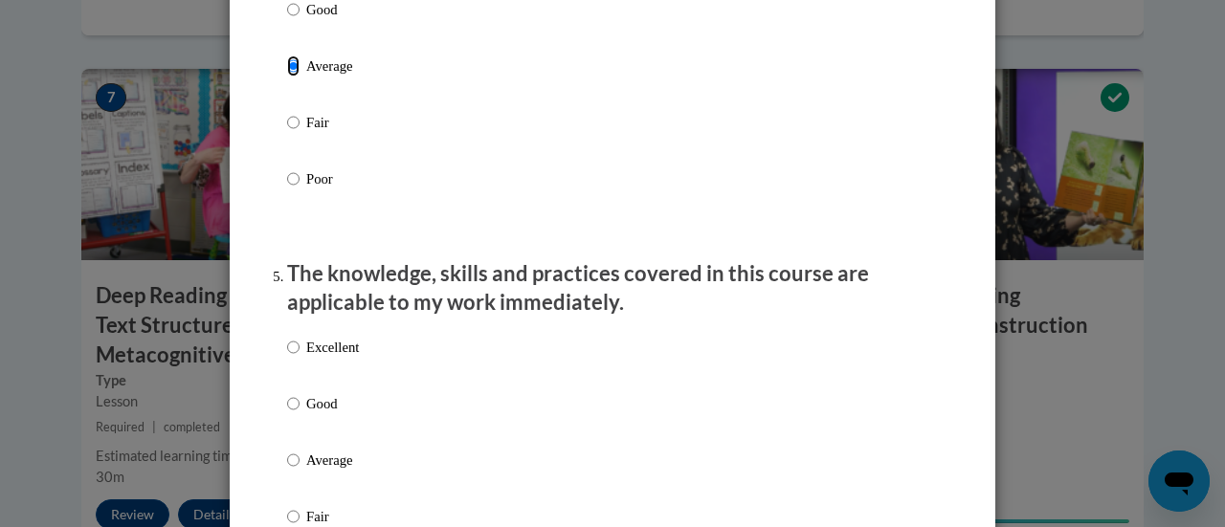
scroll to position [1652, 0]
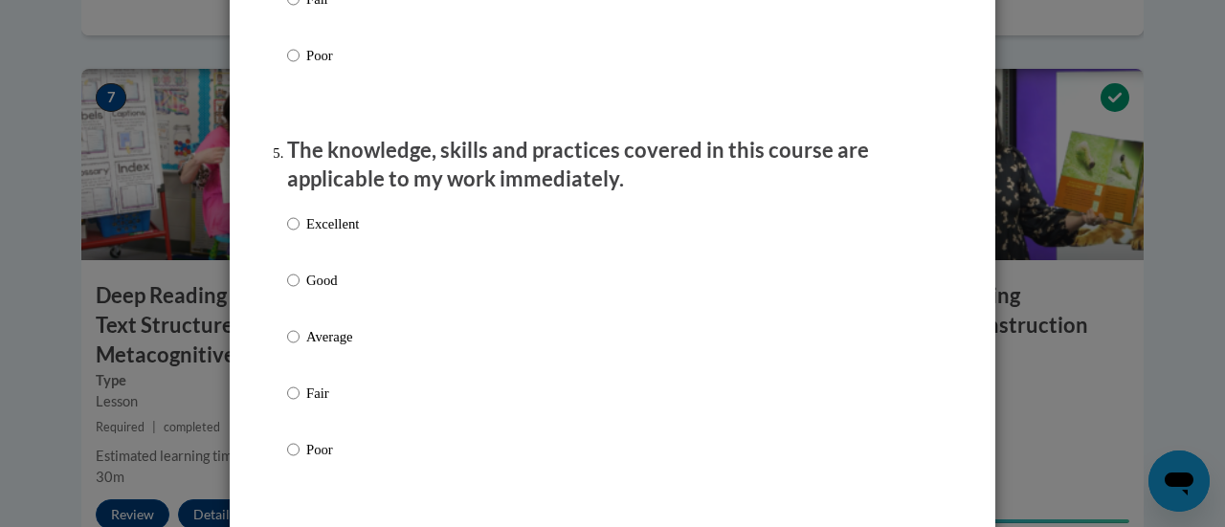
click at [315, 347] on p "Average" at bounding box center [332, 336] width 53 height 21
click at [300, 347] on input "Average" at bounding box center [293, 336] width 12 height 21
radio input "true"
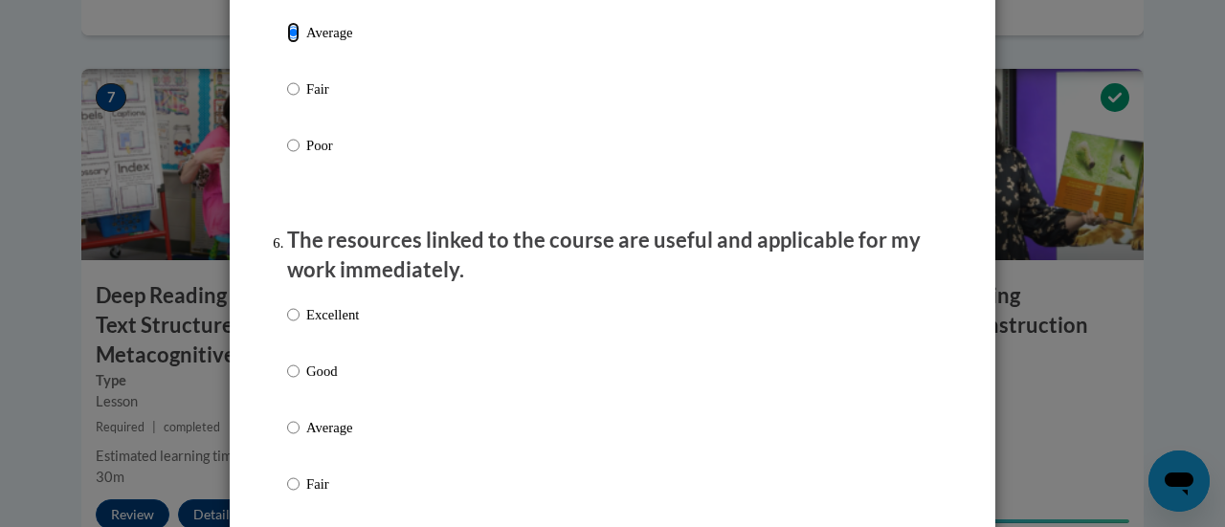
scroll to position [2002, 0]
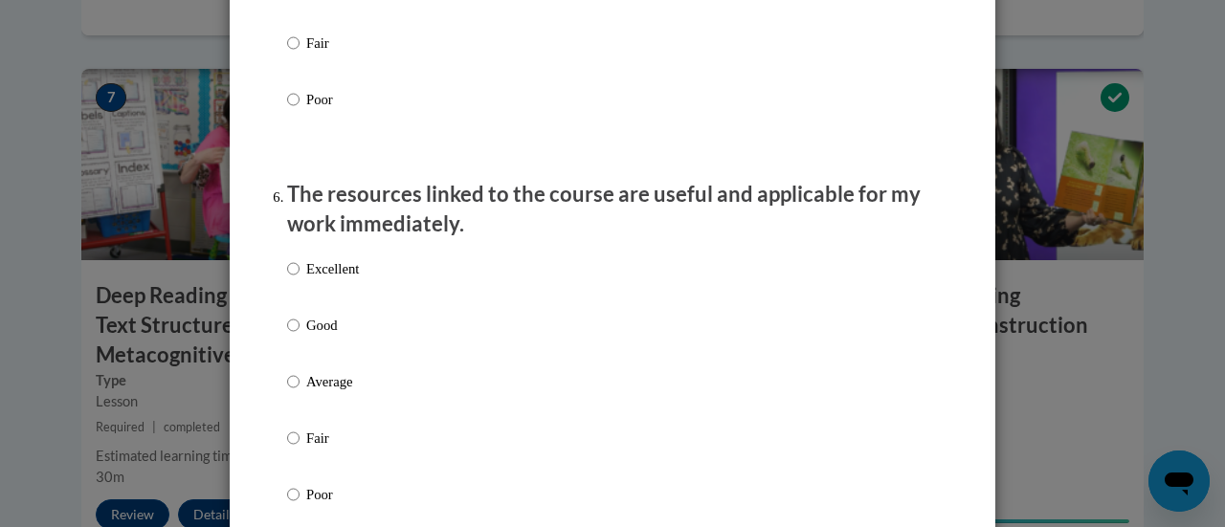
click at [339, 392] on p "Average" at bounding box center [332, 381] width 53 height 21
click at [300, 392] on input "Average" at bounding box center [293, 381] width 12 height 21
radio input "true"
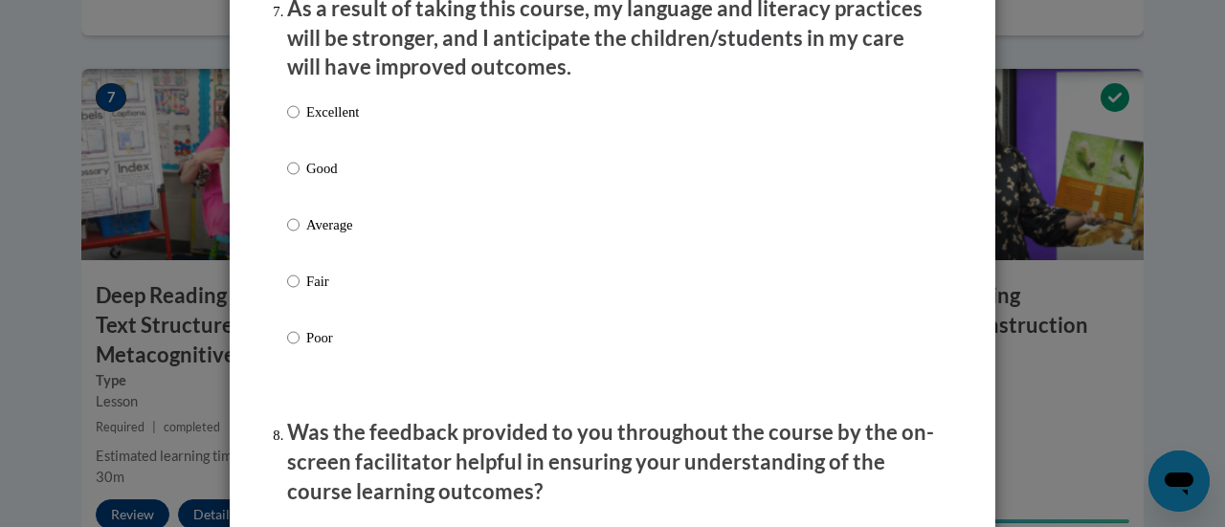
scroll to position [2584, 0]
click at [321, 234] on p "Average" at bounding box center [332, 223] width 53 height 21
click at [300, 234] on input "Average" at bounding box center [293, 223] width 12 height 21
radio input "true"
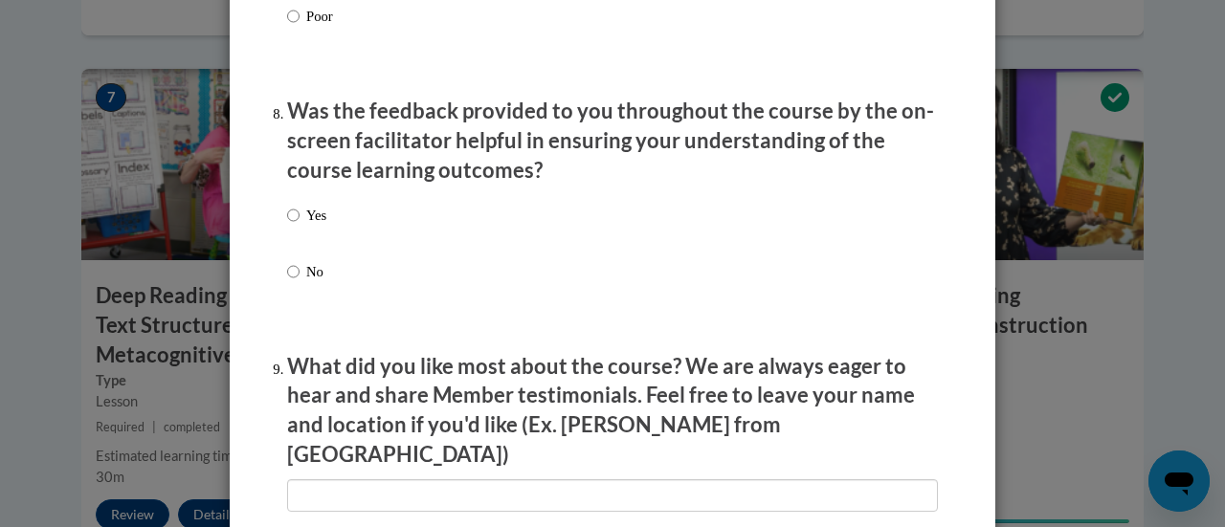
scroll to position [2910, 0]
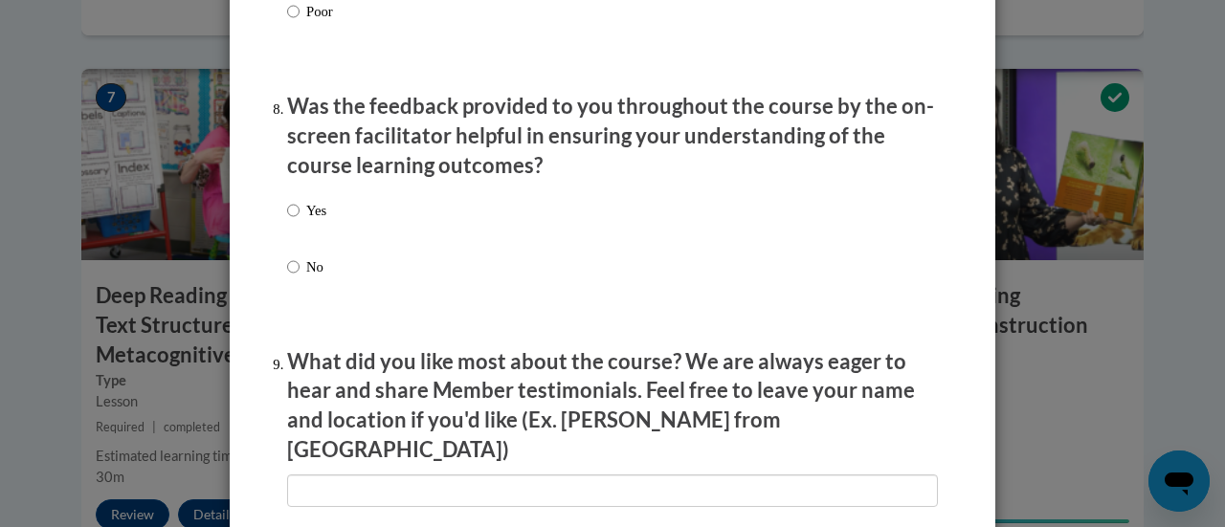
click at [306, 221] on p "Yes" at bounding box center [316, 210] width 20 height 21
click at [300, 221] on input "Yes" at bounding box center [293, 210] width 12 height 21
radio input "true"
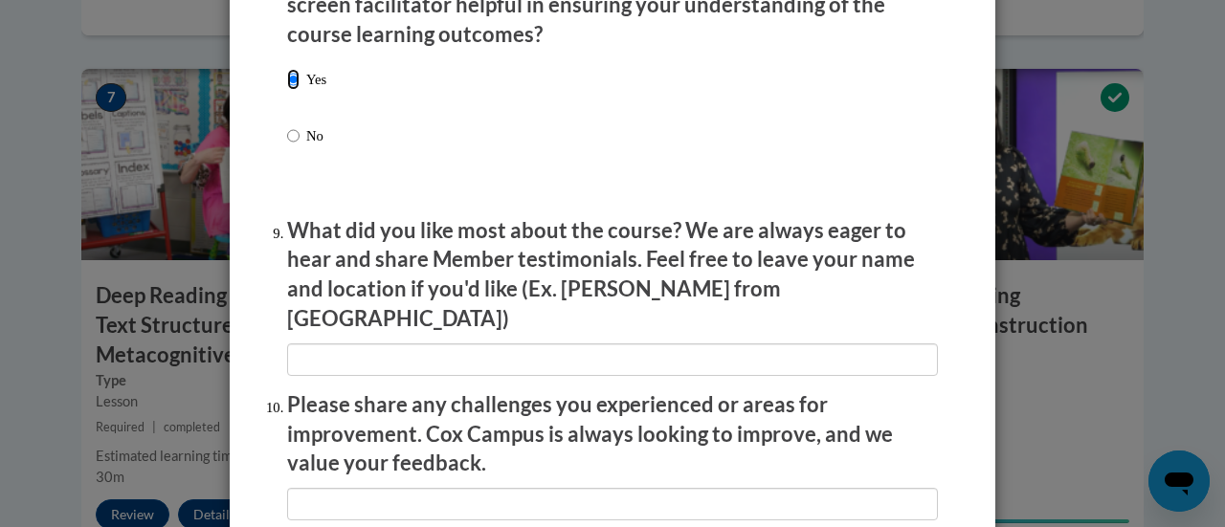
scroll to position [3042, 0]
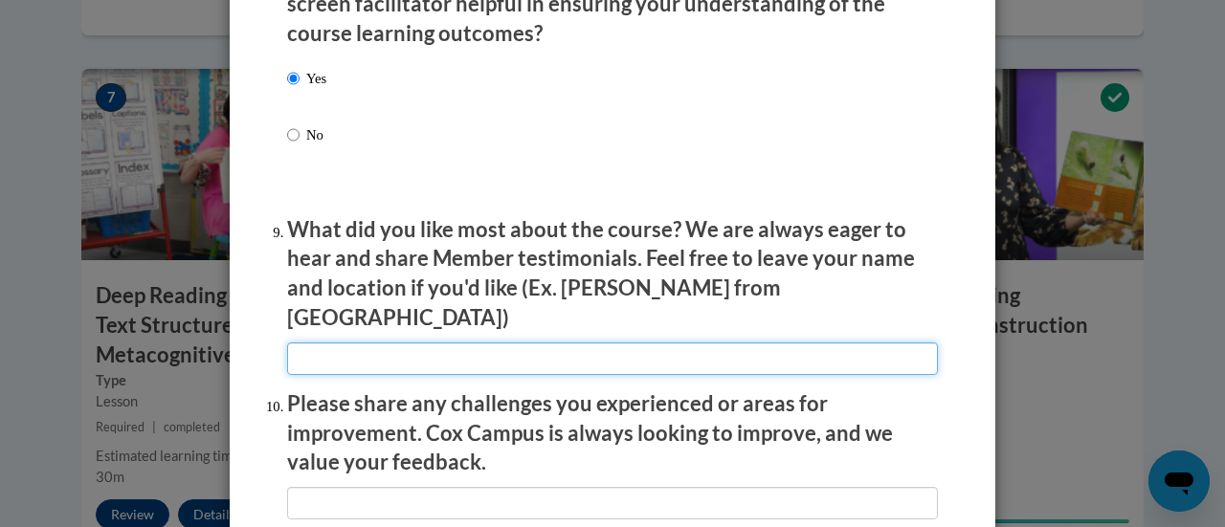
click at [350, 343] on input "textbox" at bounding box center [612, 359] width 651 height 33
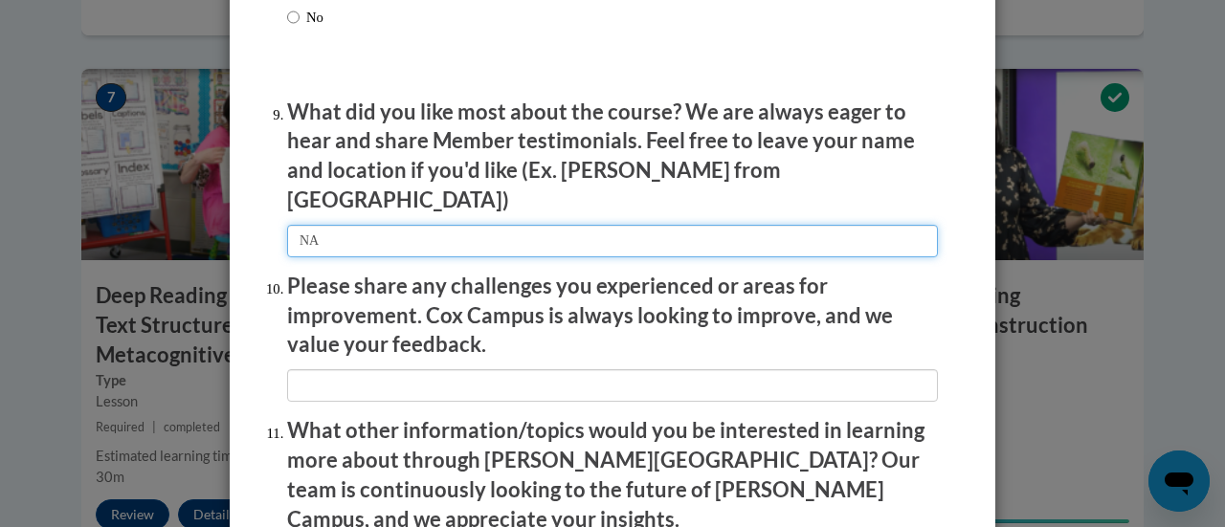
scroll to position [3160, 0]
type input "NA"
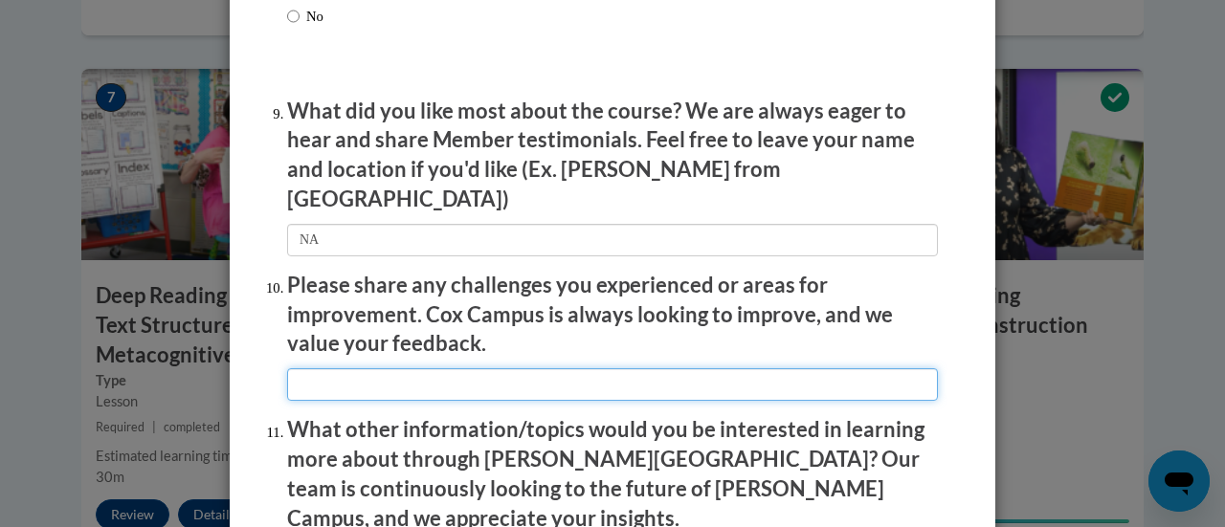
click at [392, 368] on input "textbox" at bounding box center [612, 384] width 651 height 33
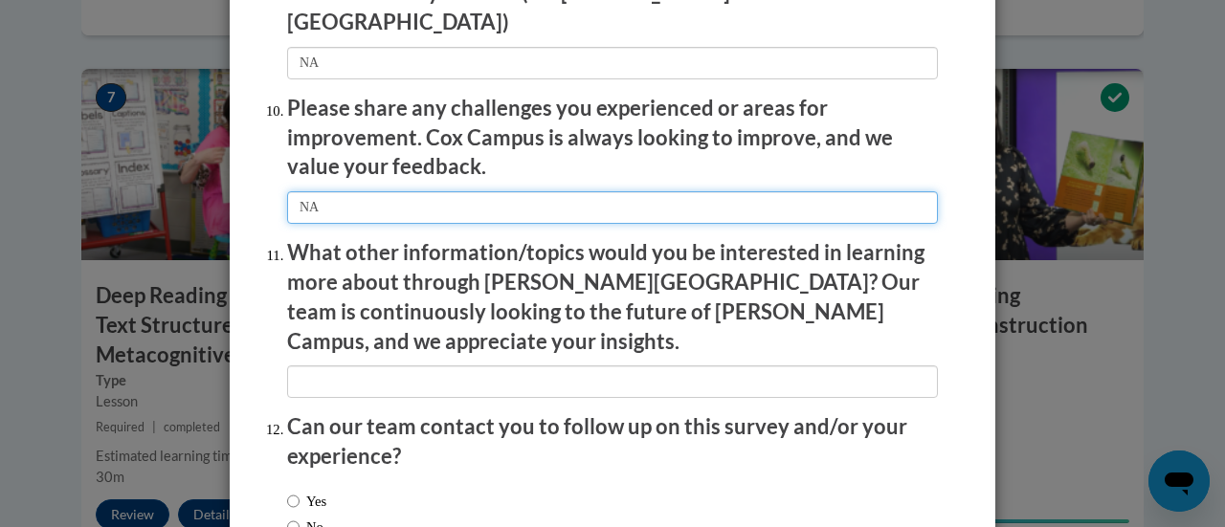
scroll to position [3361, 0]
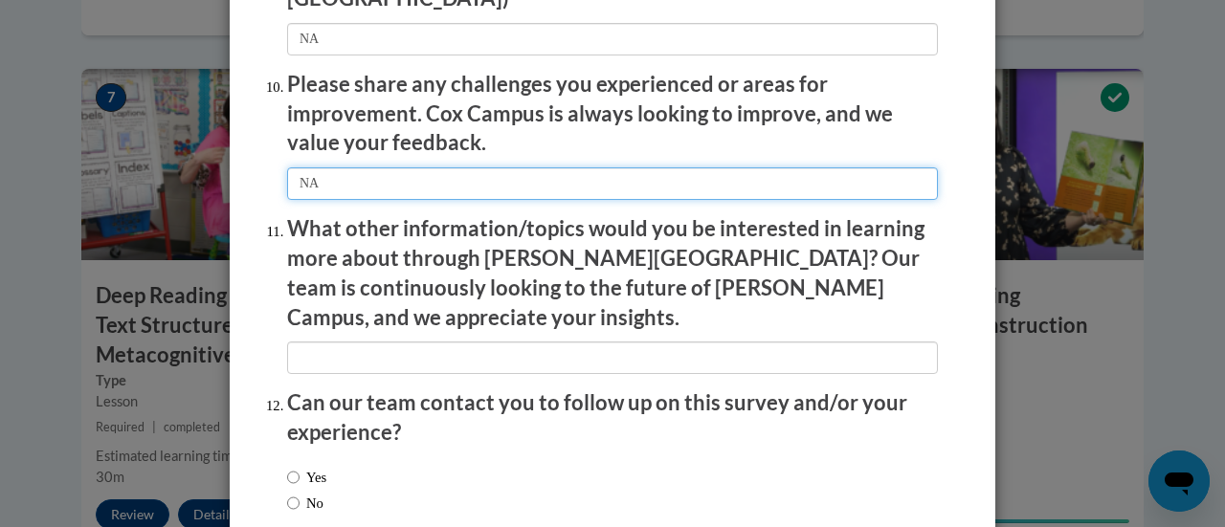
type input "NA"
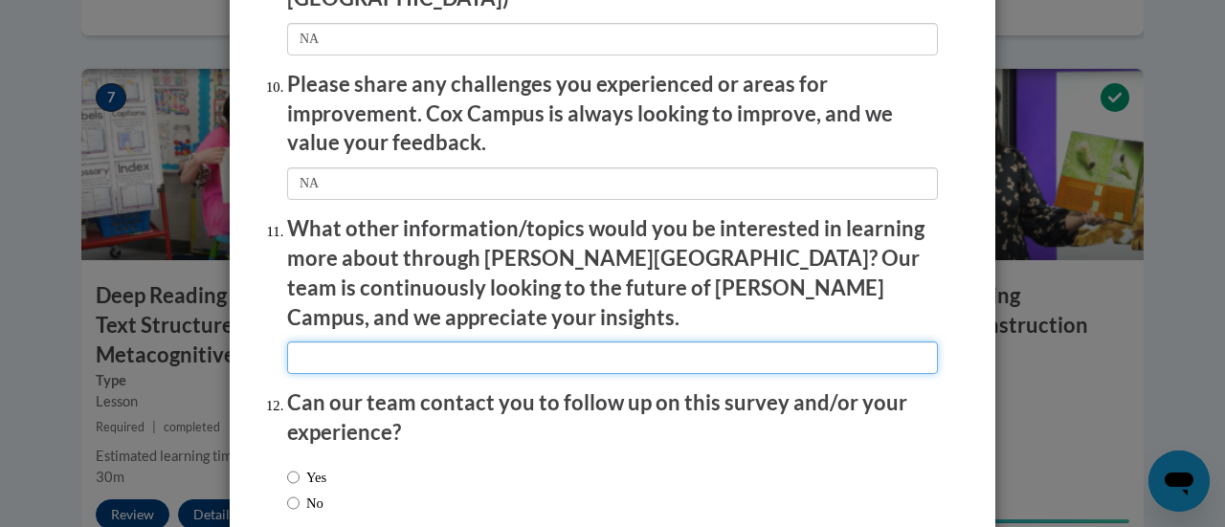
click at [402, 342] on input "textbox" at bounding box center [612, 358] width 651 height 33
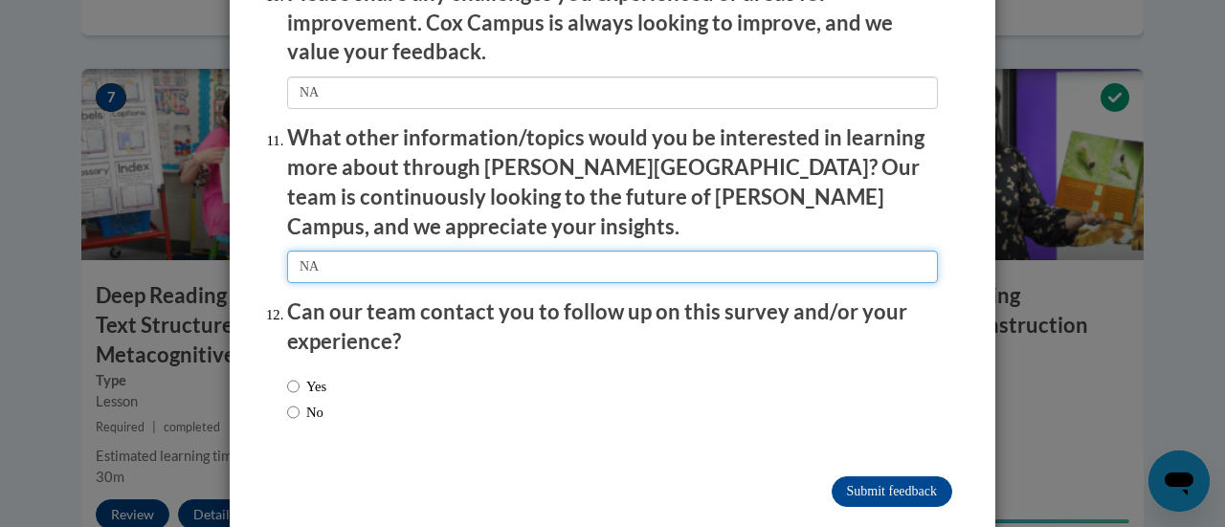
type input "NA"
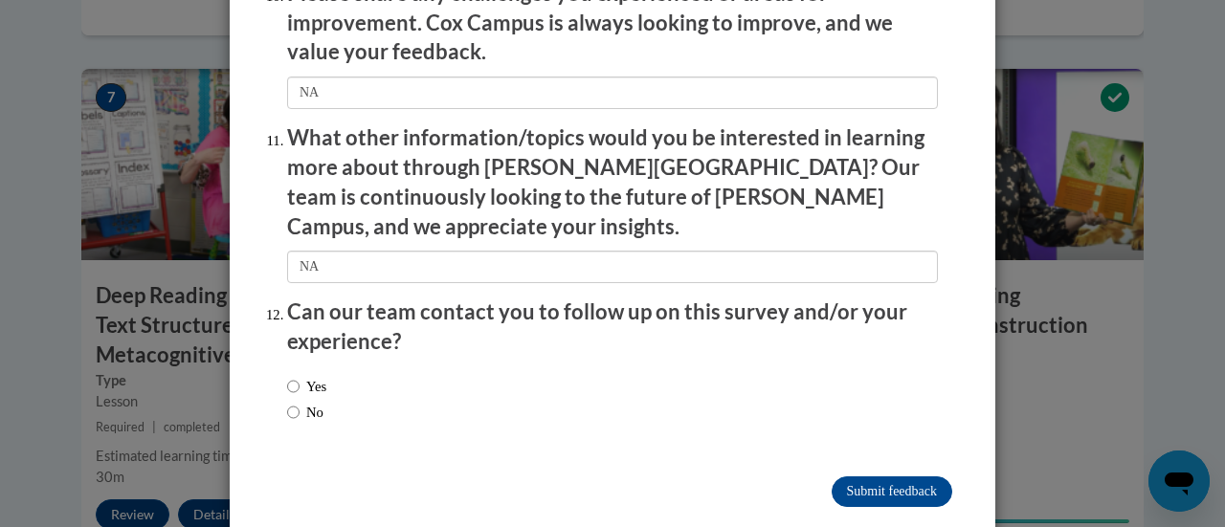
click at [303, 402] on label "No" at bounding box center [305, 412] width 36 height 21
click at [300, 402] on input "No" at bounding box center [293, 412] width 12 height 21
radio input "true"
click at [844, 477] on input "Submit feedback" at bounding box center [892, 492] width 121 height 31
